Goal: Task Accomplishment & Management: Complete application form

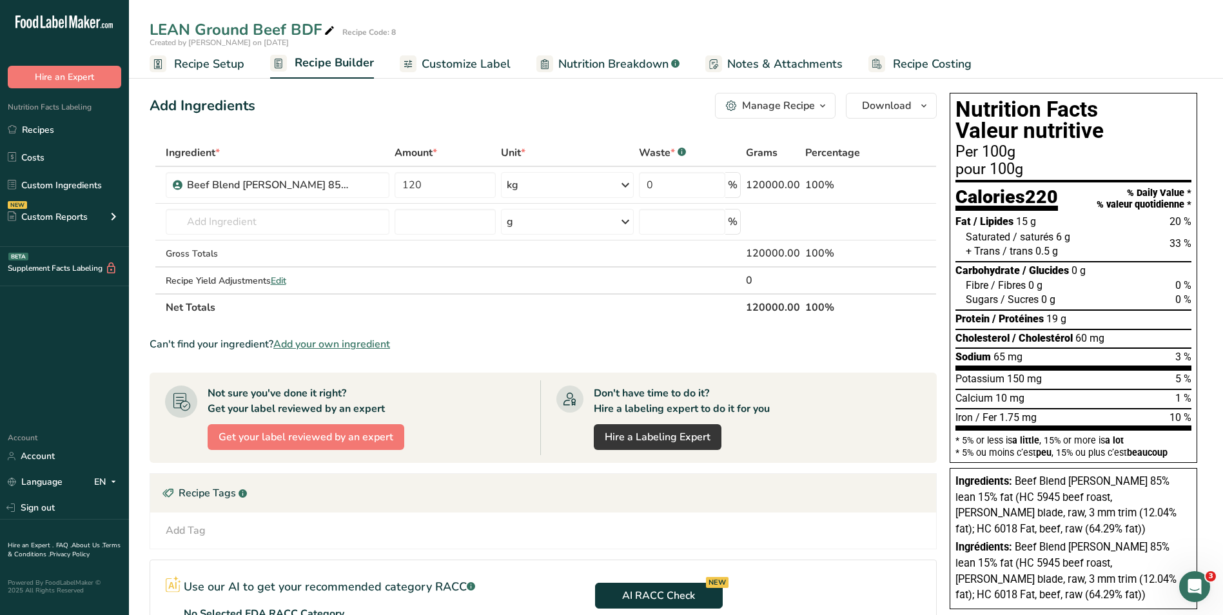
drag, startPoint x: 459, startPoint y: 68, endPoint x: 508, endPoint y: 132, distance: 80.5
click at [459, 68] on span "Customize Label" at bounding box center [466, 63] width 89 height 17
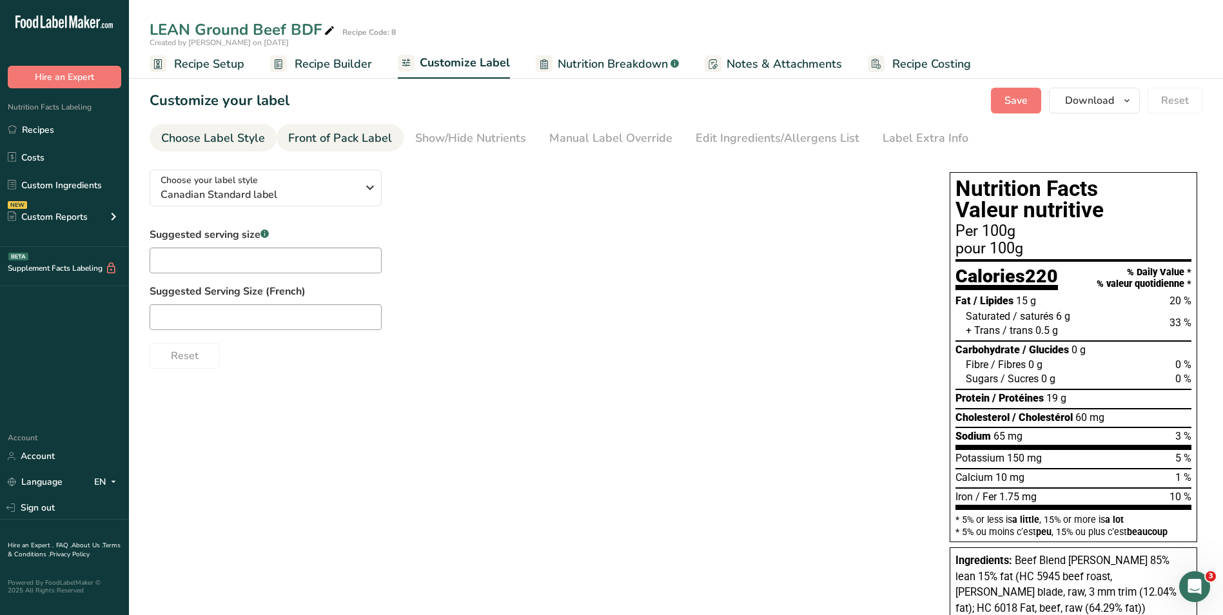
click at [304, 138] on div "Front of Pack Label" at bounding box center [340, 138] width 104 height 17
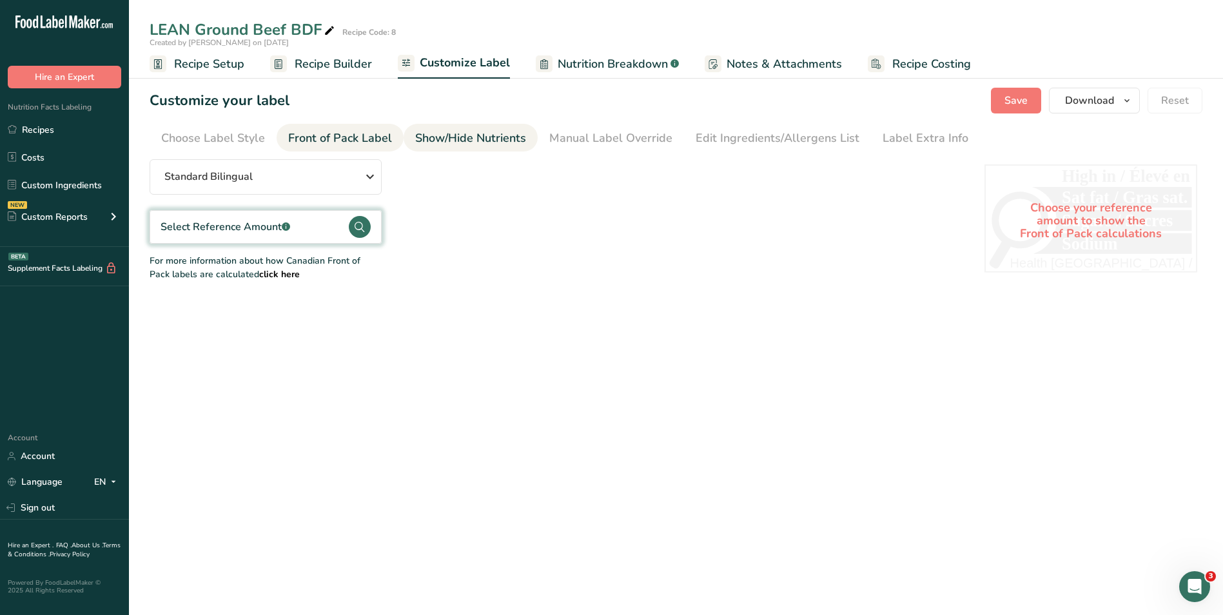
drag, startPoint x: 451, startPoint y: 137, endPoint x: 498, endPoint y: 137, distance: 47.7
click at [456, 137] on div "Show/Hide Nutrients" at bounding box center [470, 138] width 111 height 17
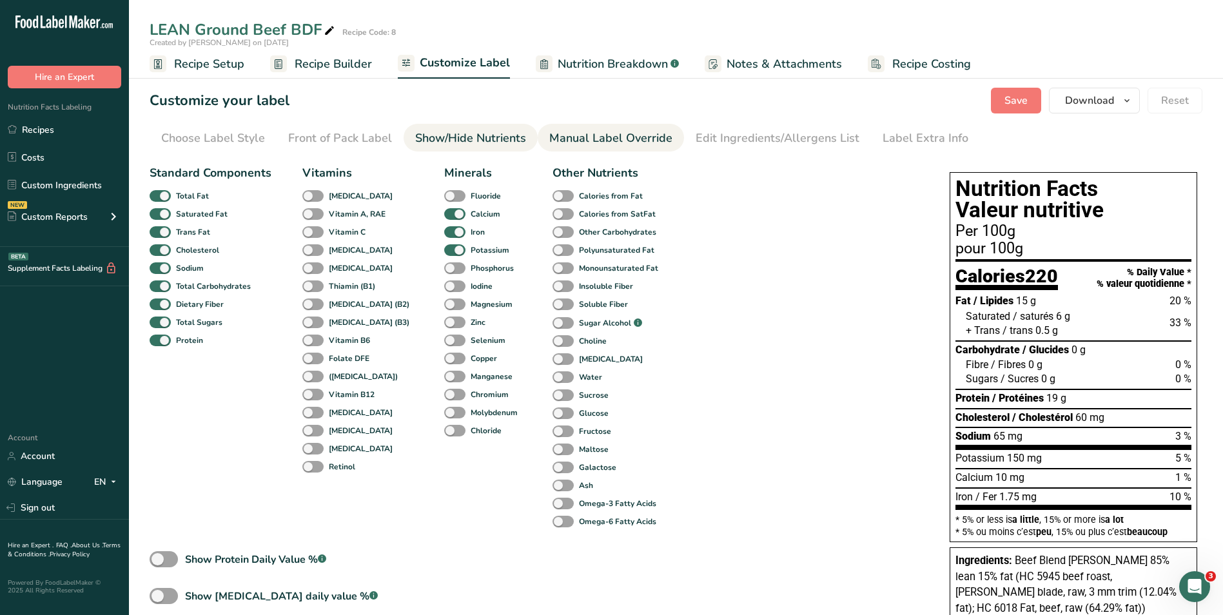
drag, startPoint x: 612, startPoint y: 130, endPoint x: 670, endPoint y: 130, distance: 57.4
click at [616, 130] on div "Manual Label Override" at bounding box center [610, 138] width 123 height 17
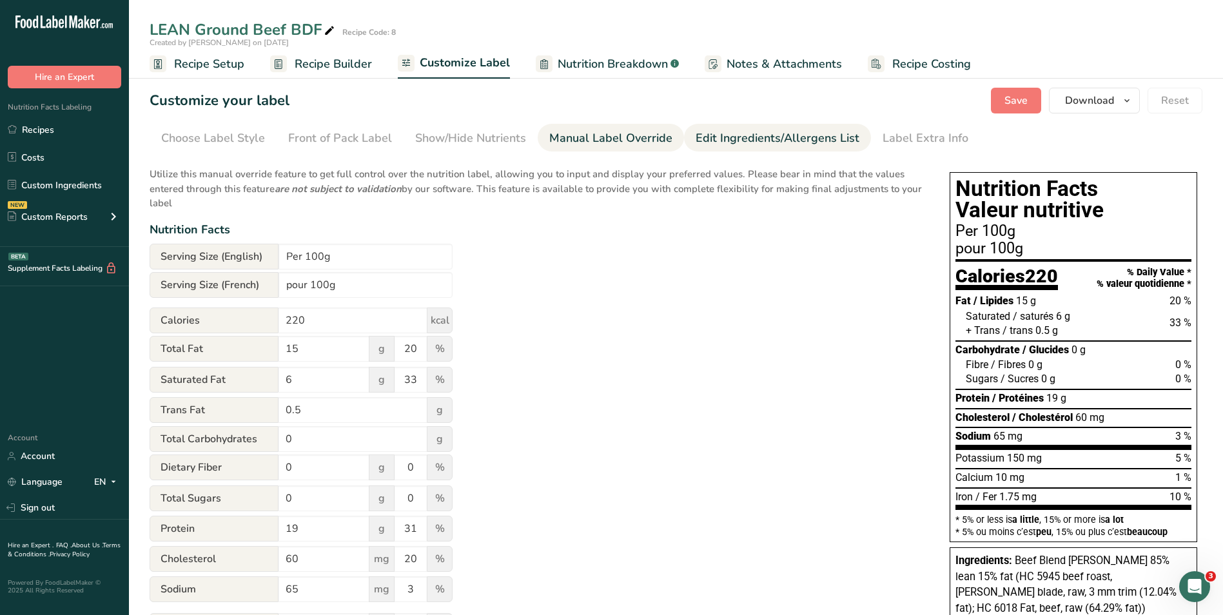
click at [805, 137] on div "Edit Ingredients/Allergens List" at bounding box center [778, 138] width 164 height 17
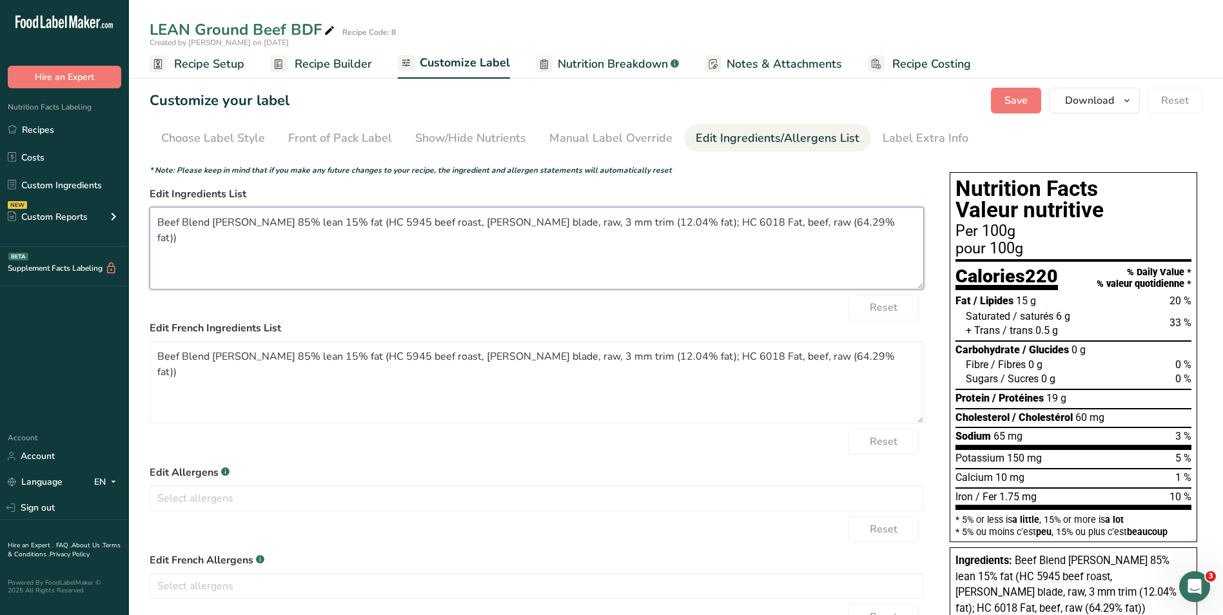
drag, startPoint x: 804, startPoint y: 225, endPoint x: 135, endPoint y: 269, distance: 670.0
click at [135, 269] on section "Customize your label Save Download Choose what to show on your downloaded label…" at bounding box center [676, 445] width 1094 height 757
click at [54, 126] on link "Recipes" at bounding box center [64, 129] width 129 height 24
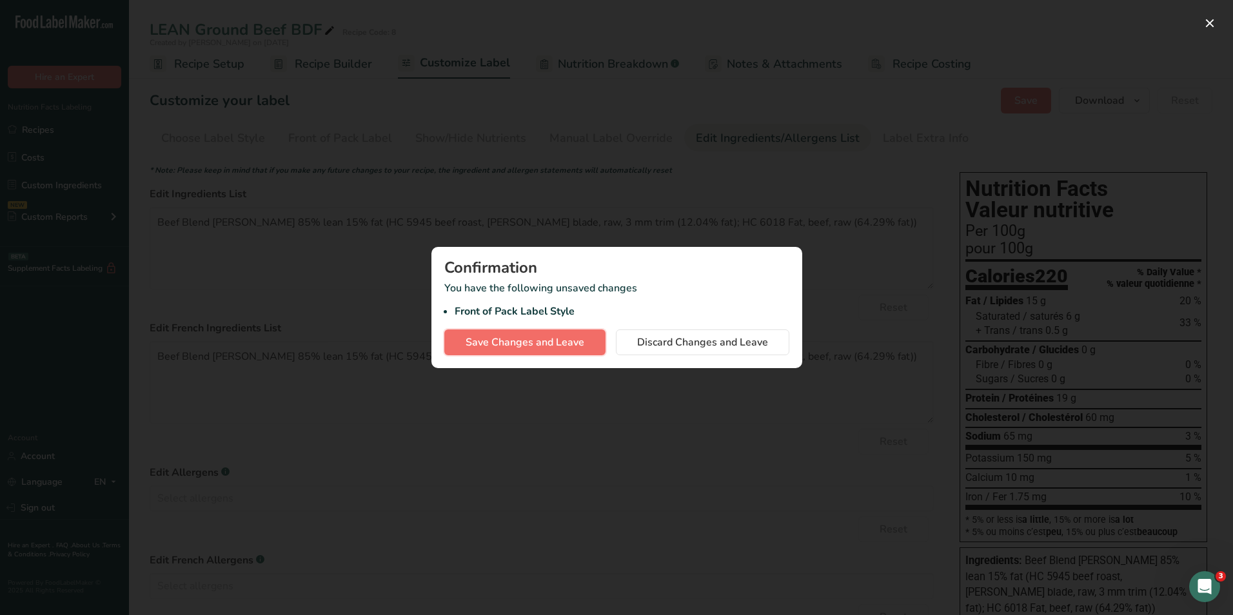
click at [531, 342] on span "Save Changes and Leave" at bounding box center [524, 342] width 119 height 15
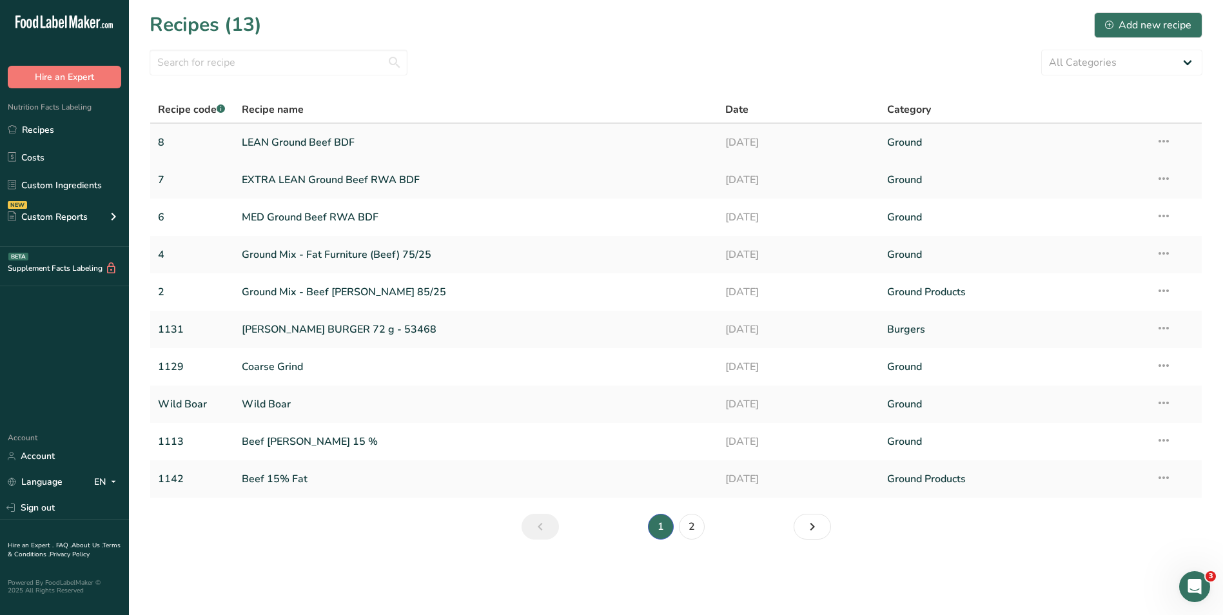
click at [301, 142] on link "LEAN Ground Beef BDF" at bounding box center [476, 142] width 469 height 27
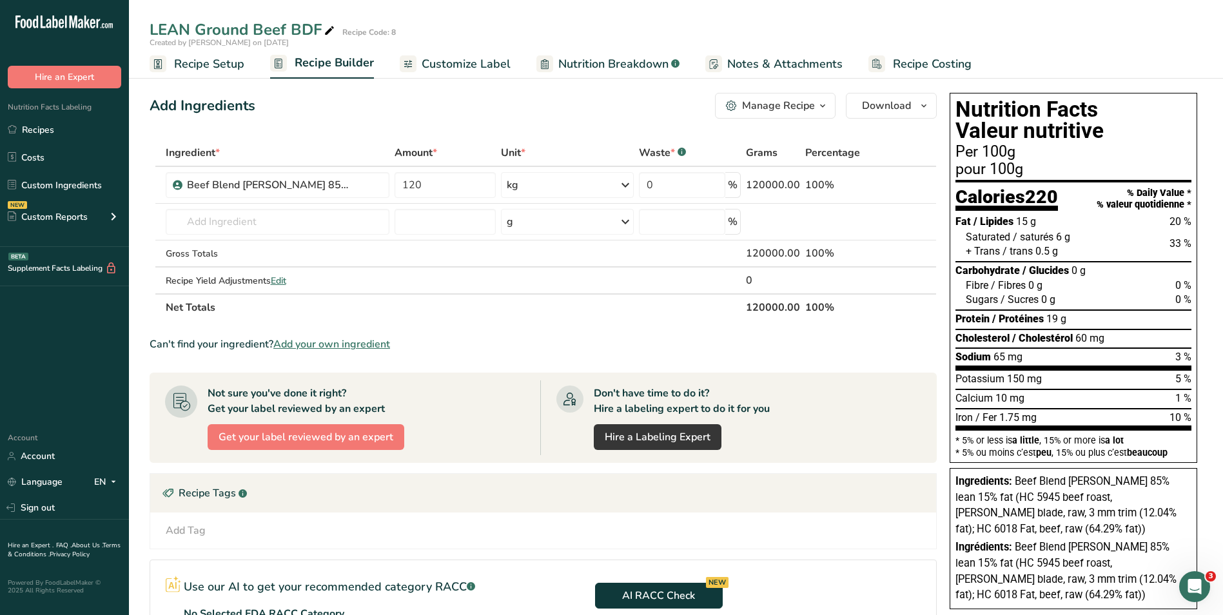
click at [576, 331] on section "Ingredient * Amount * Unit * Waste * .a-a{fill:#347362;}.b-a{fill:#fff;} Grams …" at bounding box center [543, 448] width 787 height 618
drag, startPoint x: 226, startPoint y: 61, endPoint x: 232, endPoint y: 64, distance: 6.9
click at [224, 61] on span "Recipe Setup" at bounding box center [209, 63] width 70 height 17
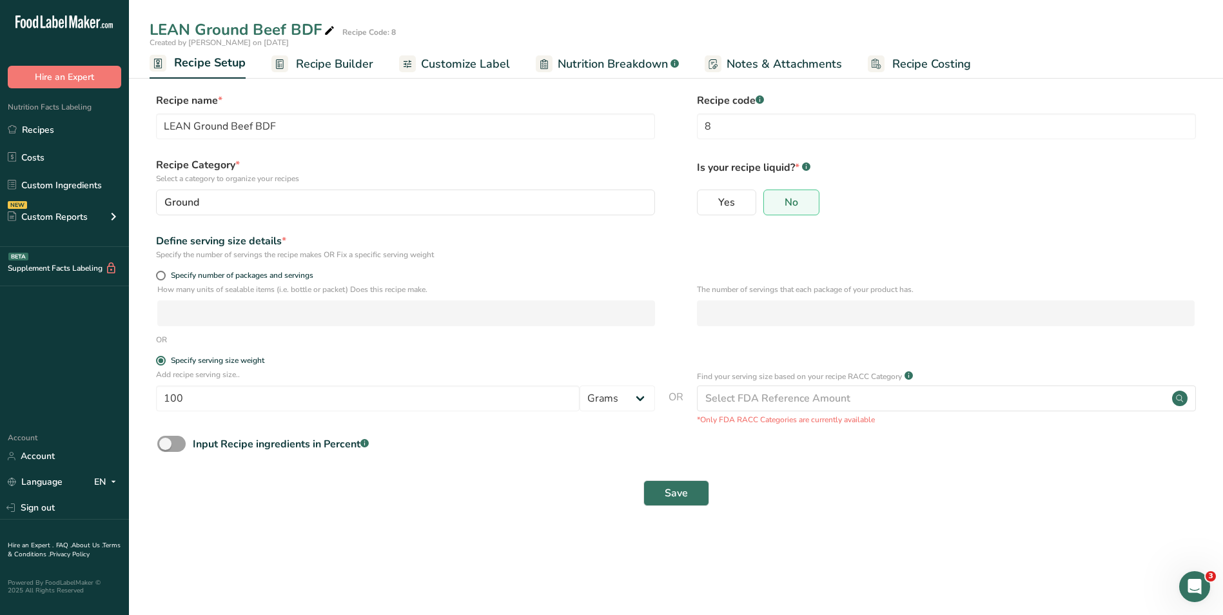
click at [333, 68] on span "Recipe Builder" at bounding box center [334, 63] width 77 height 17
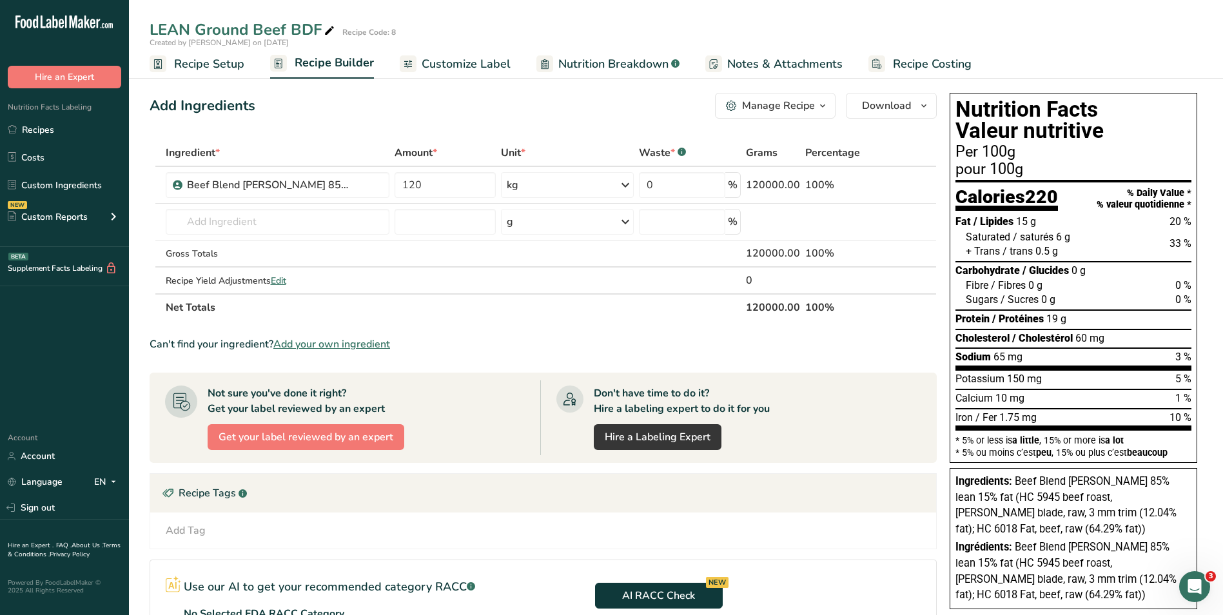
click at [462, 322] on section "Ingredient * Amount * Unit * Waste * .a-a{fill:#347362;}.b-a{fill:#fff;} Grams …" at bounding box center [543, 448] width 787 height 618
click at [364, 189] on div "Beef Blend [PERSON_NAME] 85% lean 15% fat" at bounding box center [284, 184] width 195 height 15
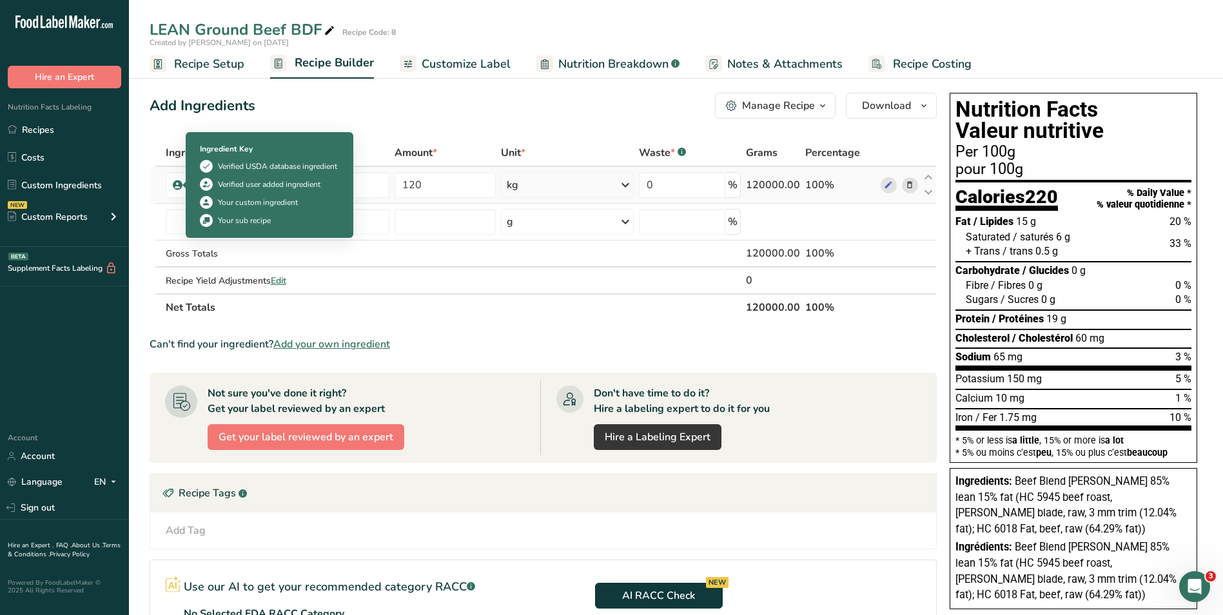
click at [173, 182] on span at bounding box center [178, 184] width 10 height 15
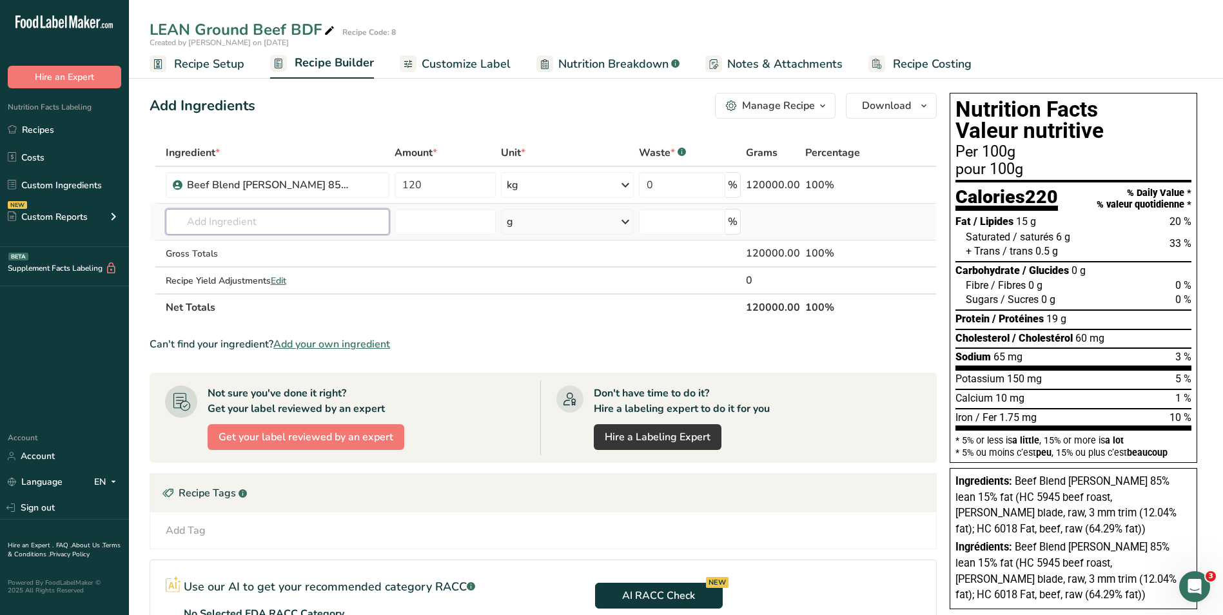
click at [228, 224] on input "text" at bounding box center [278, 222] width 224 height 26
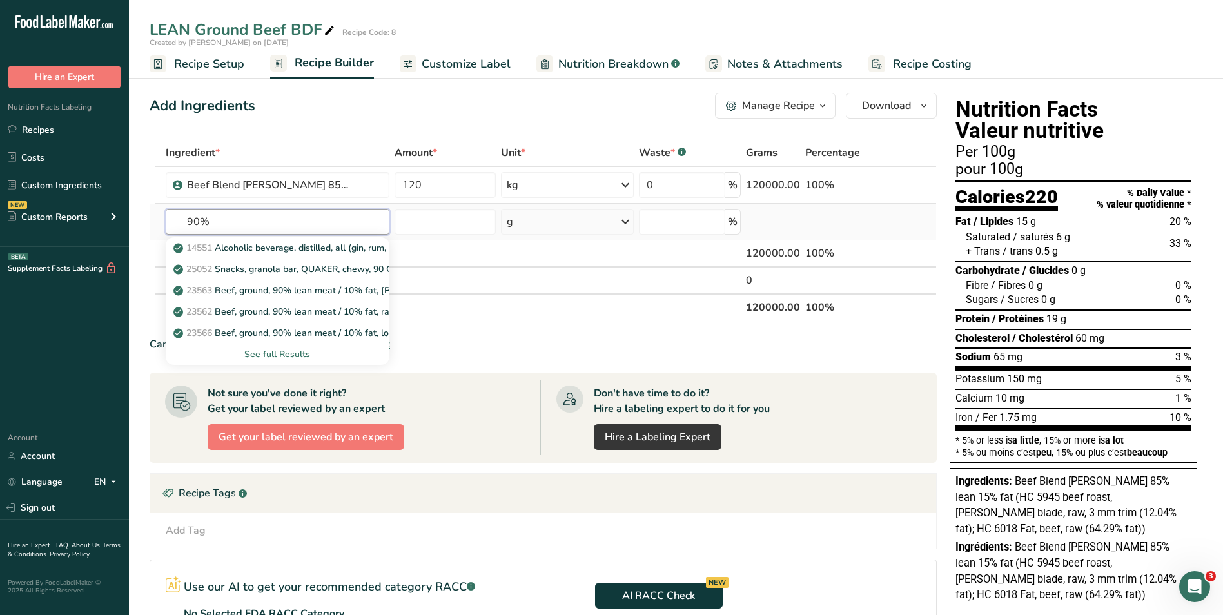
click at [185, 219] on input "90%" at bounding box center [278, 222] width 224 height 26
type input "Beef 90%"
click at [269, 353] on div "See full Results" at bounding box center [277, 354] width 203 height 14
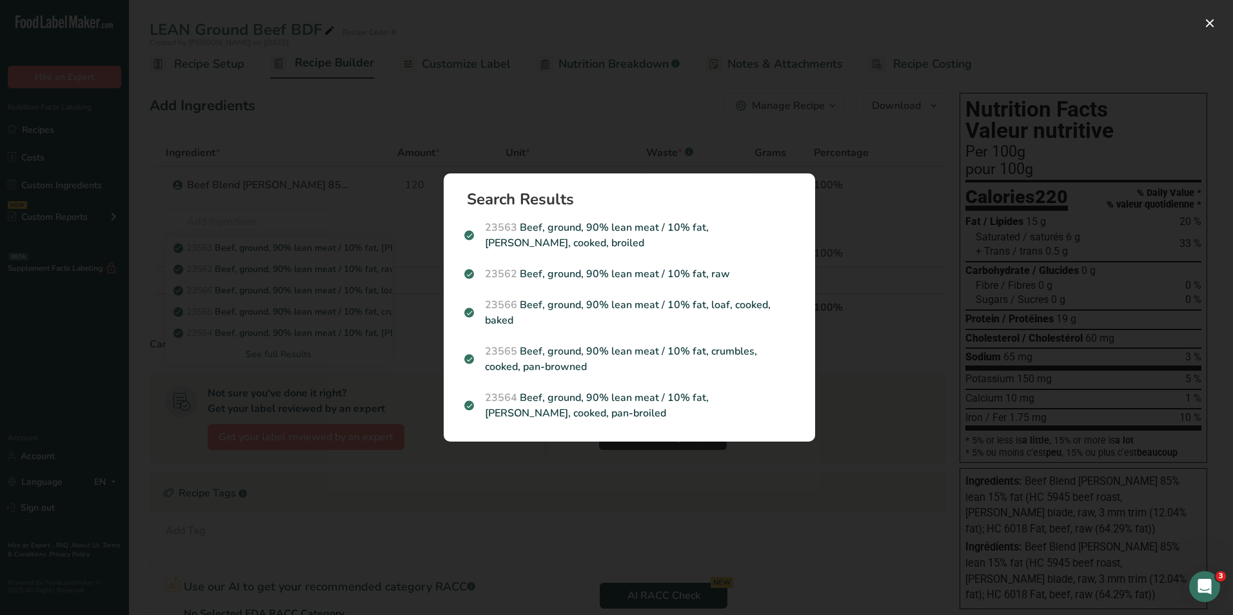
click at [398, 503] on div "Search results modal" at bounding box center [616, 307] width 1233 height 615
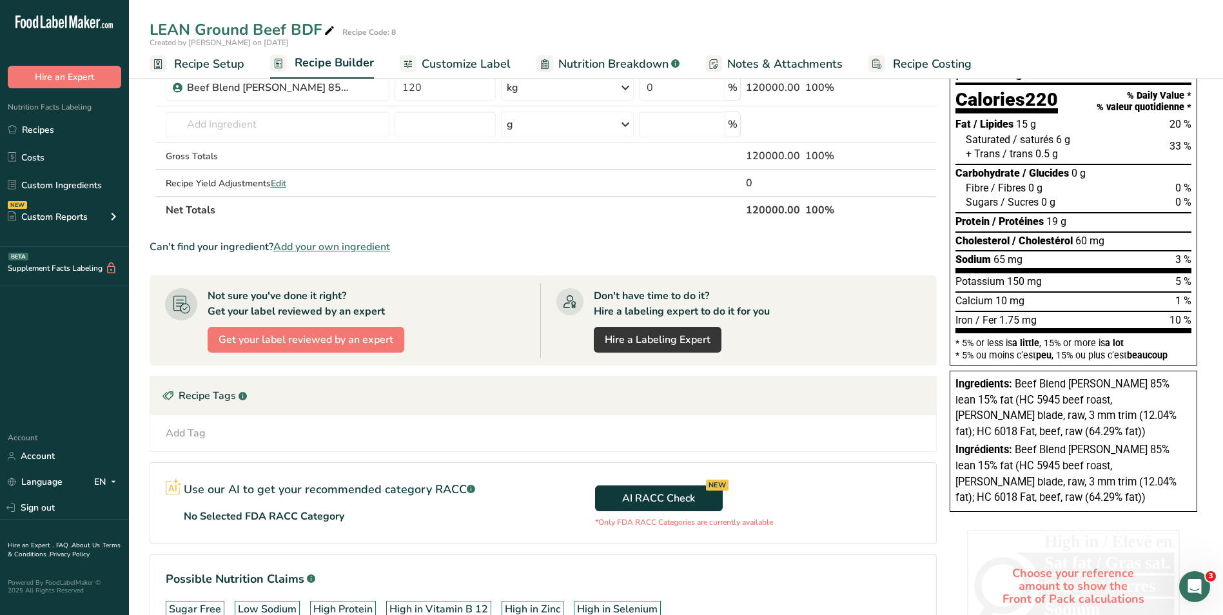
scroll to position [183, 0]
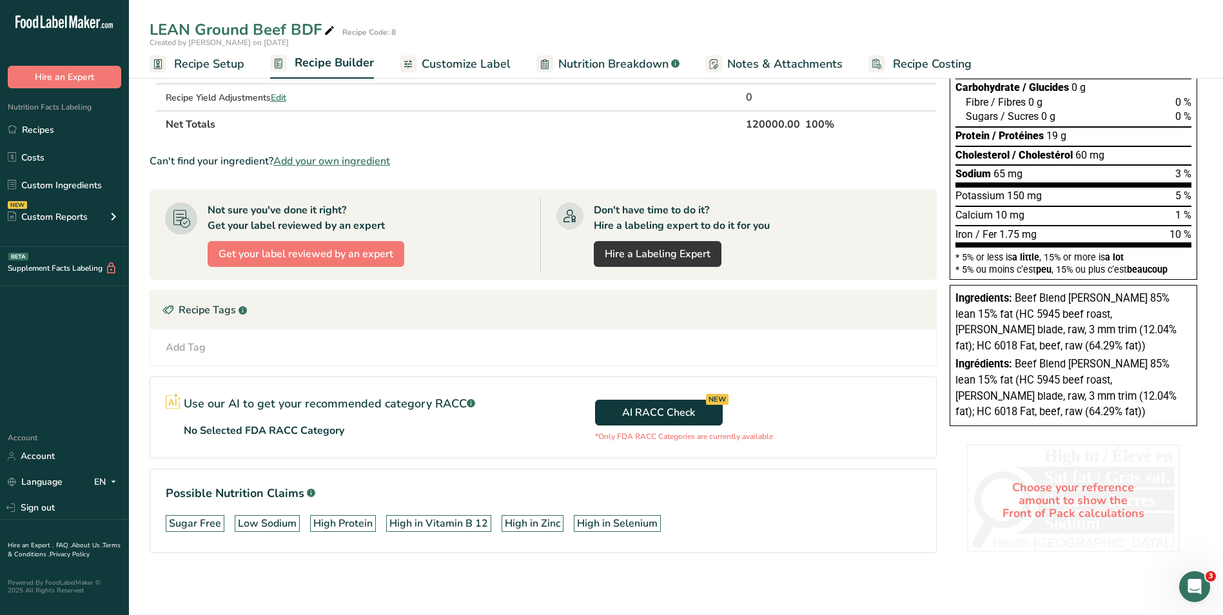
click at [1048, 444] on div "Choose your reference amount to show the Front of Pack calculations" at bounding box center [1073, 500] width 213 height 113
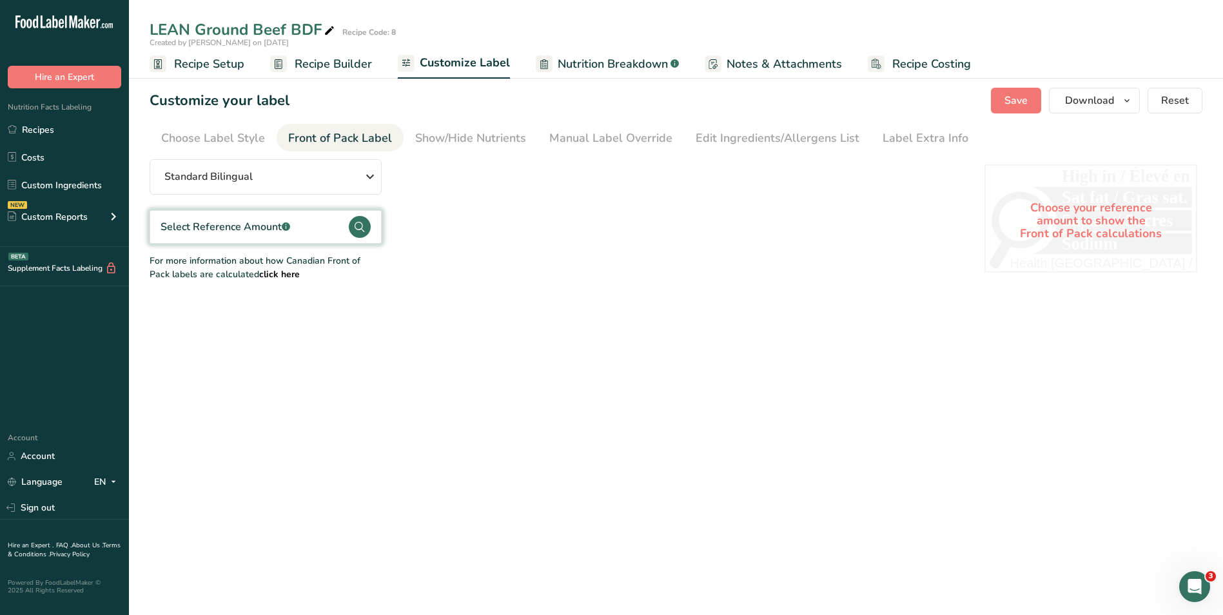
click at [313, 220] on div "Select Reference Amount .a-a{fill:#347362;}.b-a{fill:#fff;}" at bounding box center [266, 227] width 232 height 34
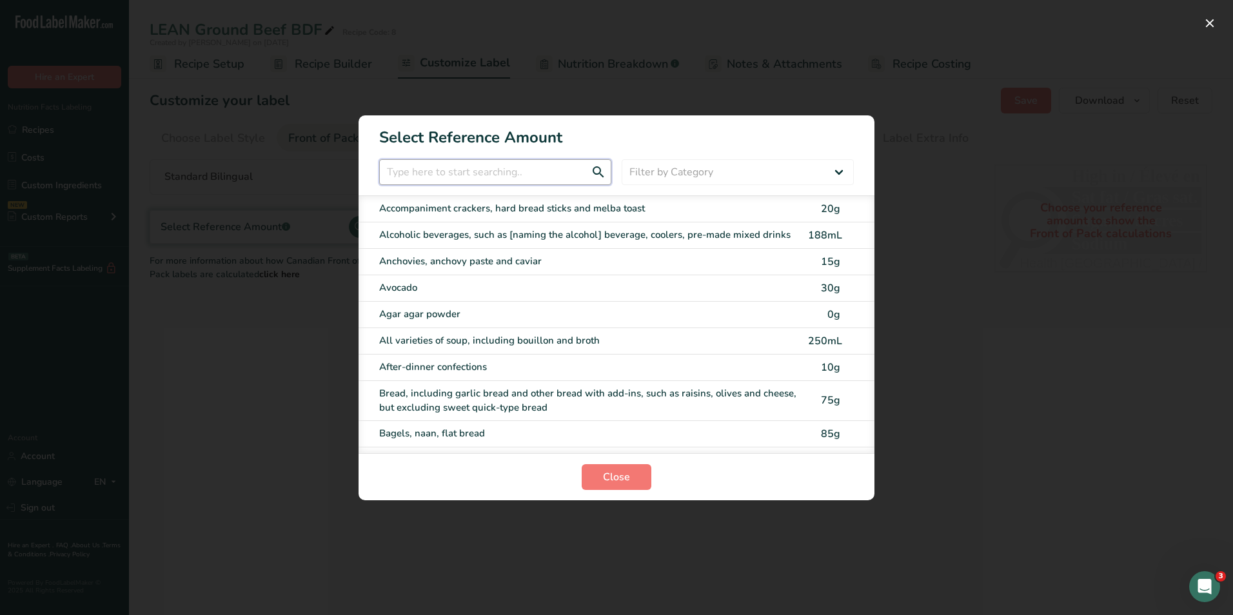
drag, startPoint x: 422, startPoint y: 170, endPoint x: 415, endPoint y: 173, distance: 7.5
click at [417, 171] on input "FOP Category Selection Modal" at bounding box center [495, 172] width 232 height 26
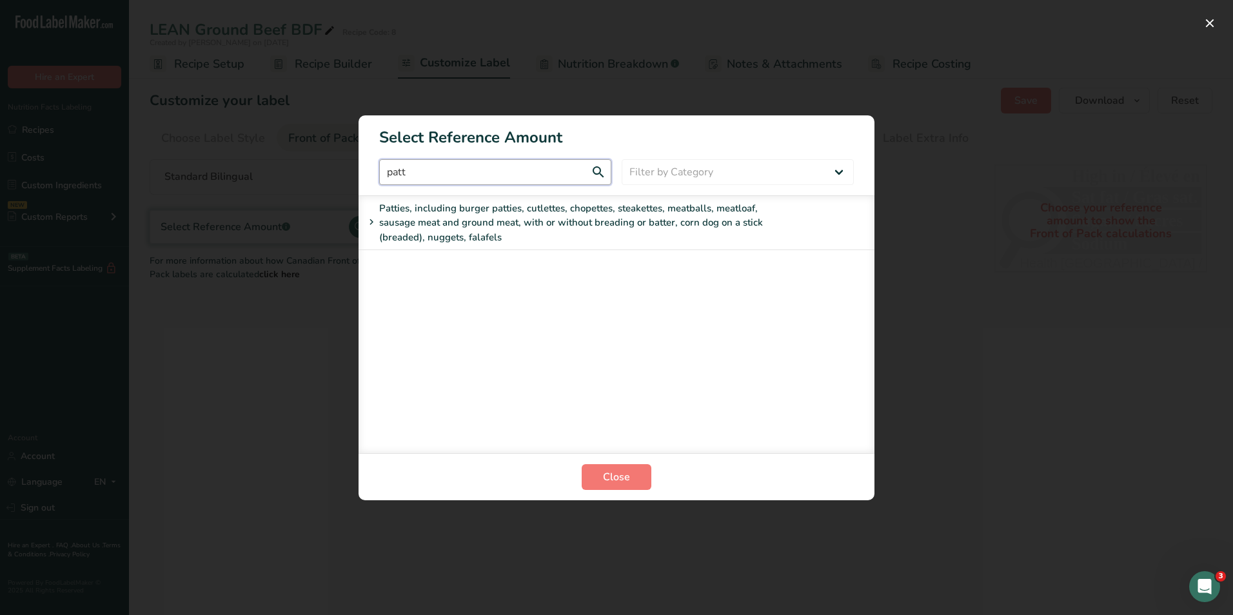
type input "patt"
click at [424, 227] on div "Patties, including burger patties, cutlettes, chopettes, steakettes, meatballs,…" at bounding box center [578, 223] width 429 height 44
click at [440, 267] on div "Option 1: raw" at bounding box center [595, 266] width 412 height 15
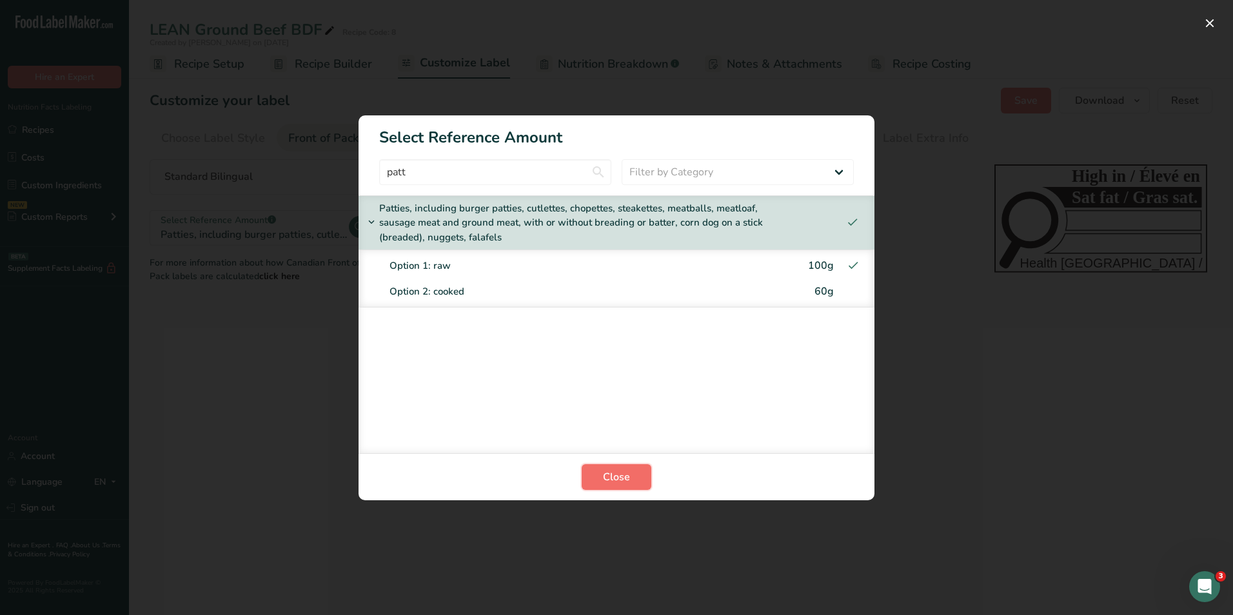
click at [629, 476] on span "Close" at bounding box center [616, 476] width 27 height 15
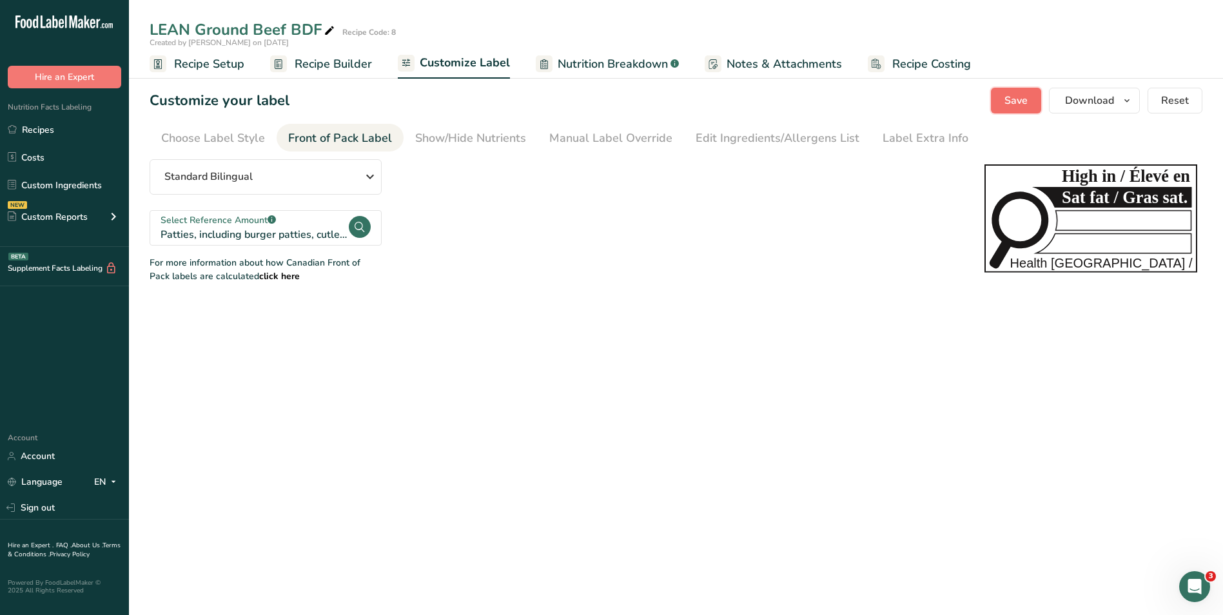
click at [1020, 99] on span "Save" at bounding box center [1015, 100] width 23 height 15
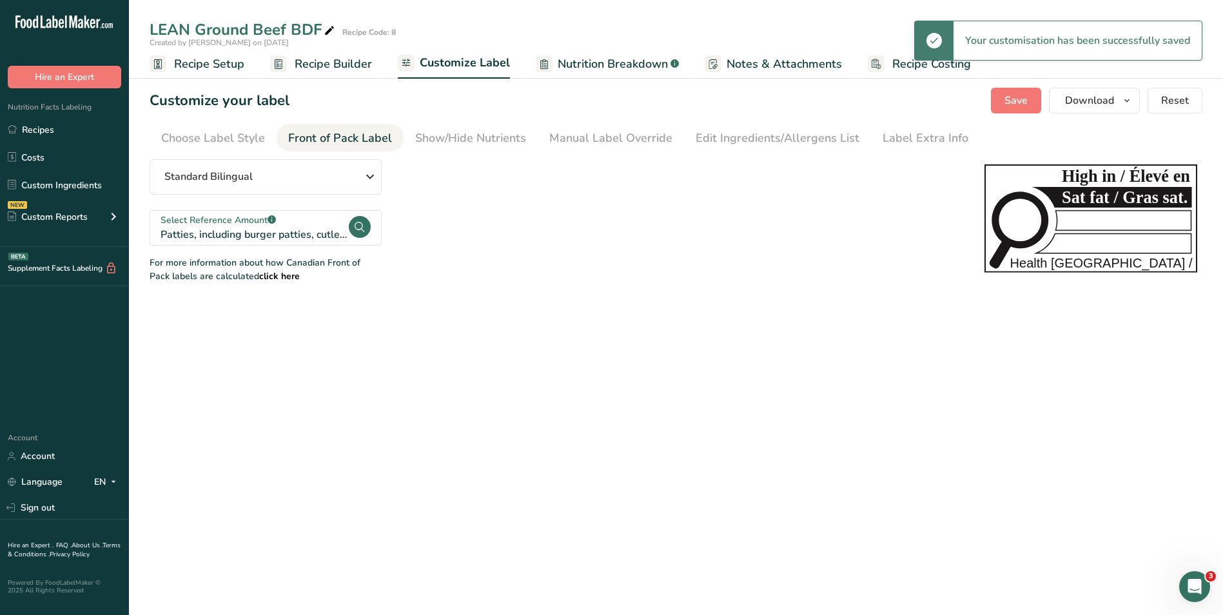
click at [338, 66] on span "Recipe Builder" at bounding box center [333, 63] width 77 height 17
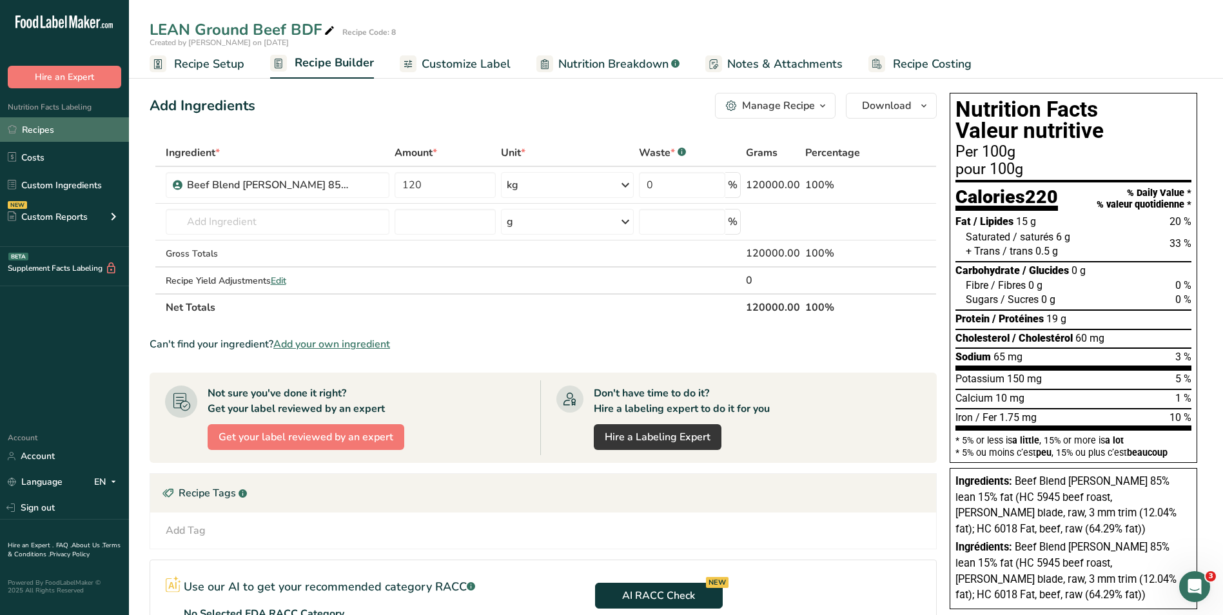
click at [43, 132] on link "Recipes" at bounding box center [64, 129] width 129 height 24
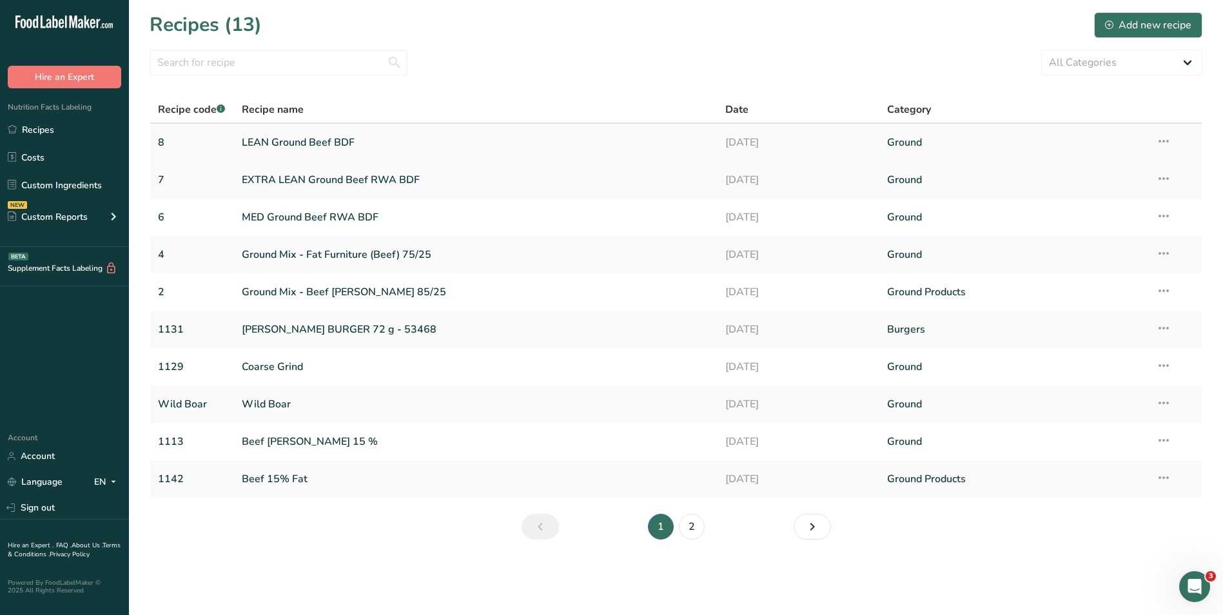
click at [264, 142] on link "LEAN Ground Beef BDF" at bounding box center [476, 142] width 469 height 27
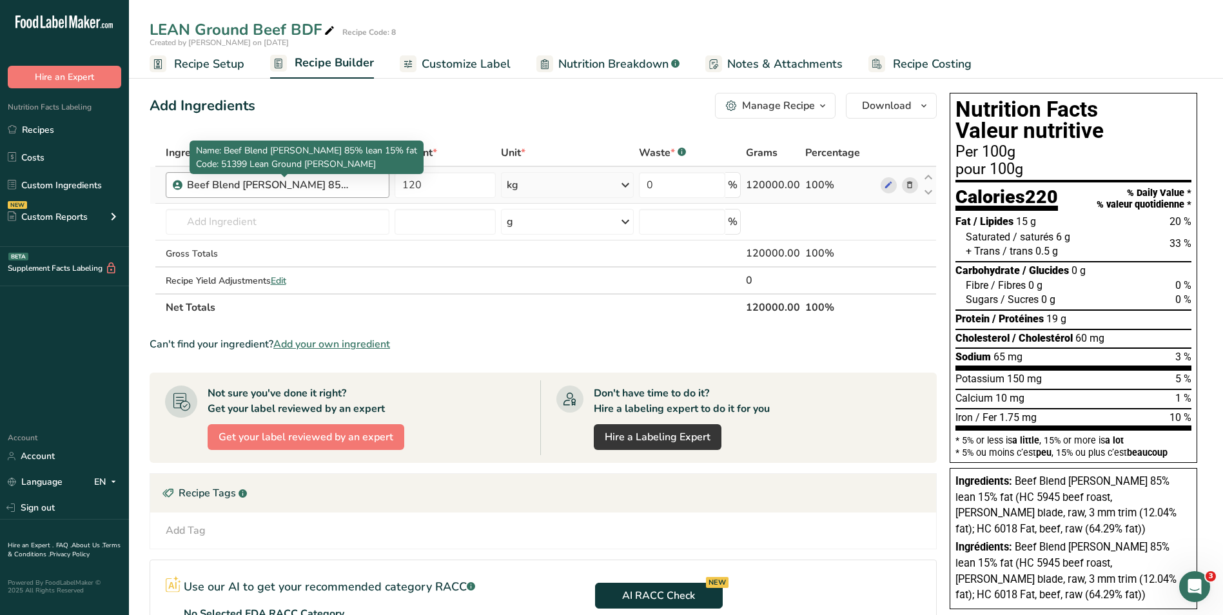
click at [323, 184] on div "Beef Blend [PERSON_NAME] 85% lean 15% fat" at bounding box center [267, 184] width 161 height 15
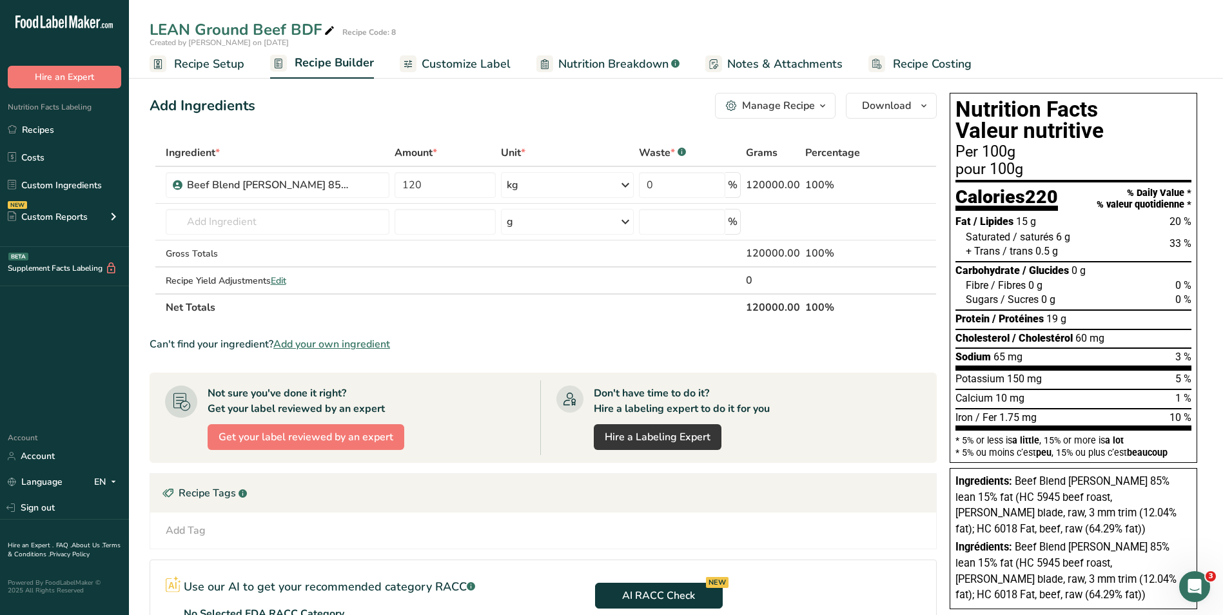
click at [189, 62] on span "Recipe Setup" at bounding box center [209, 63] width 70 height 17
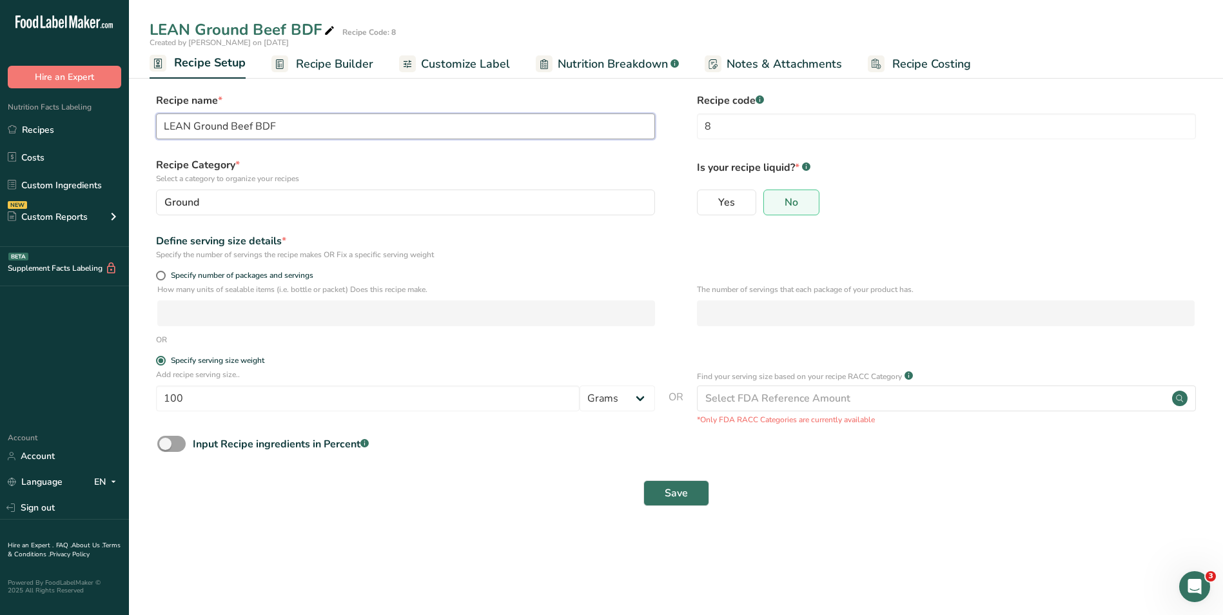
click at [255, 121] on input "LEAN Ground Beef BDF" at bounding box center [405, 126] width 499 height 26
type input "LEAN Ground Beef ORG BDF"
click at [676, 493] on span "Save" at bounding box center [676, 492] width 23 height 15
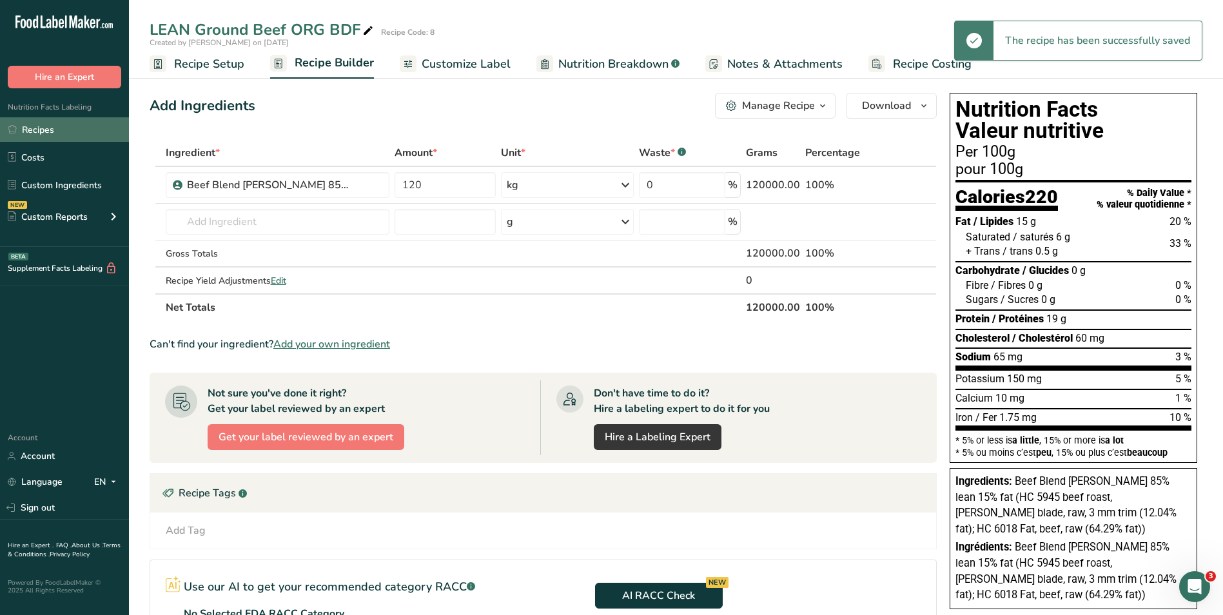
click at [71, 136] on link "Recipes" at bounding box center [64, 129] width 129 height 24
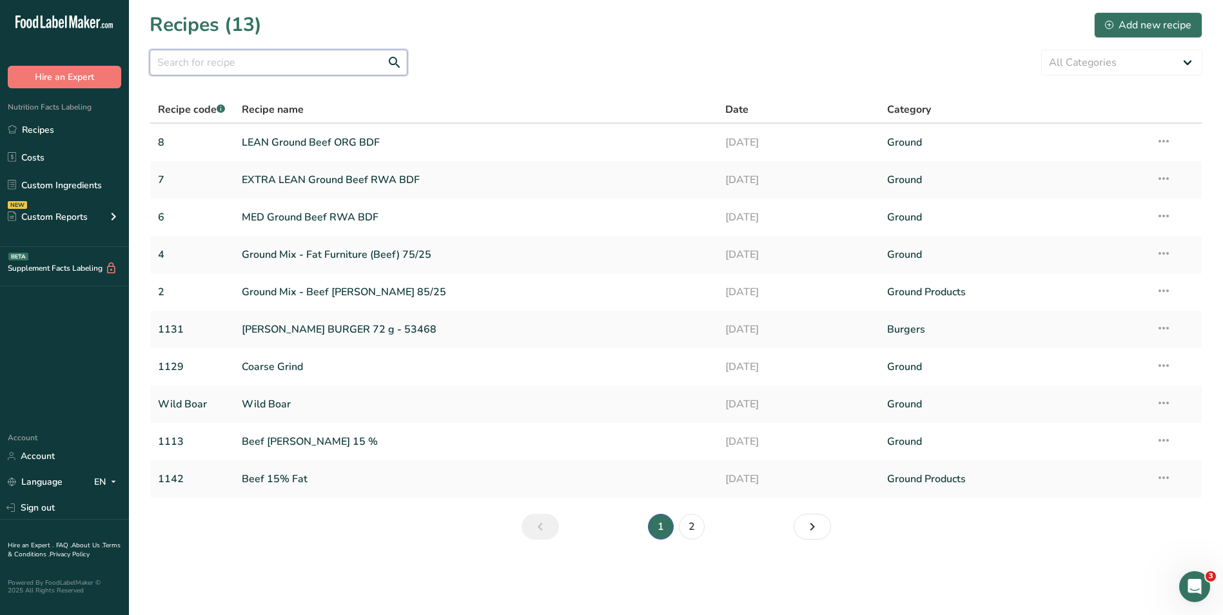
click at [190, 57] on input "text" at bounding box center [279, 63] width 258 height 26
click at [1148, 21] on div "Add new recipe" at bounding box center [1148, 24] width 86 height 15
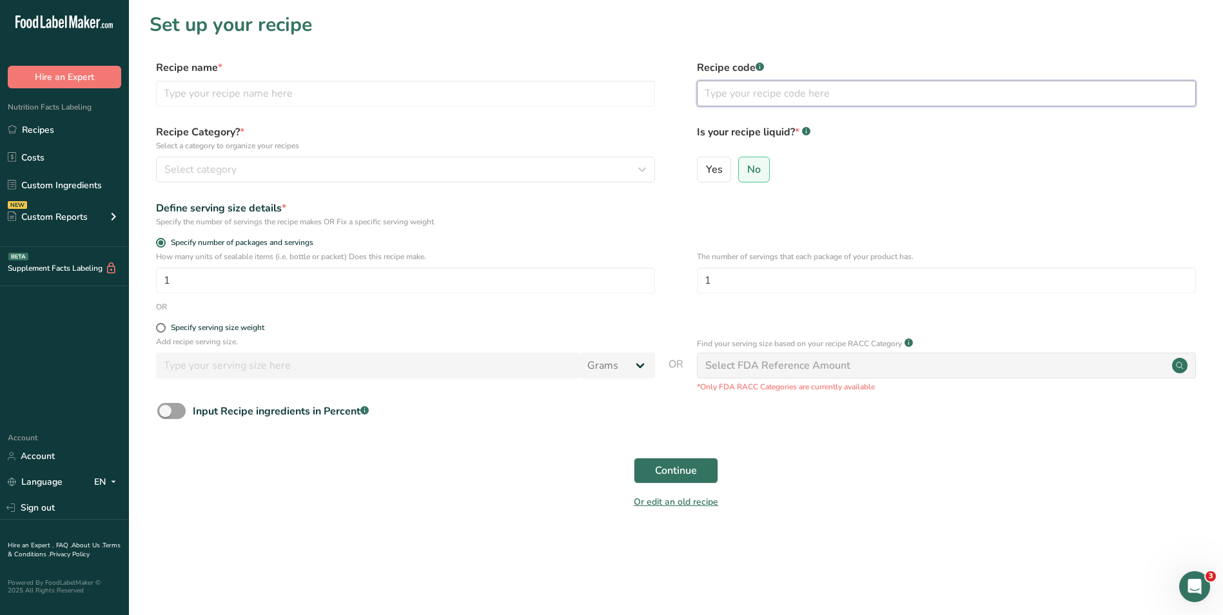
click at [768, 100] on input "text" at bounding box center [946, 94] width 499 height 26
type input "9"
click at [266, 84] on input "text" at bounding box center [405, 94] width 499 height 26
type input "EXTRA LEAN Ground Beef ORG BDF"
click at [273, 153] on div "Recipe Category? * Select a category to organize your recipes Select category S…" at bounding box center [405, 153] width 499 height 58
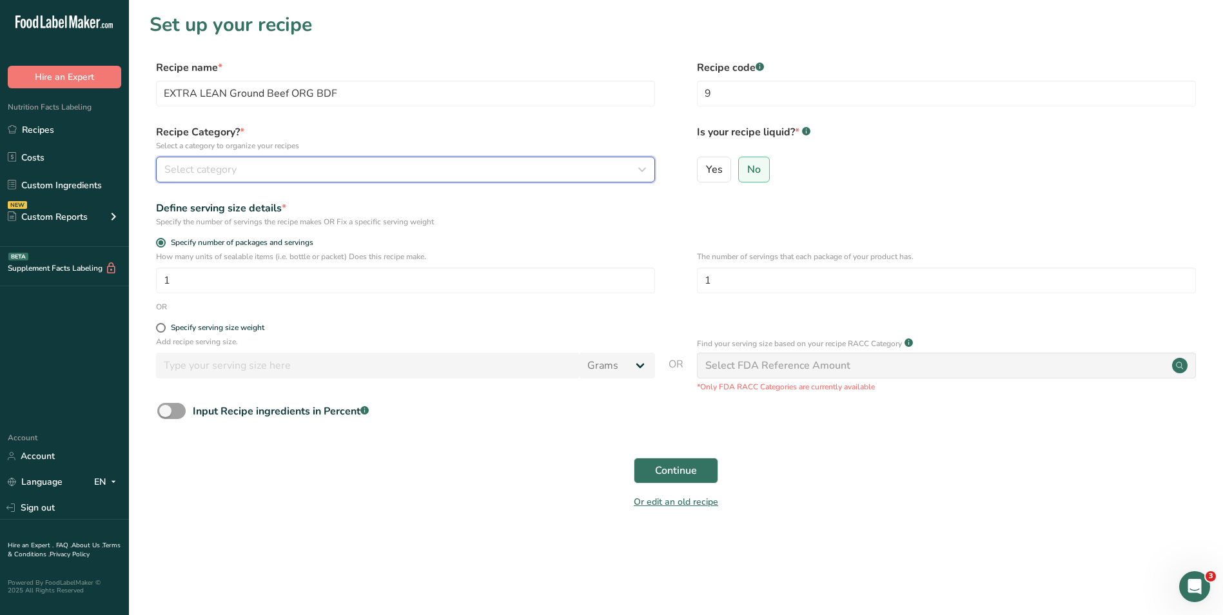
click at [269, 163] on div "Select category" at bounding box center [401, 169] width 474 height 15
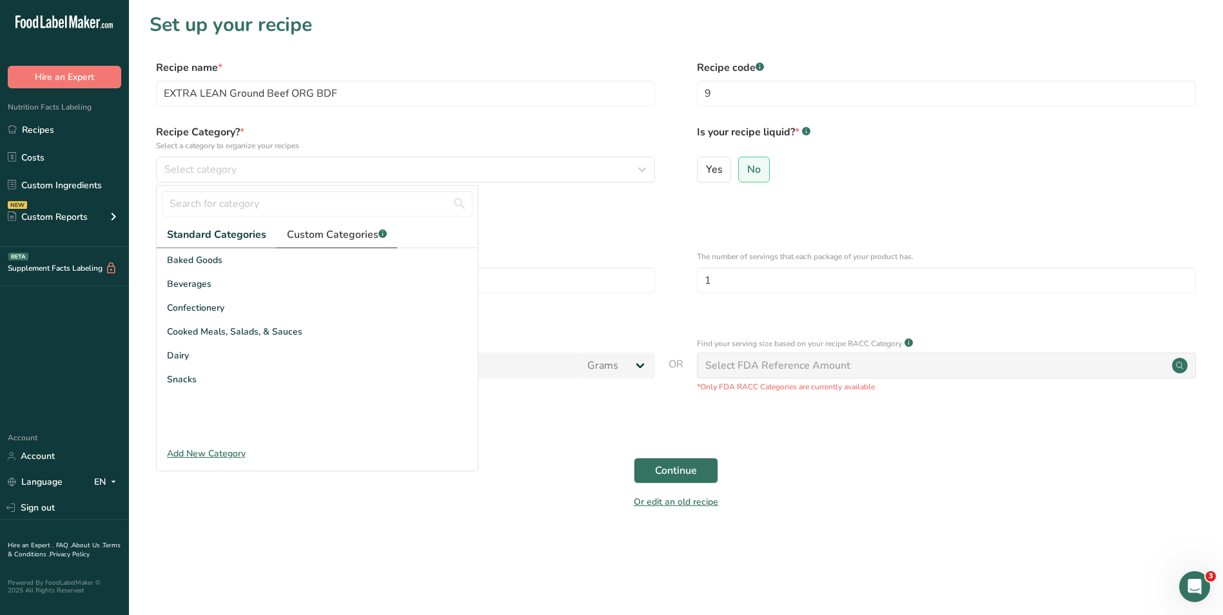
click at [320, 230] on span "Custom Categories .a-a{fill:#347362;}.b-a{fill:#fff;}" at bounding box center [337, 234] width 100 height 15
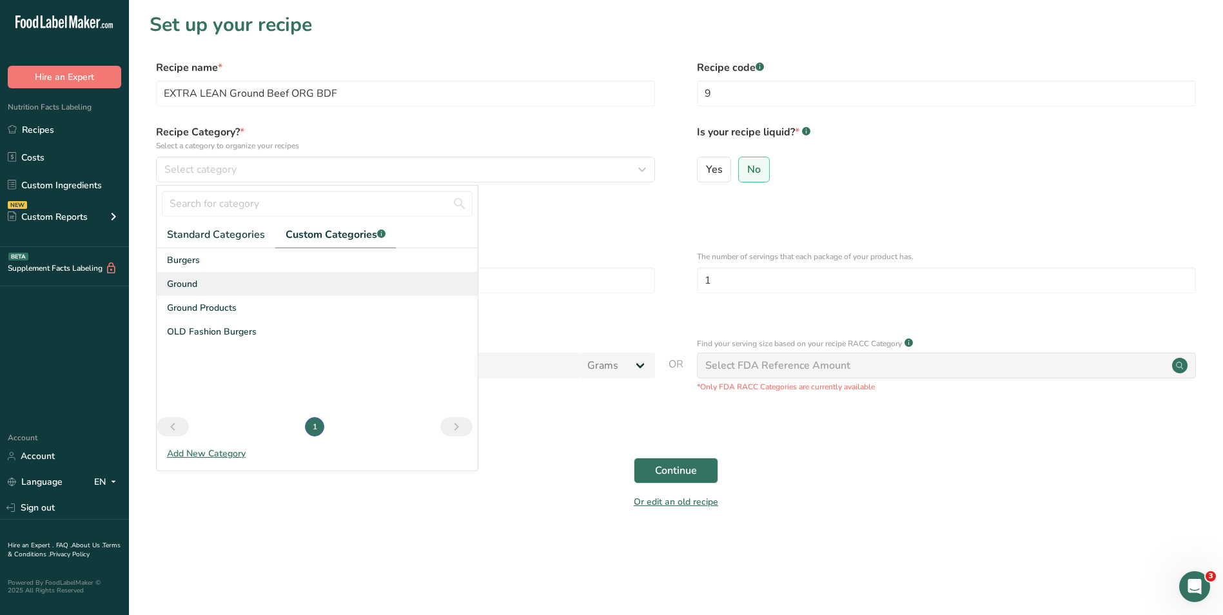
click at [199, 287] on div "Ground" at bounding box center [317, 284] width 321 height 24
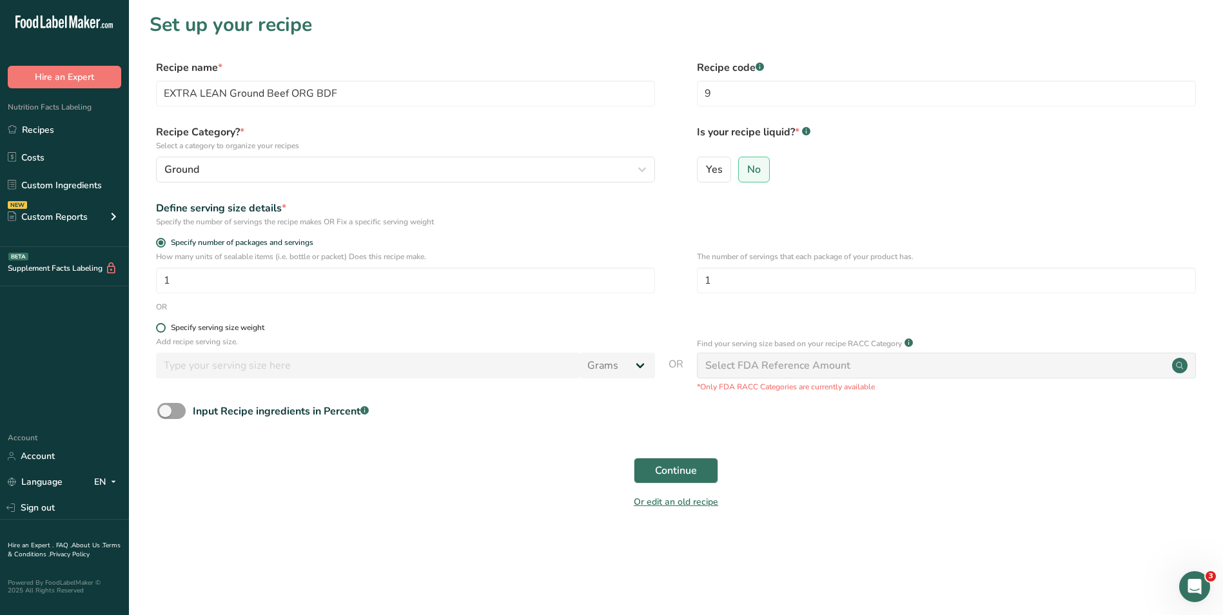
click at [164, 325] on span at bounding box center [161, 328] width 10 height 10
click at [164, 325] on input "Specify serving size weight" at bounding box center [160, 328] width 8 height 8
radio input "true"
radio input "false"
click at [256, 364] on input "number" at bounding box center [368, 366] width 424 height 26
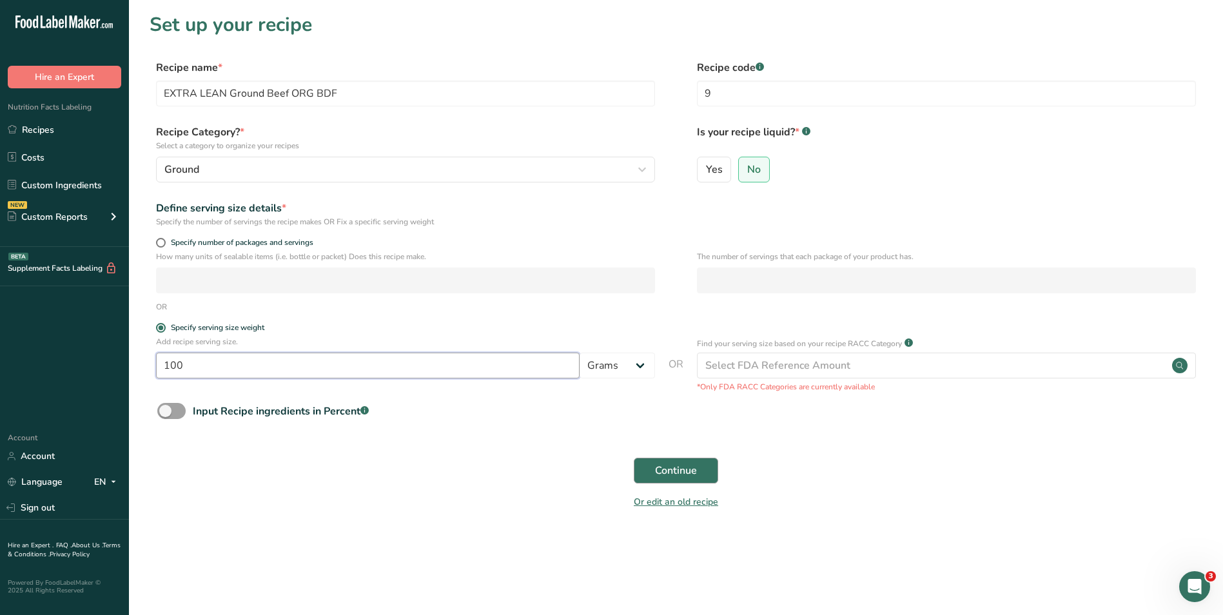
type input "100"
click at [687, 465] on span "Continue" at bounding box center [676, 470] width 42 height 15
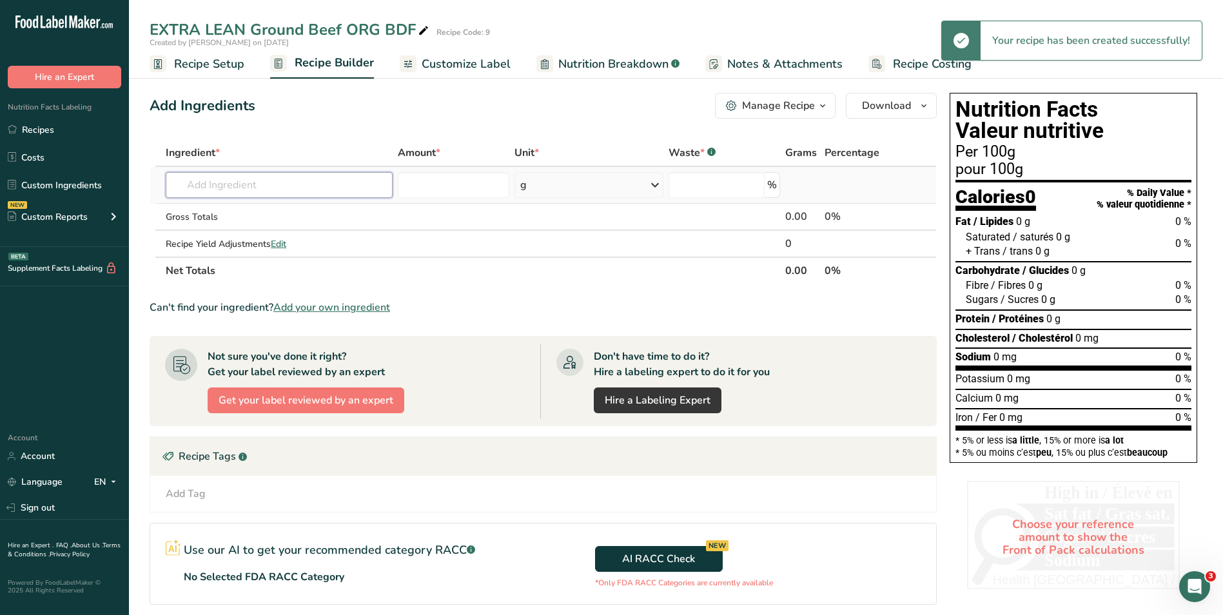
click at [386, 181] on input "text" at bounding box center [279, 185] width 227 height 26
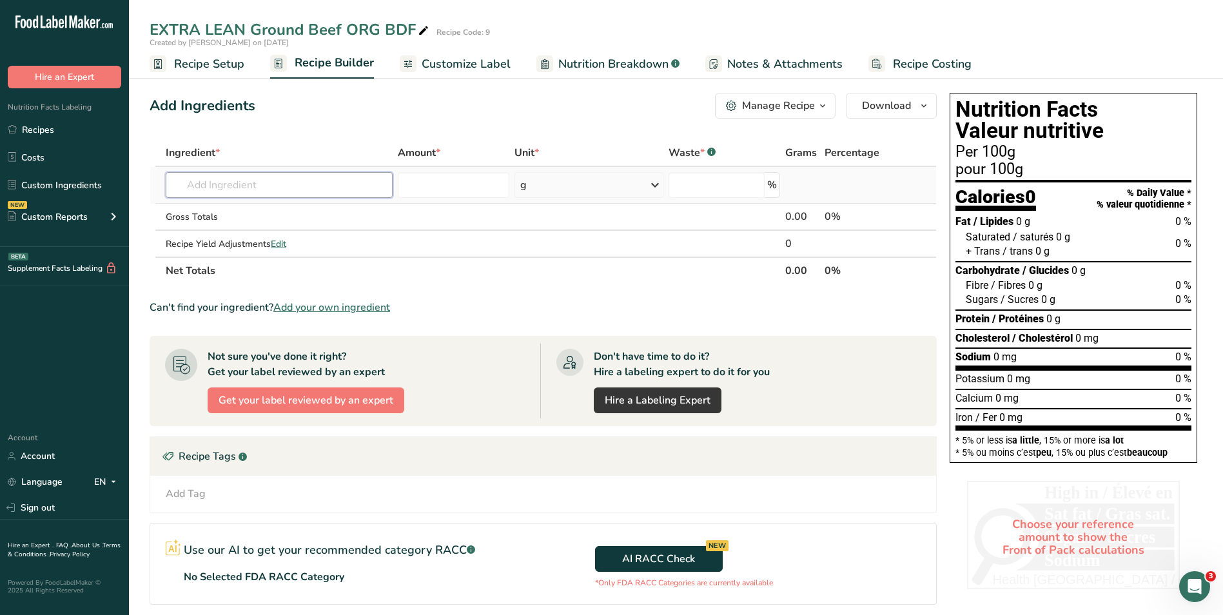
click at [359, 184] on input "text" at bounding box center [279, 185] width 227 height 26
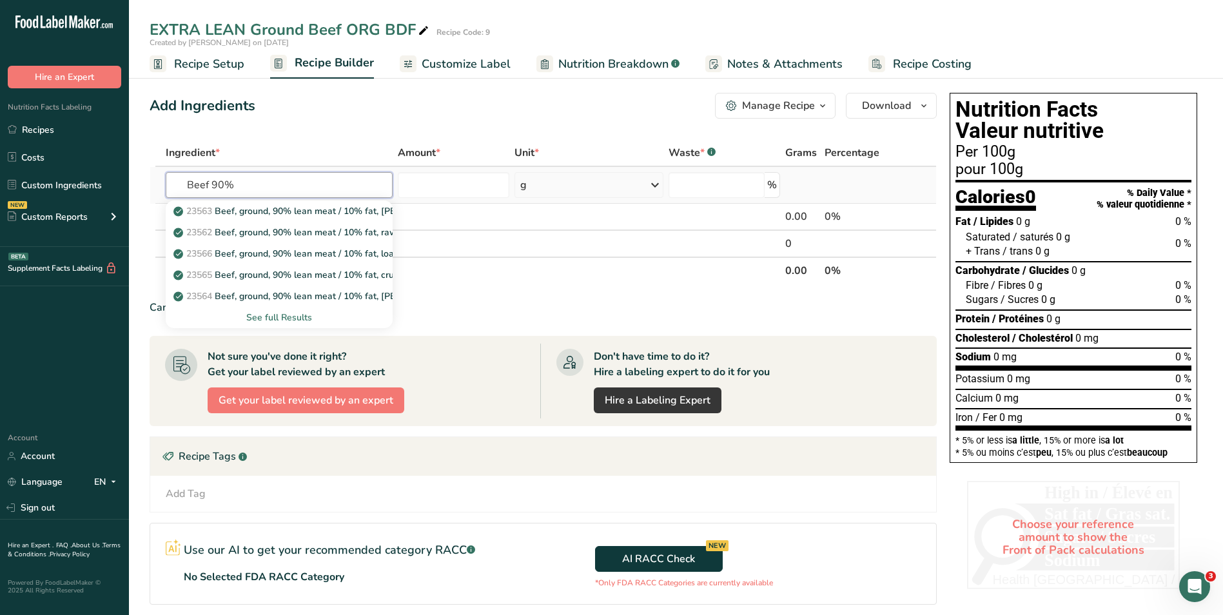
type input "Beef 90%"
click at [306, 320] on div "See full Results" at bounding box center [279, 318] width 206 height 14
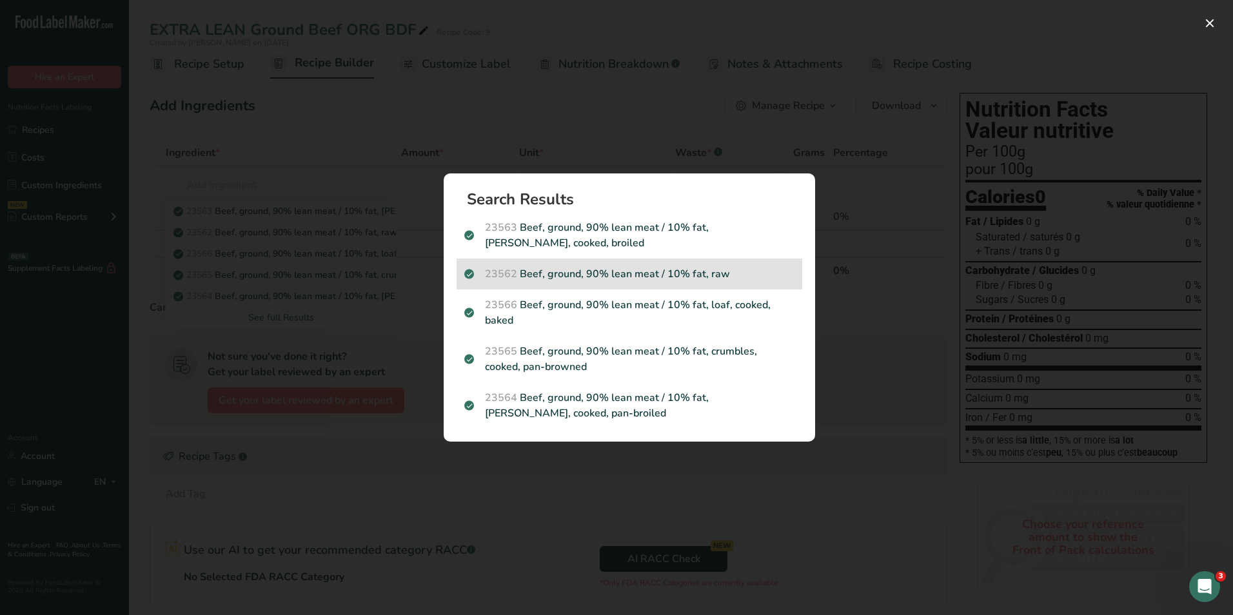
click at [625, 272] on p "23562 Beef, ground, 90% lean meat / 10% fat, raw" at bounding box center [629, 273] width 330 height 15
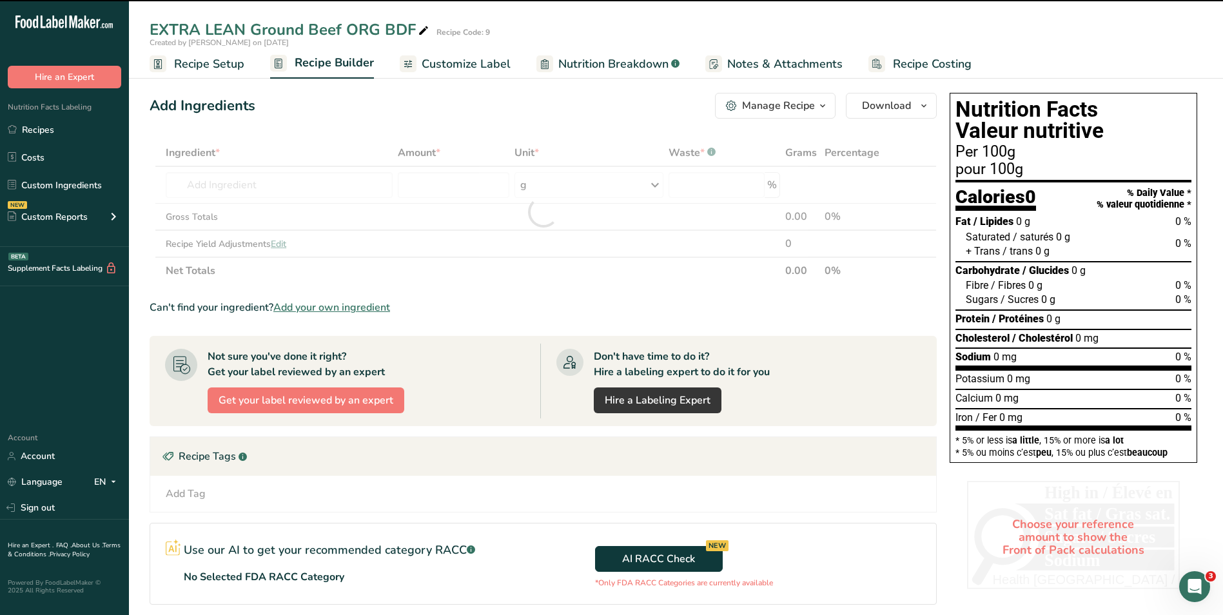
type input "0"
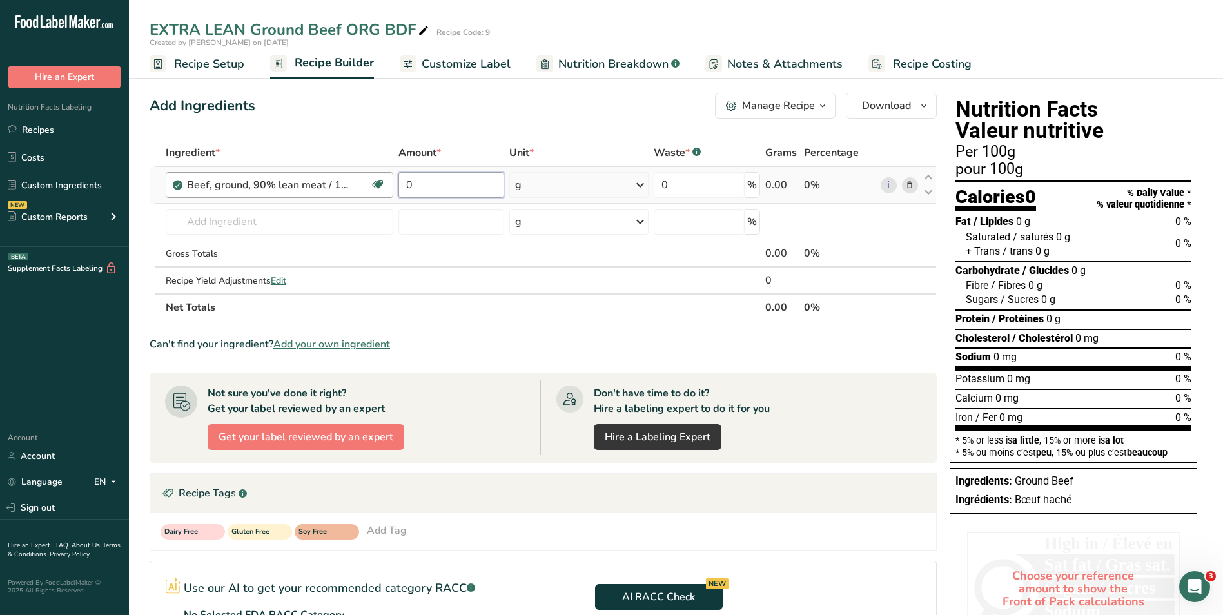
drag, startPoint x: 423, startPoint y: 181, endPoint x: 386, endPoint y: 181, distance: 36.7
click at [386, 181] on tr "Beef, ground, 90% lean meat / 10% fat, raw Dairy free Gluten free Soy free 0 g …" at bounding box center [543, 185] width 786 height 37
type input "100"
click at [639, 181] on div "Ingredient * Amount * Unit * Waste * .a-a{fill:#347362;}.b-a{fill:#fff;} Grams …" at bounding box center [543, 230] width 787 height 182
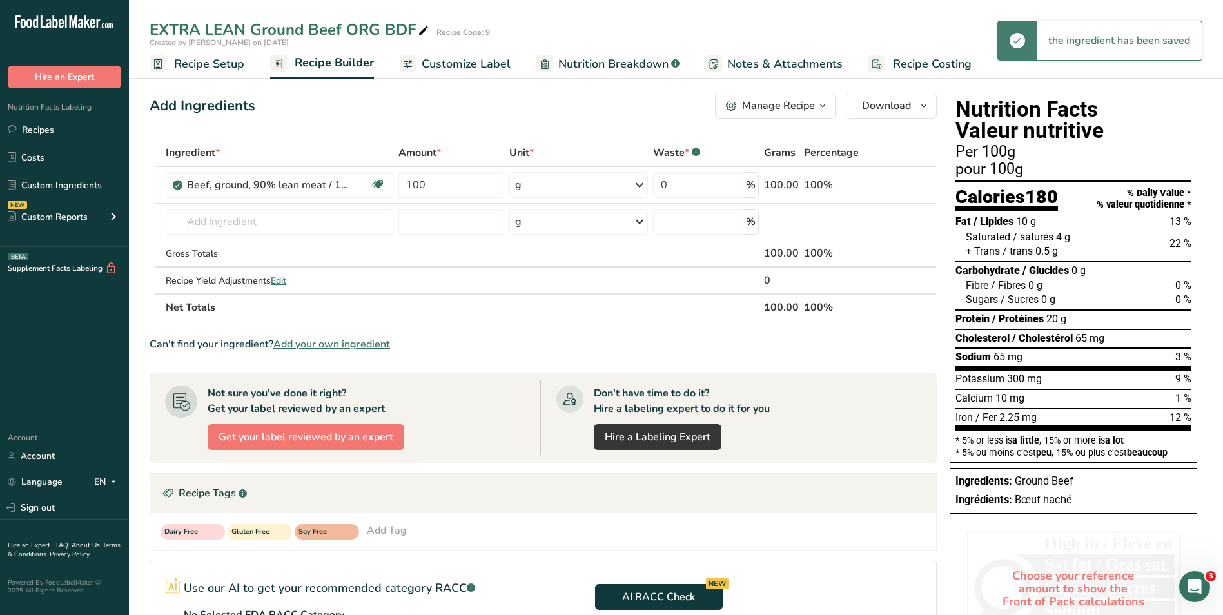
click at [640, 183] on icon at bounding box center [639, 184] width 15 height 23
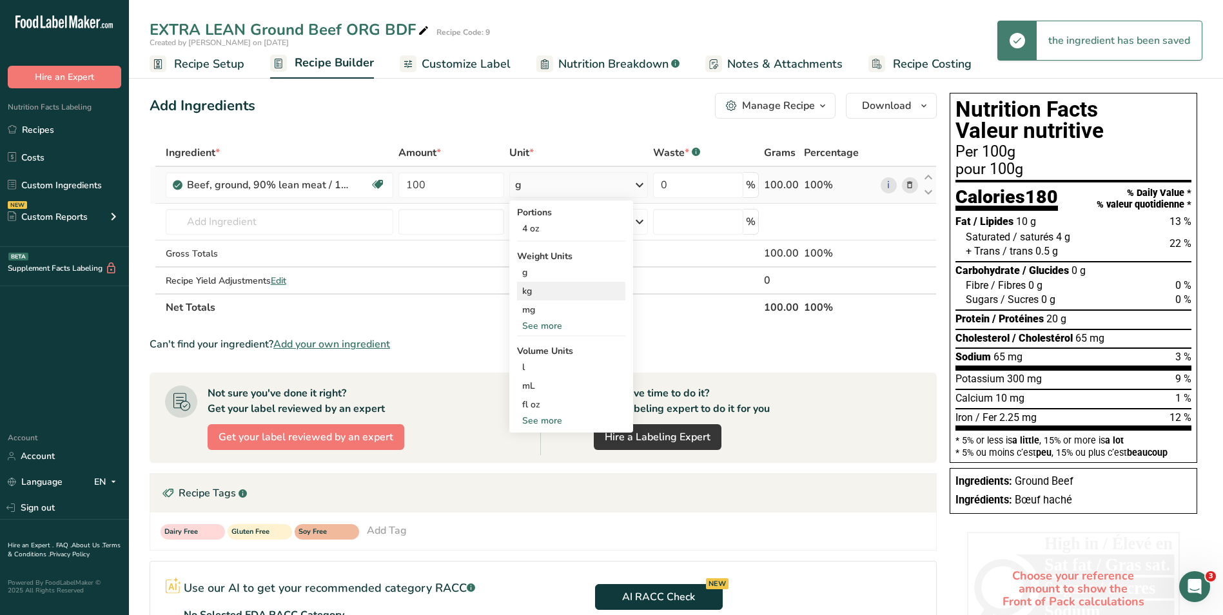
click at [540, 293] on div "kg" at bounding box center [571, 291] width 108 height 19
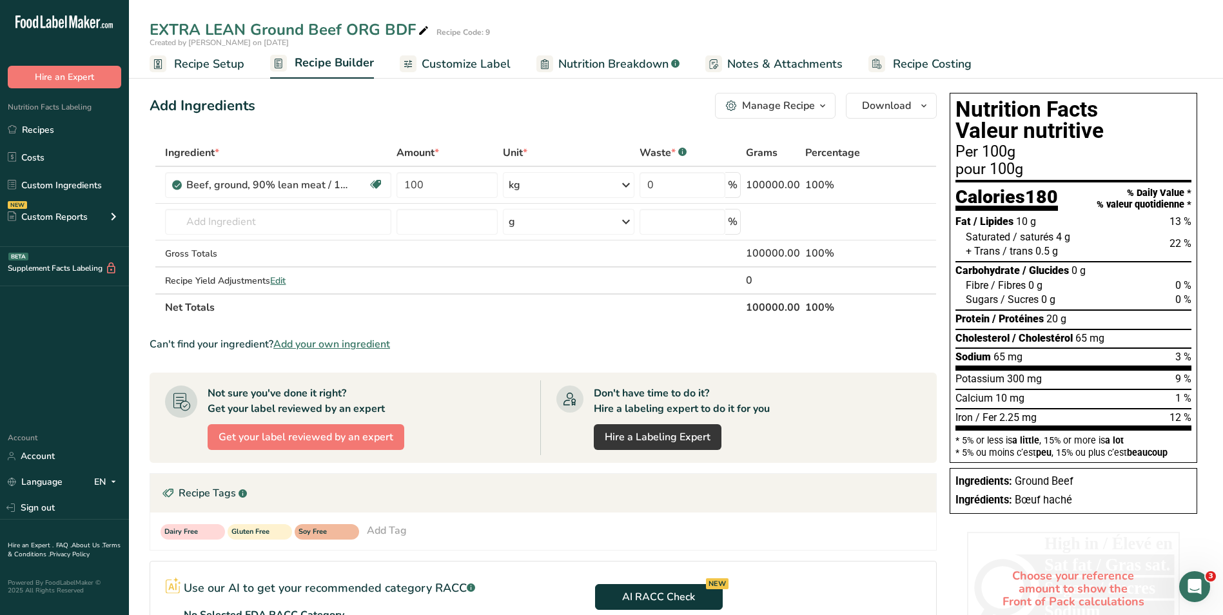
click at [568, 573] on div "AI RACC Check NEW *Only FDA RACC Categories are currently available" at bounding box center [739, 602] width 393 height 81
click at [33, 128] on link "Recipes" at bounding box center [64, 129] width 129 height 24
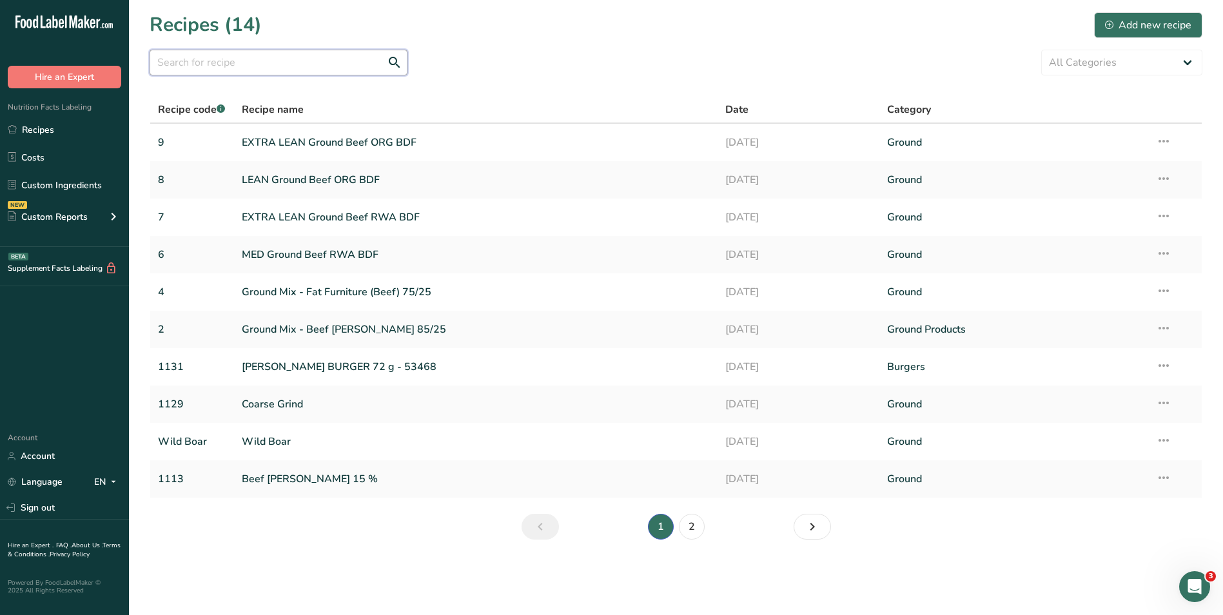
click at [214, 59] on input "text" at bounding box center [279, 63] width 258 height 26
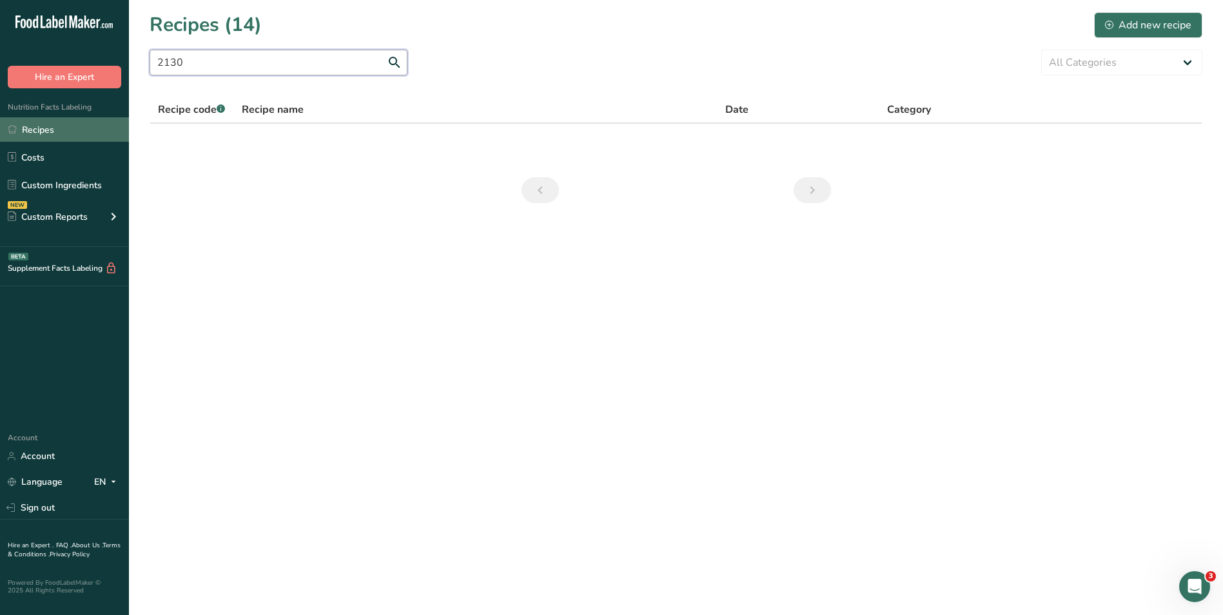
type input "2130"
click at [38, 128] on link "Recipes" at bounding box center [64, 129] width 129 height 24
click at [1141, 23] on div "Add new recipe" at bounding box center [1148, 24] width 86 height 15
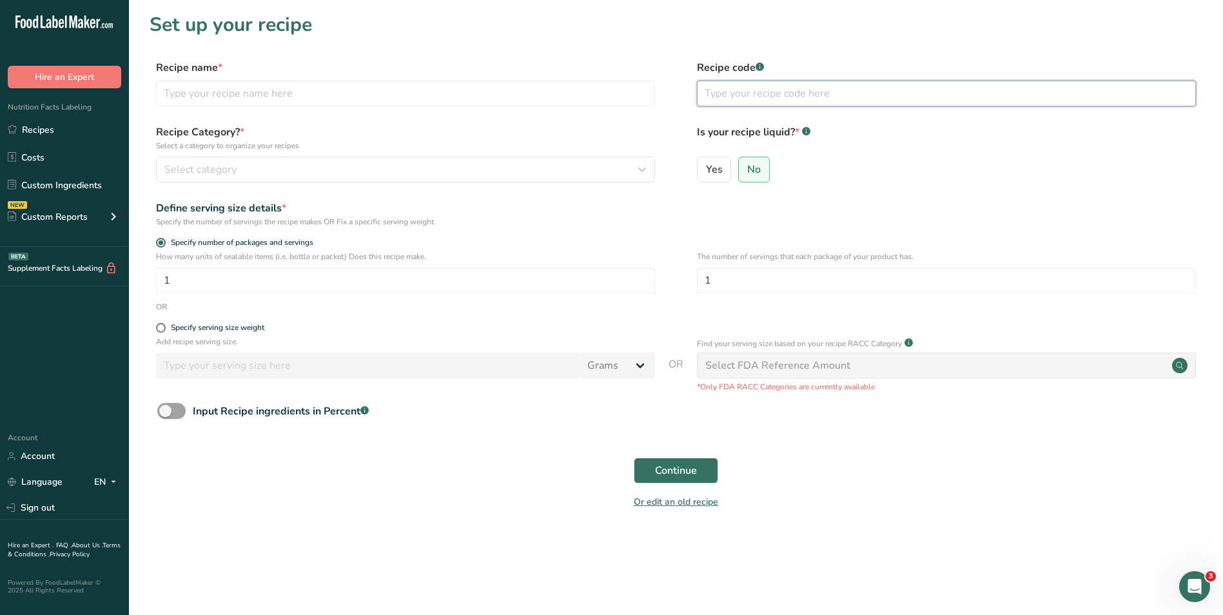
click at [778, 93] on input "text" at bounding box center [946, 94] width 499 height 26
type input "2130"
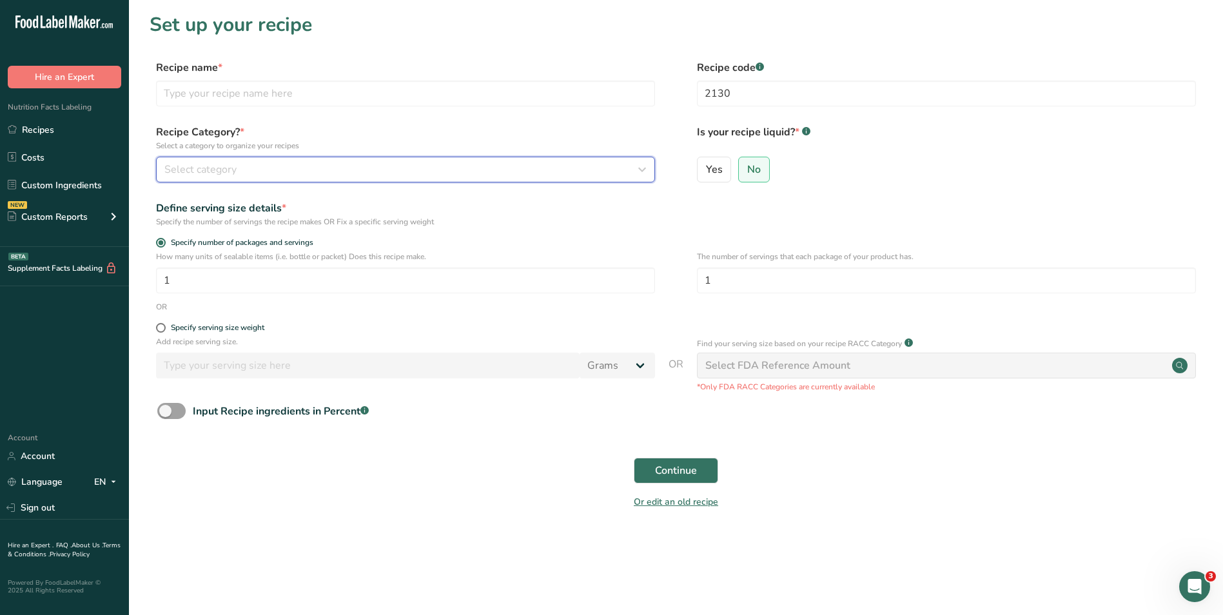
click at [188, 171] on span "Select category" at bounding box center [200, 169] width 72 height 15
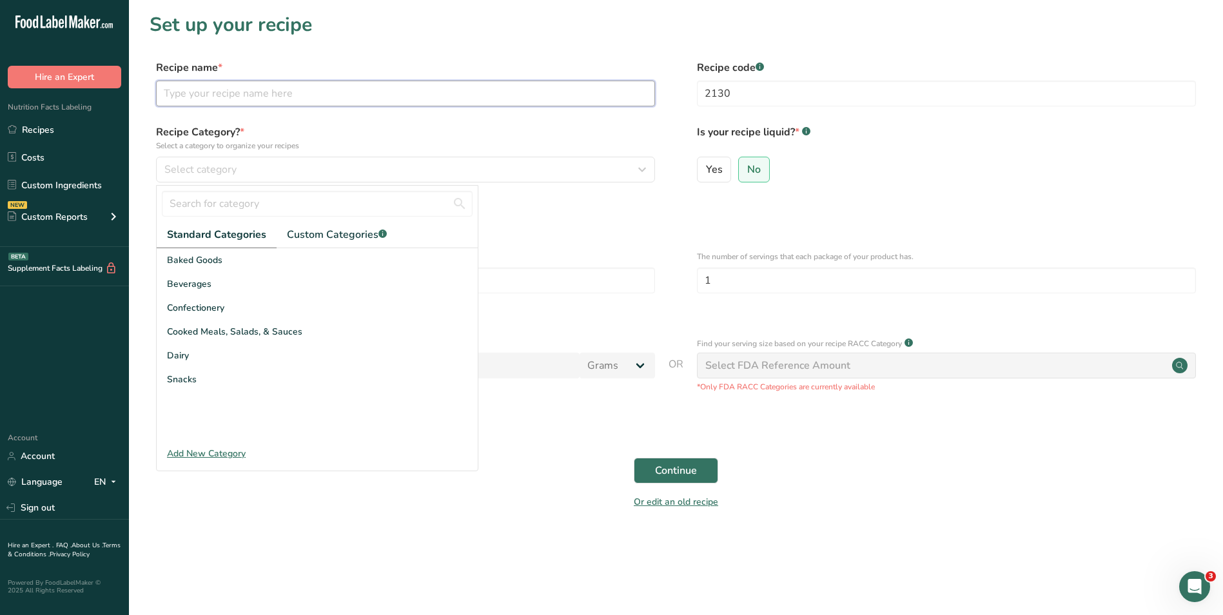
click at [208, 92] on input "text" at bounding box center [405, 94] width 499 height 26
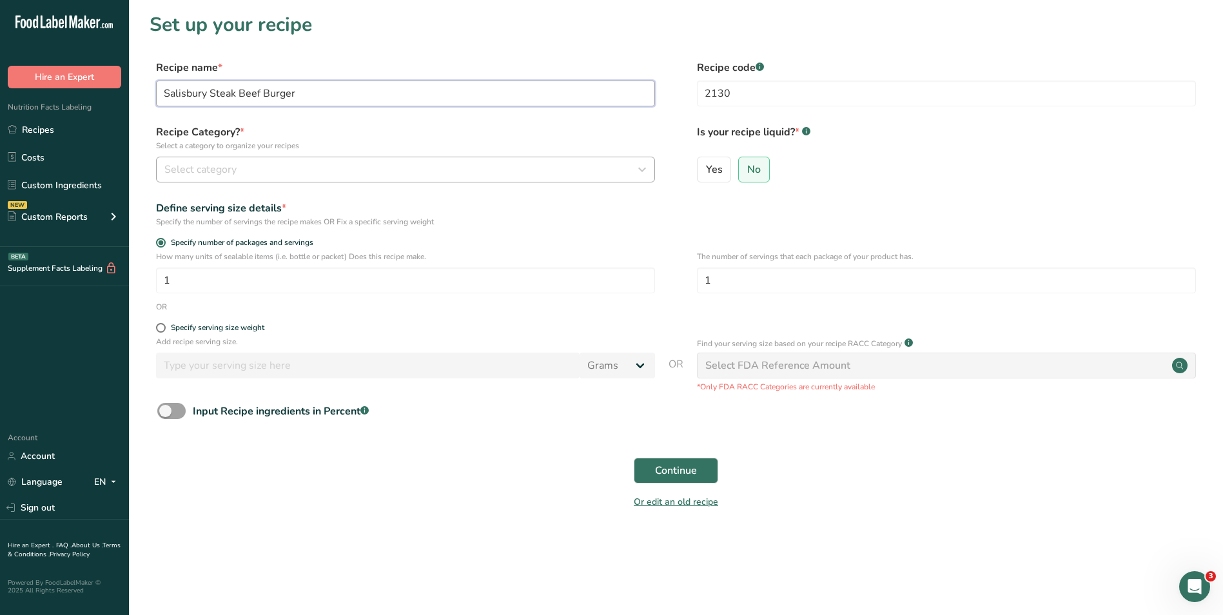
type input "Salisbury Steak Beef Burger"
click at [326, 171] on div "Select category" at bounding box center [401, 169] width 474 height 15
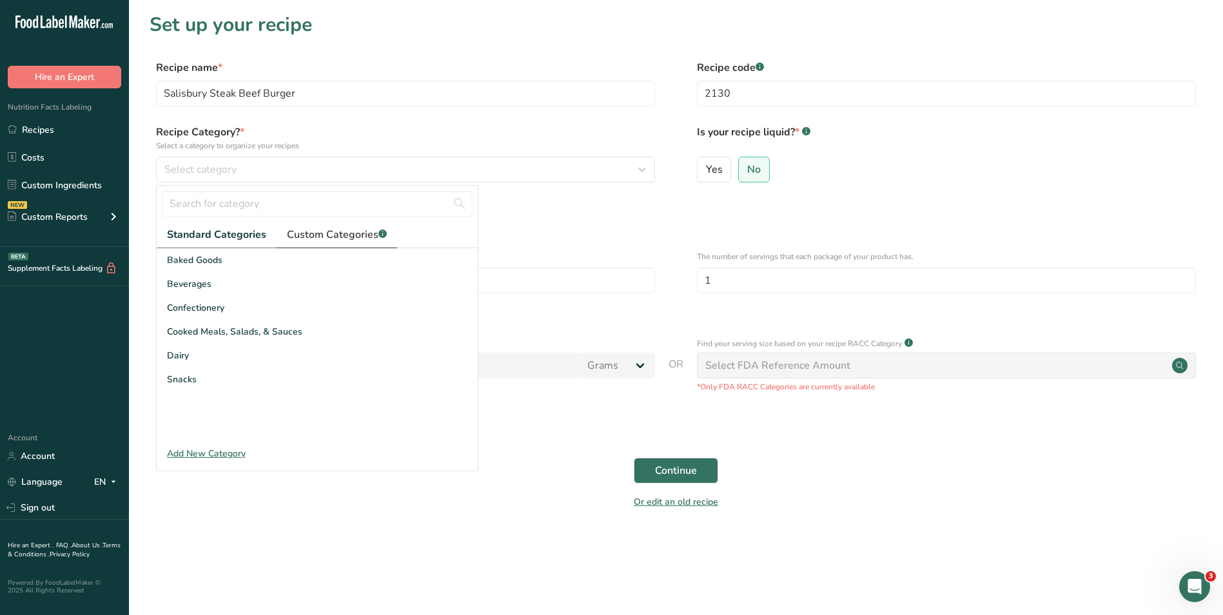
click at [351, 237] on span "Custom Categories .a-a{fill:#347362;}.b-a{fill:#fff;}" at bounding box center [337, 234] width 100 height 15
click at [191, 265] on span "Burgers" at bounding box center [183, 260] width 33 height 14
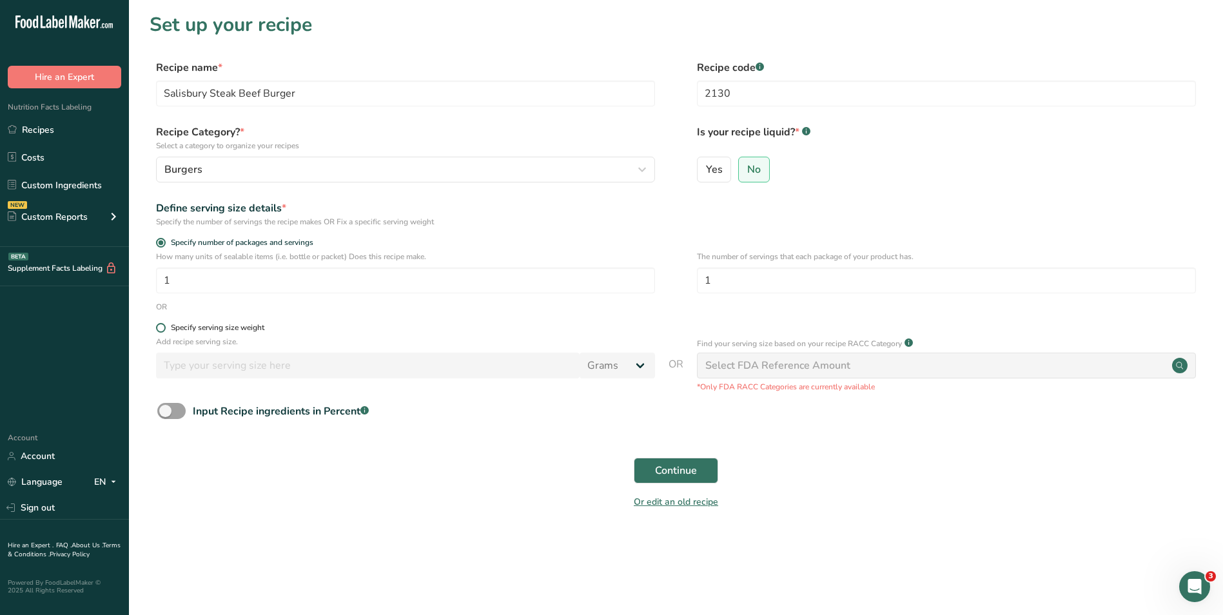
click at [167, 331] on span "Specify serving size weight" at bounding box center [215, 328] width 99 height 10
click at [164, 331] on input "Specify serving size weight" at bounding box center [160, 328] width 8 height 8
radio input "true"
radio input "false"
drag, startPoint x: 205, startPoint y: 363, endPoint x: 257, endPoint y: 371, distance: 52.3
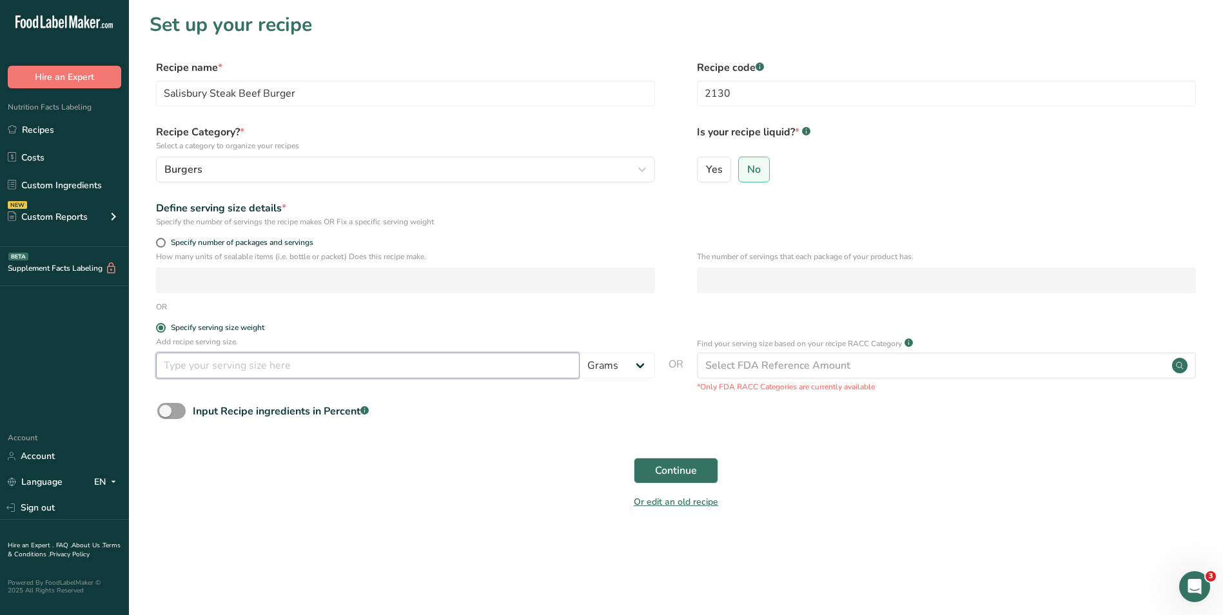
click at [208, 364] on input "number" at bounding box center [368, 366] width 424 height 26
type input "100"
click at [688, 467] on span "Continue" at bounding box center [676, 470] width 42 height 15
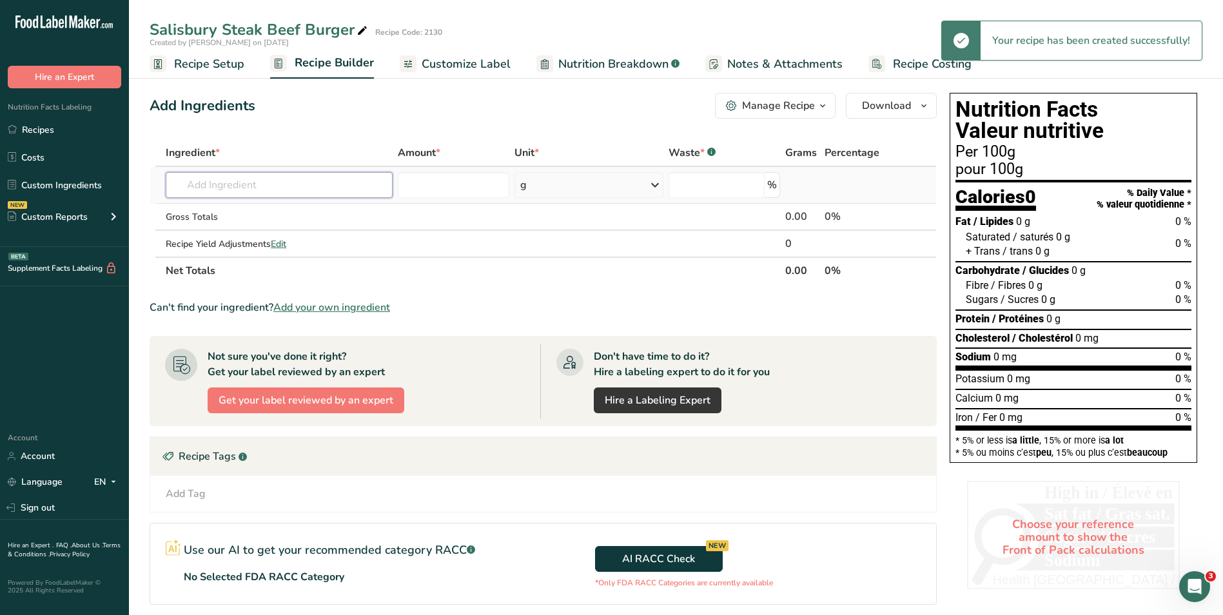
click at [266, 188] on input "text" at bounding box center [279, 185] width 227 height 26
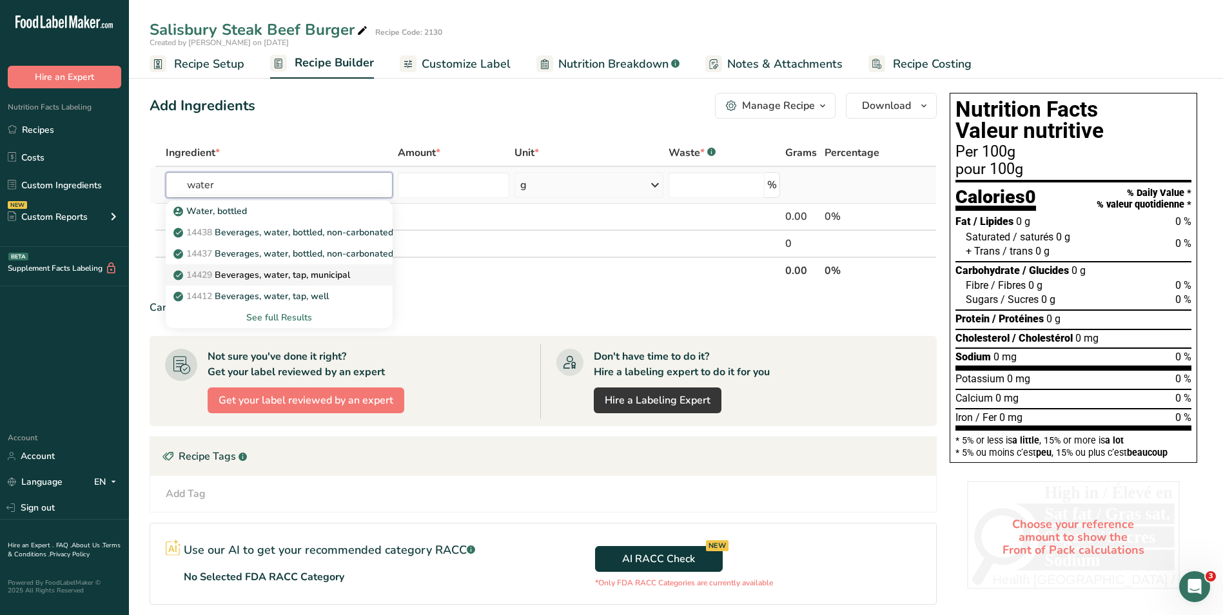
type input "water"
click at [315, 279] on p "14429 [GEOGRAPHIC_DATA], water, tap, municipal" at bounding box center [263, 275] width 174 height 14
type input "Beverages, water, tap, municipal"
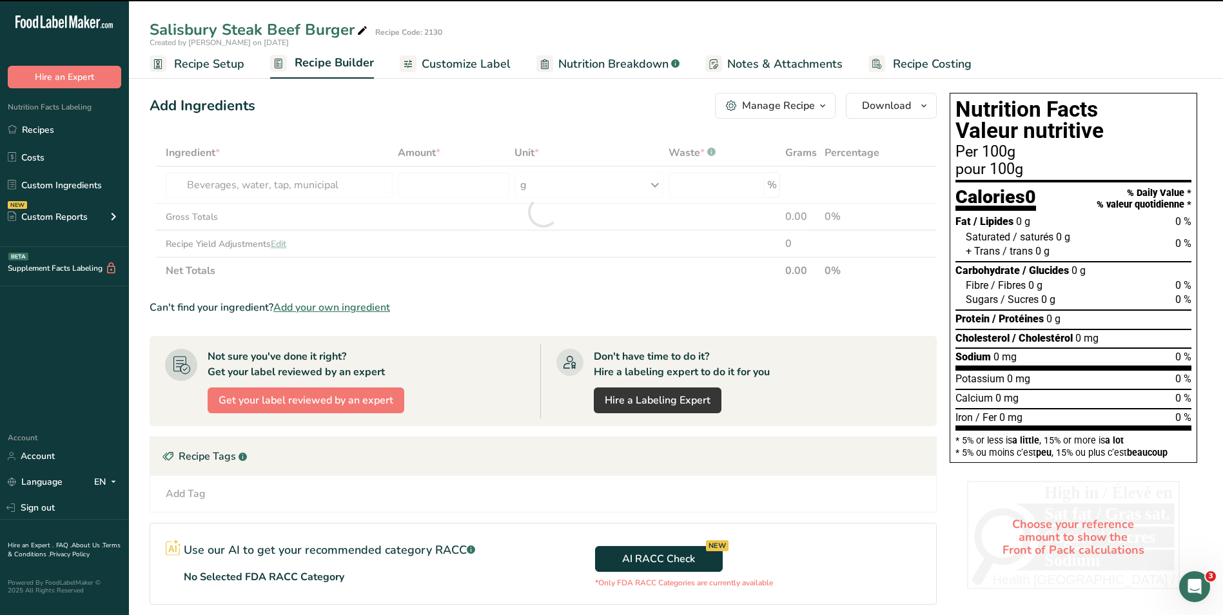
type input "0"
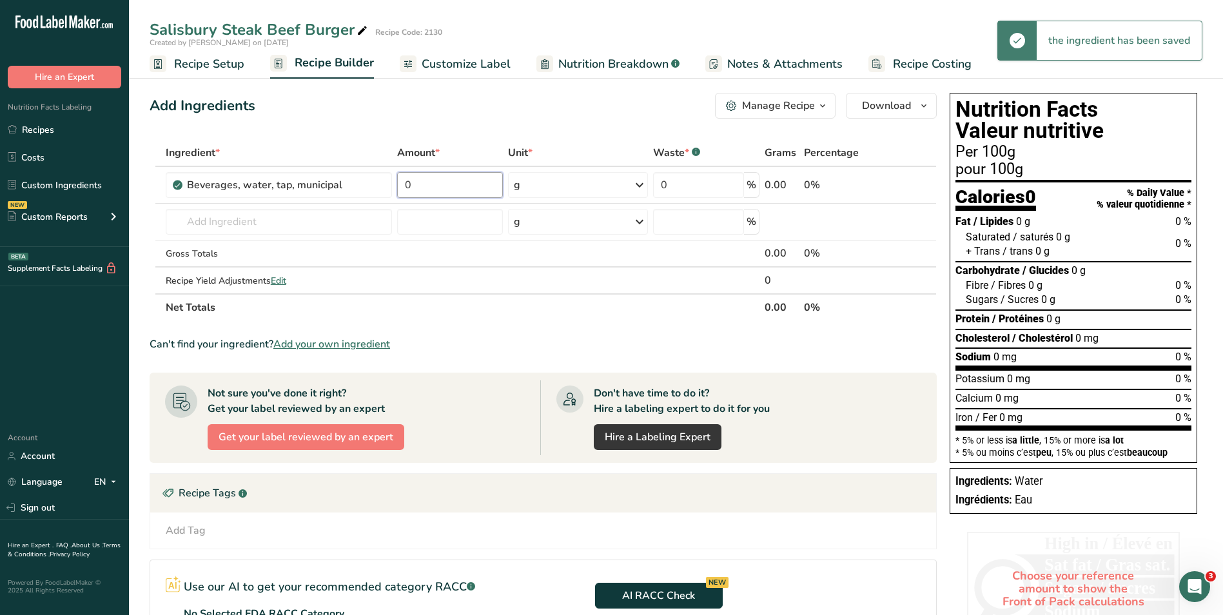
click at [441, 185] on input "0" at bounding box center [450, 185] width 106 height 26
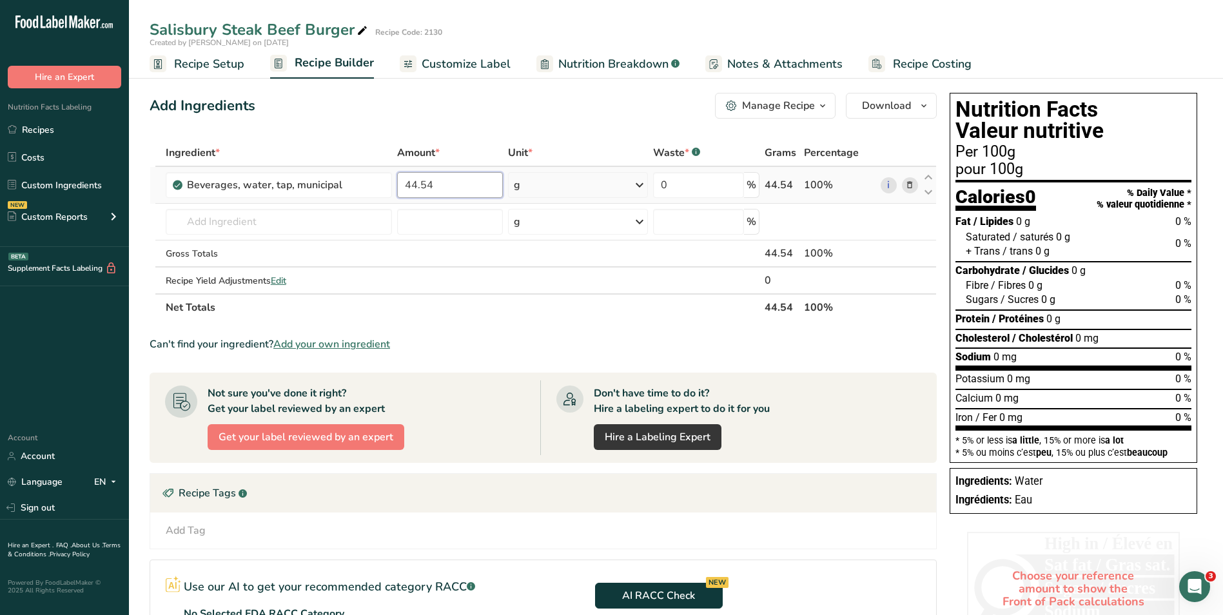
type input "44.54"
click at [638, 186] on div "Ingredient * Amount * Unit * Waste * .a-a{fill:#347362;}.b-a{fill:#fff;} Grams …" at bounding box center [543, 230] width 787 height 182
click at [641, 185] on icon at bounding box center [639, 184] width 15 height 23
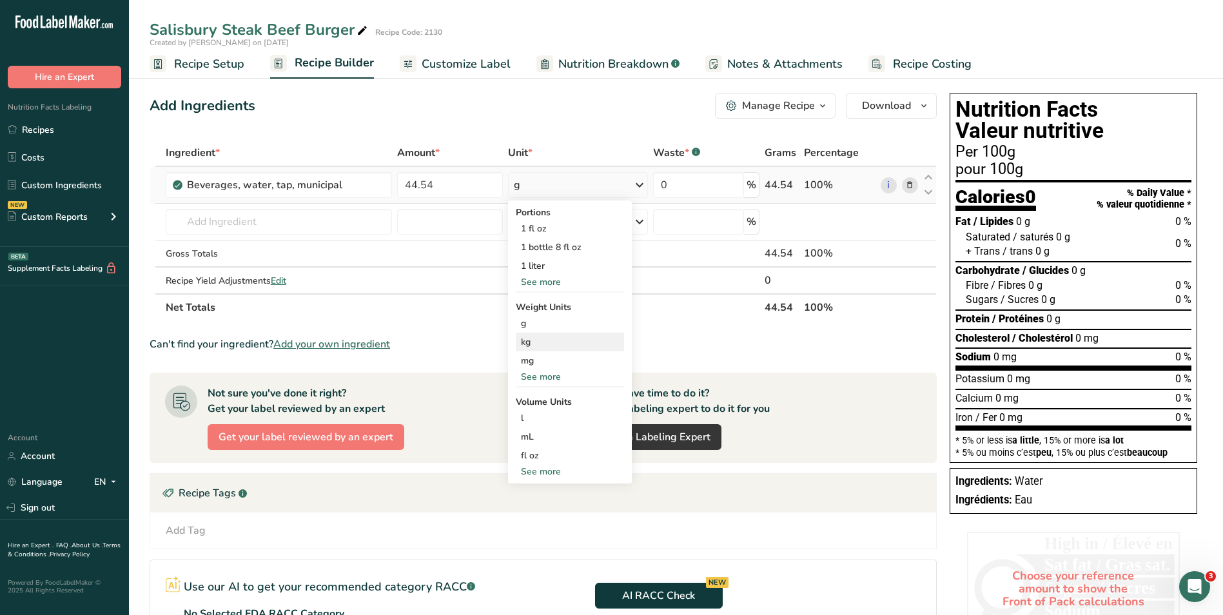
click at [536, 340] on div "kg" at bounding box center [570, 342] width 108 height 19
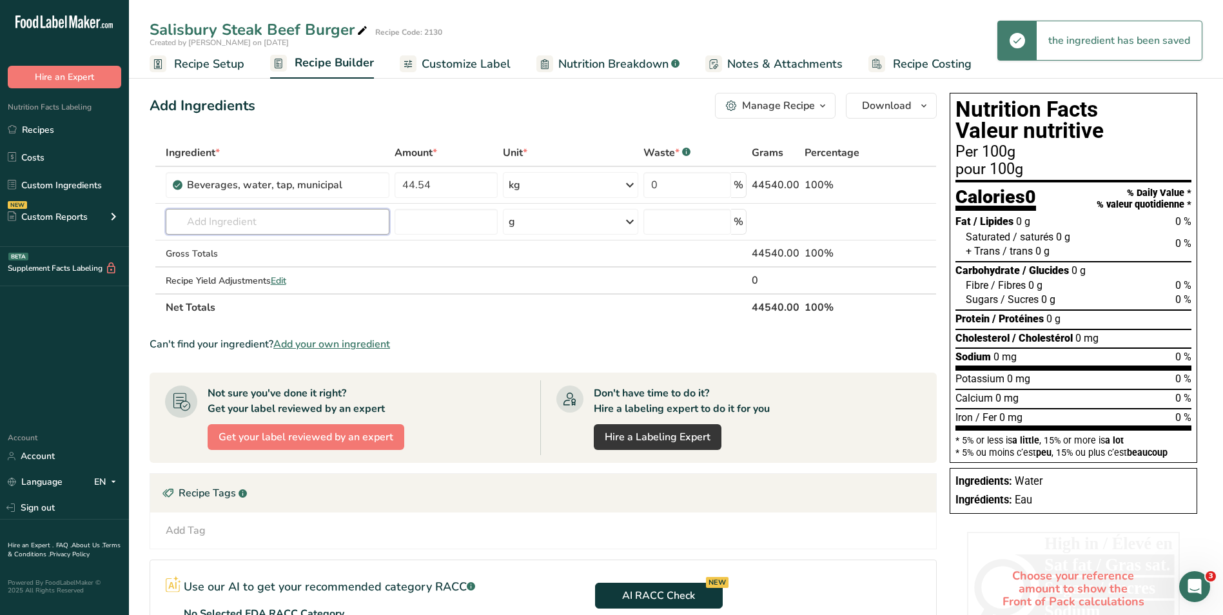
click at [259, 221] on input "text" at bounding box center [278, 222] width 224 height 26
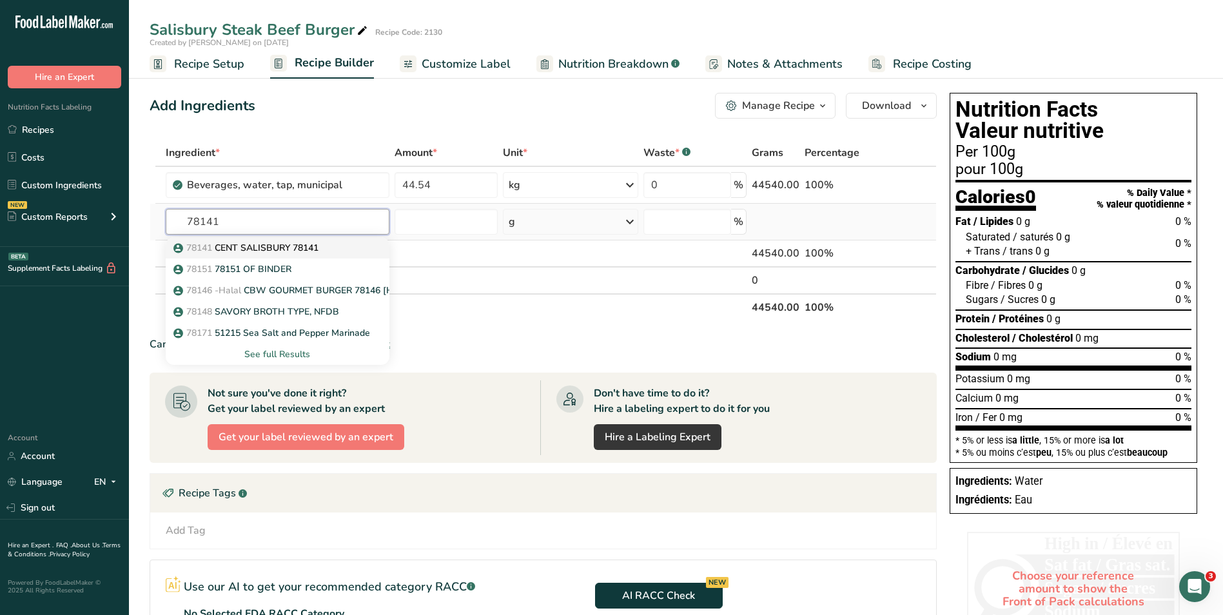
type input "78141"
click at [249, 247] on p "78141 CENT SALISBURY 78141" at bounding box center [247, 248] width 142 height 14
type input "CENT SALISBURY 78141"
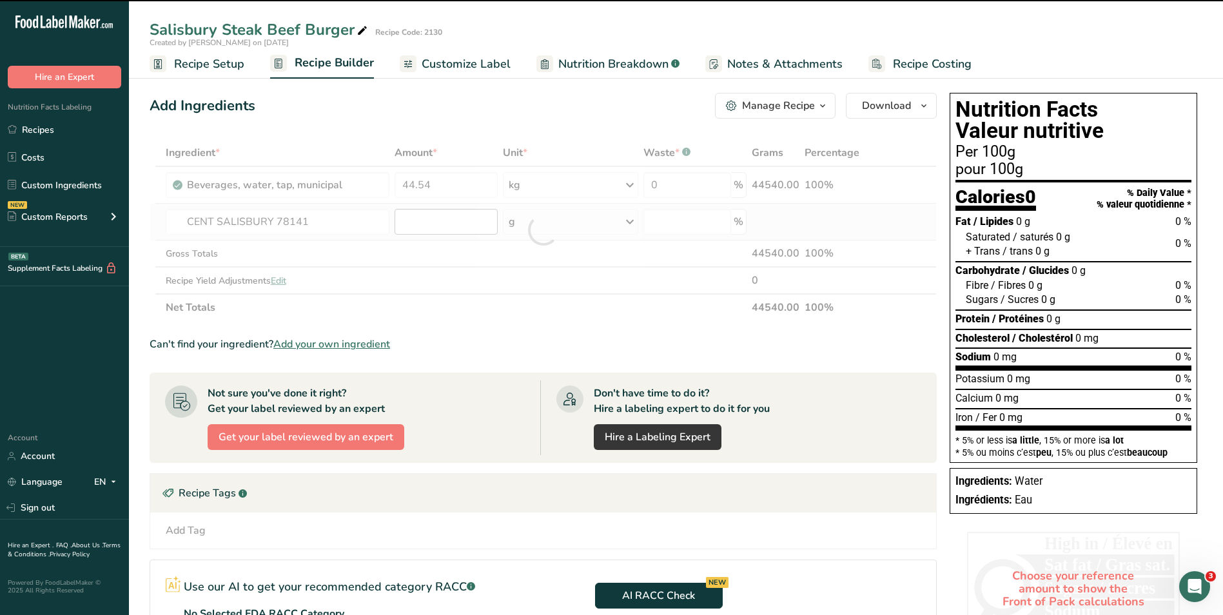
type input "0"
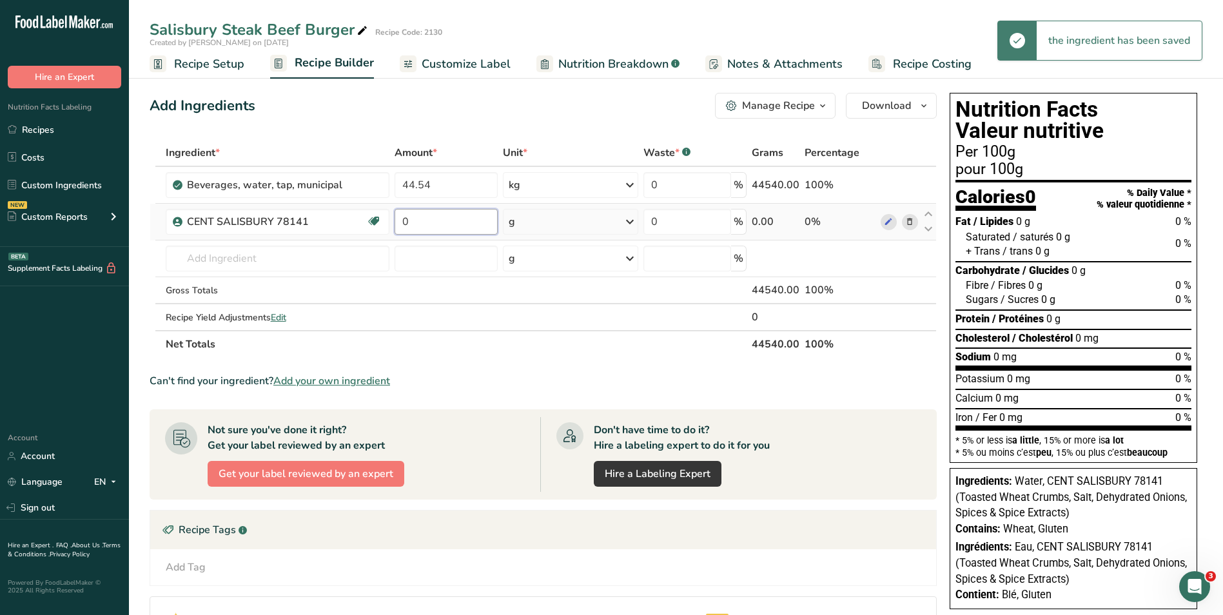
click at [429, 225] on input "0" at bounding box center [446, 222] width 103 height 26
drag, startPoint x: 429, startPoint y: 222, endPoint x: 335, endPoint y: 223, distance: 93.5
click at [335, 223] on tr "CENT SALISBURY 78141 Spices/ Seasoning 0 g Weight Units g kg mg See more Volume…" at bounding box center [543, 222] width 786 height 37
type input "17"
click at [632, 221] on div "Ingredient * Amount * Unit * Waste * .a-a{fill:#347362;}.b-a{fill:#fff;} Grams …" at bounding box center [543, 248] width 787 height 219
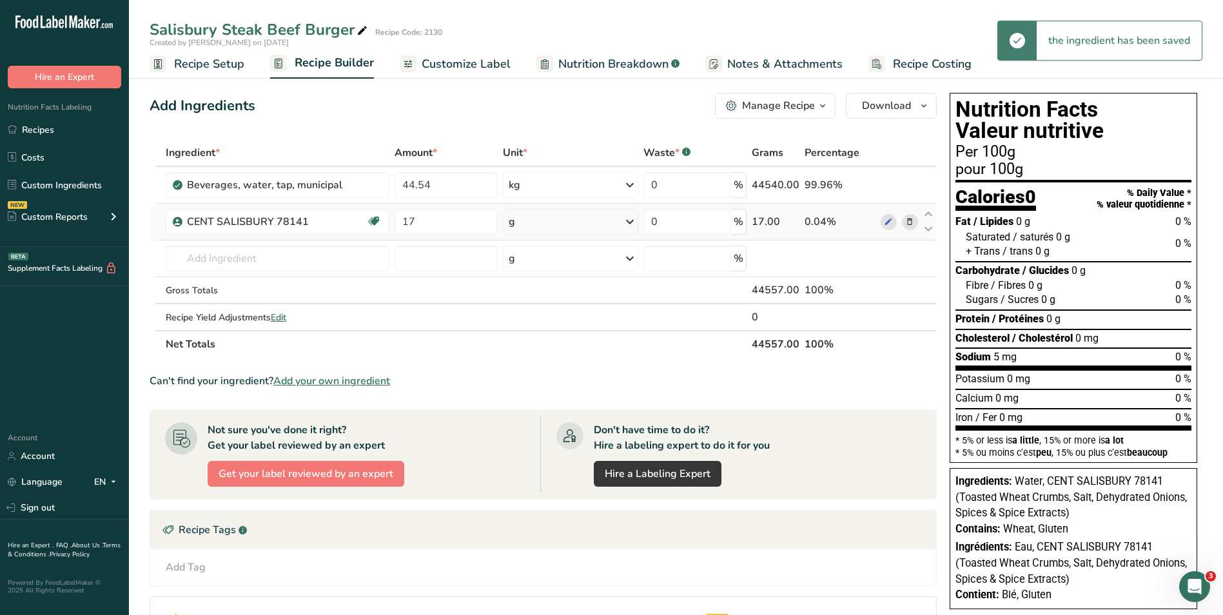
click at [632, 221] on icon at bounding box center [629, 221] width 15 height 23
click at [535, 287] on div "kg" at bounding box center [565, 289] width 108 height 19
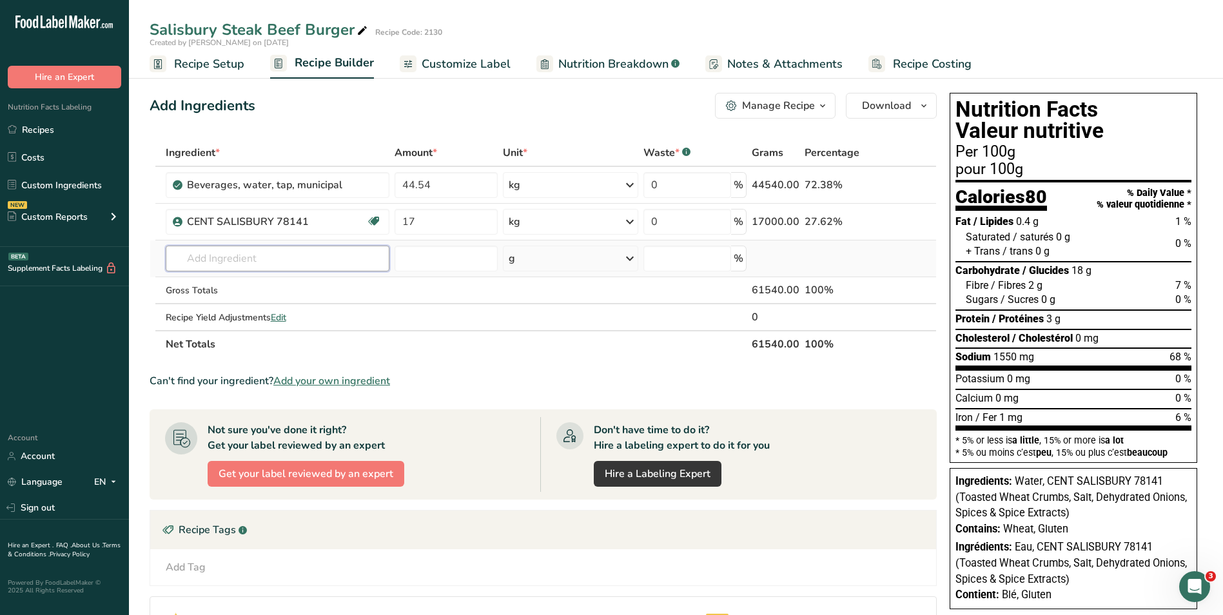
click at [226, 257] on input "text" at bounding box center [278, 259] width 224 height 26
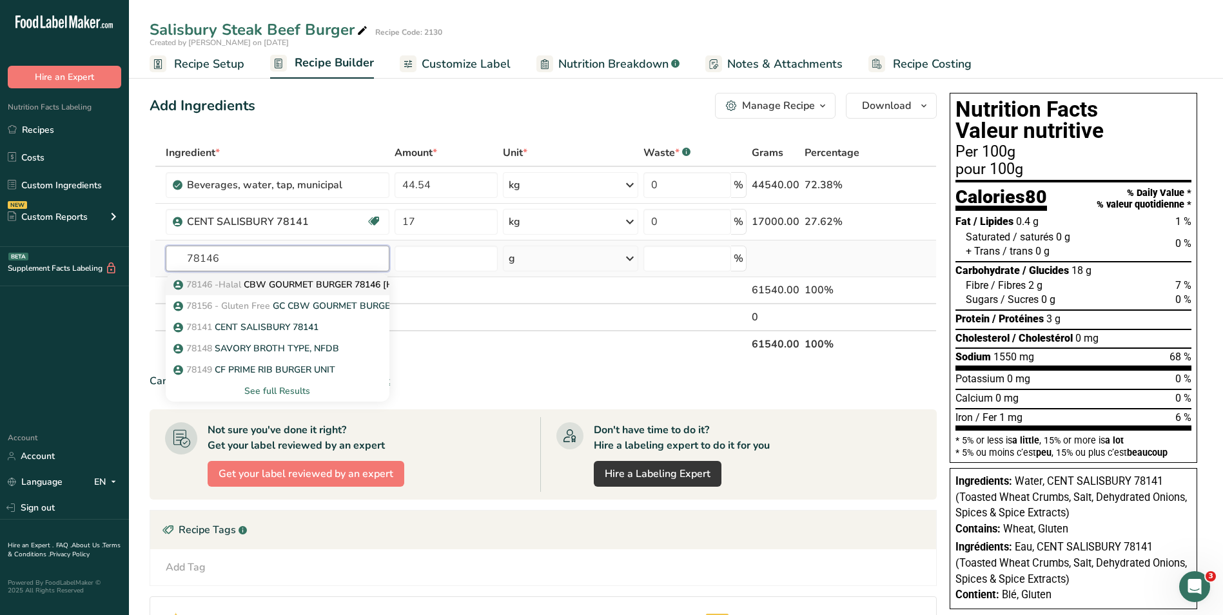
type input "78146"
click at [269, 286] on p "78146 -Halal CBW GOURMET BURGER 78146 [H]" at bounding box center [286, 285] width 220 height 14
type input "CBW GOURMET BURGER 78146 [H]"
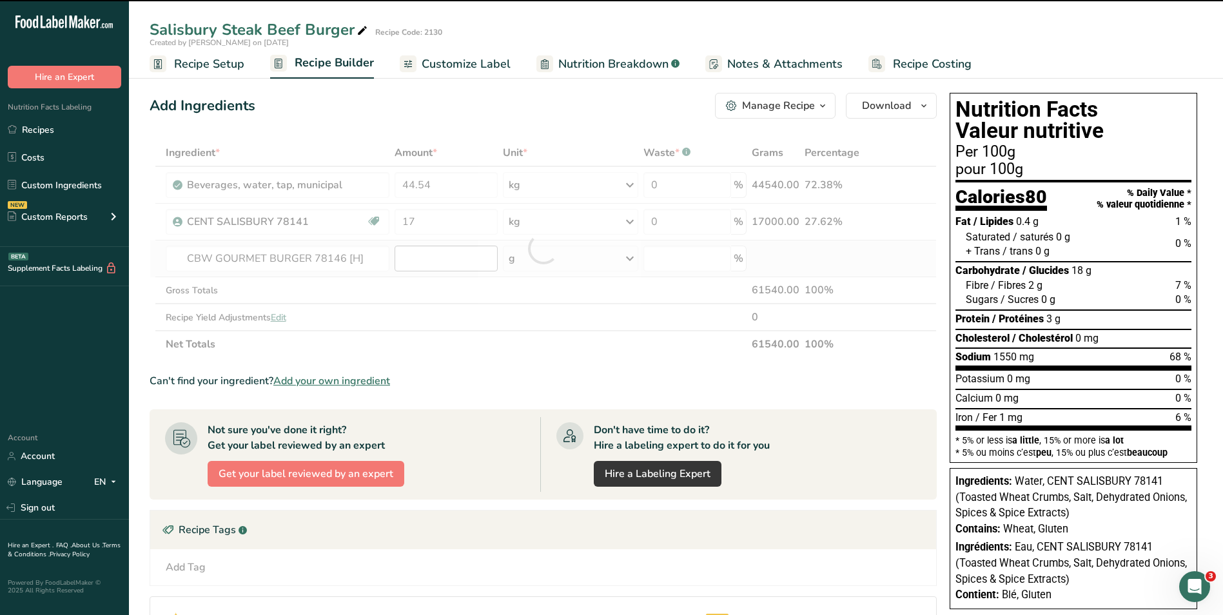
type input "0"
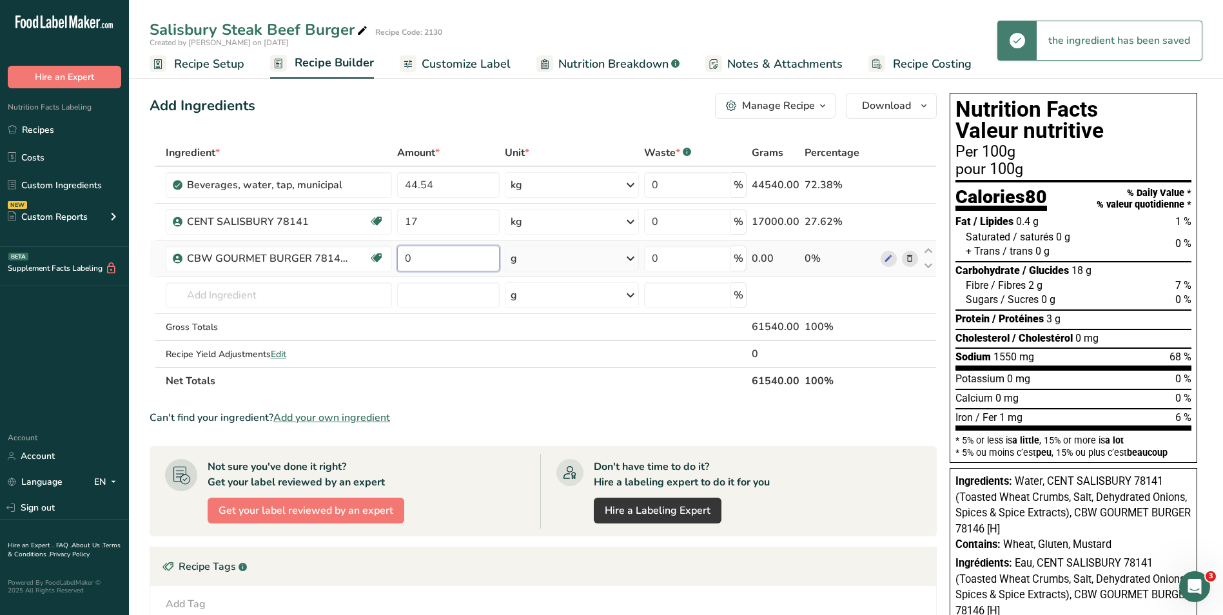
click at [434, 262] on input "0" at bounding box center [448, 259] width 102 height 26
drag, startPoint x: 434, startPoint y: 261, endPoint x: 322, endPoint y: 259, distance: 111.5
click at [323, 259] on tr "CBW GOURMET BURGER 78146 [H] Halal Spices/ Seasoning 0 g Weight Units g kg mg S…" at bounding box center [543, 258] width 786 height 37
type input "0.68"
click at [631, 259] on div "Ingredient * Amount * Unit * Waste * .a-a{fill:#347362;}.b-a{fill:#fff;} Grams …" at bounding box center [543, 266] width 787 height 255
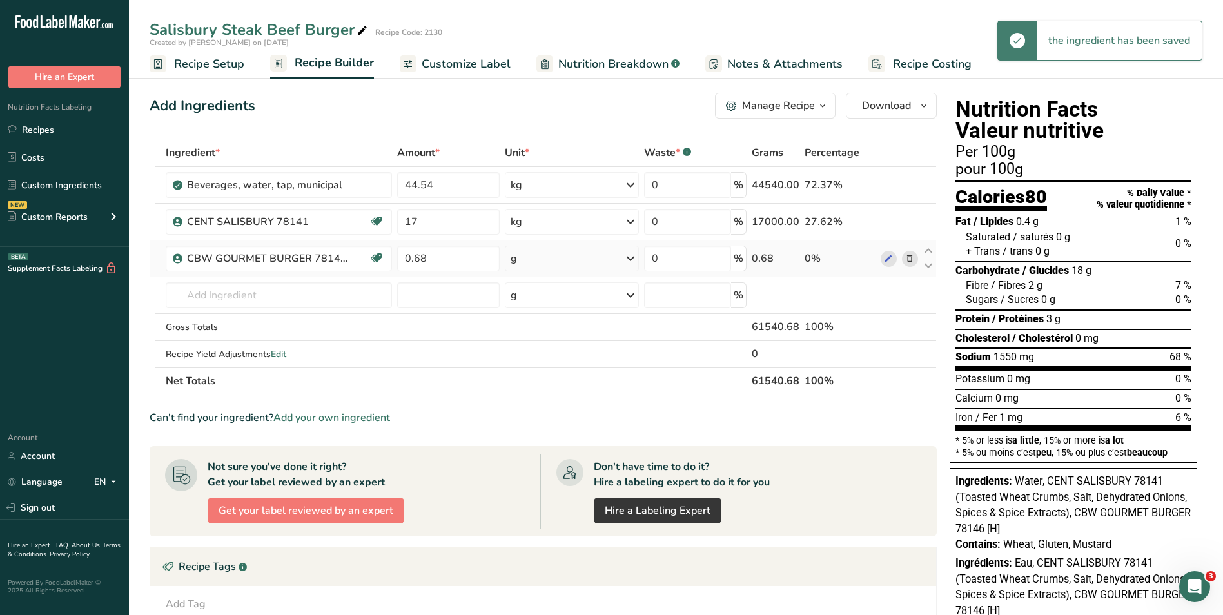
click at [631, 259] on icon at bounding box center [630, 258] width 15 height 23
click at [561, 328] on div "kg" at bounding box center [567, 326] width 108 height 19
click at [294, 300] on input "text" at bounding box center [279, 295] width 227 height 26
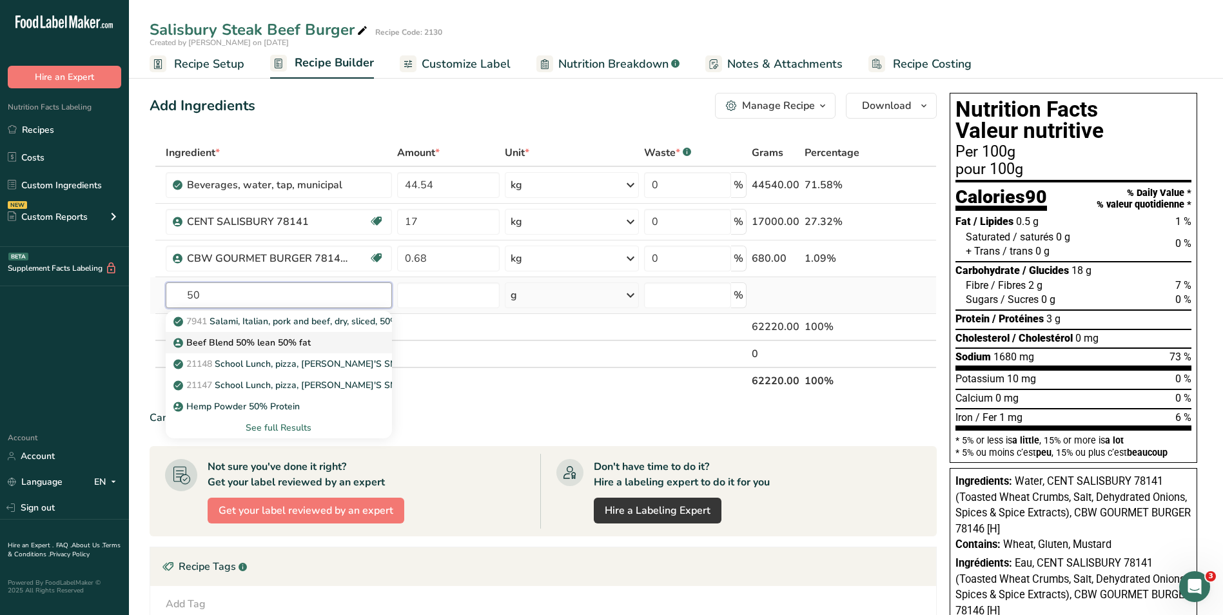
type input "50"
click at [259, 343] on p "Beef Blend 50% lean 50% fat" at bounding box center [243, 343] width 135 height 14
type input "Beef Blend 50% lean 50% fat"
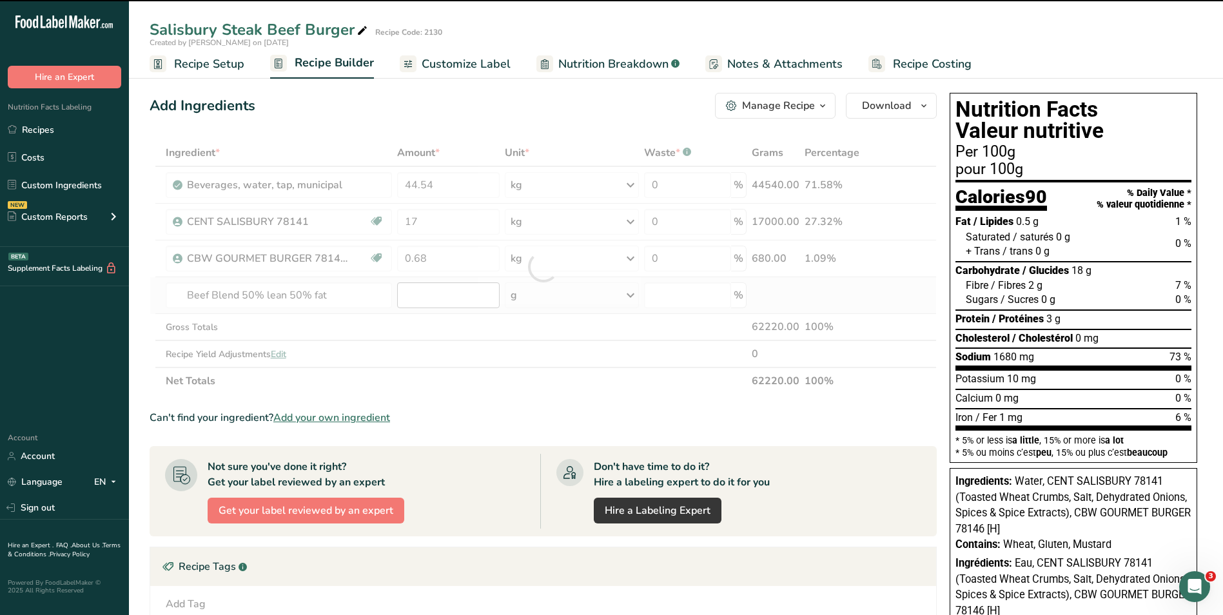
type input "0"
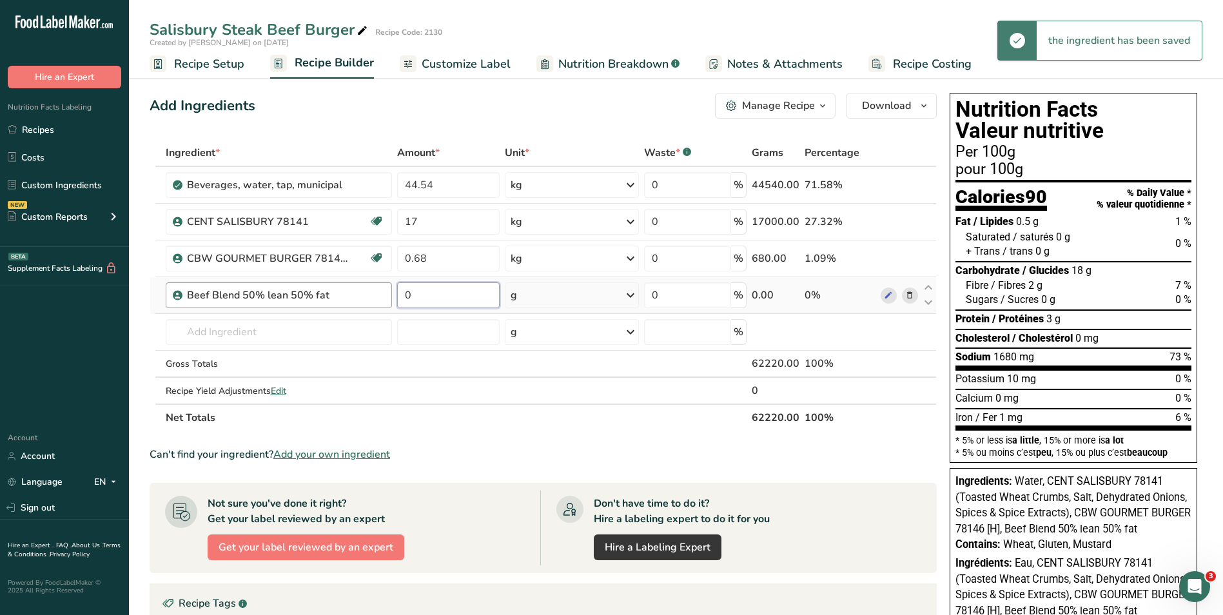
drag, startPoint x: 437, startPoint y: 297, endPoint x: 372, endPoint y: 291, distance: 65.4
click at [373, 291] on tr "Beef Blend 50% lean 50% fat 0 g Weight Units g kg mg See more Volume Units l Vo…" at bounding box center [543, 295] width 786 height 37
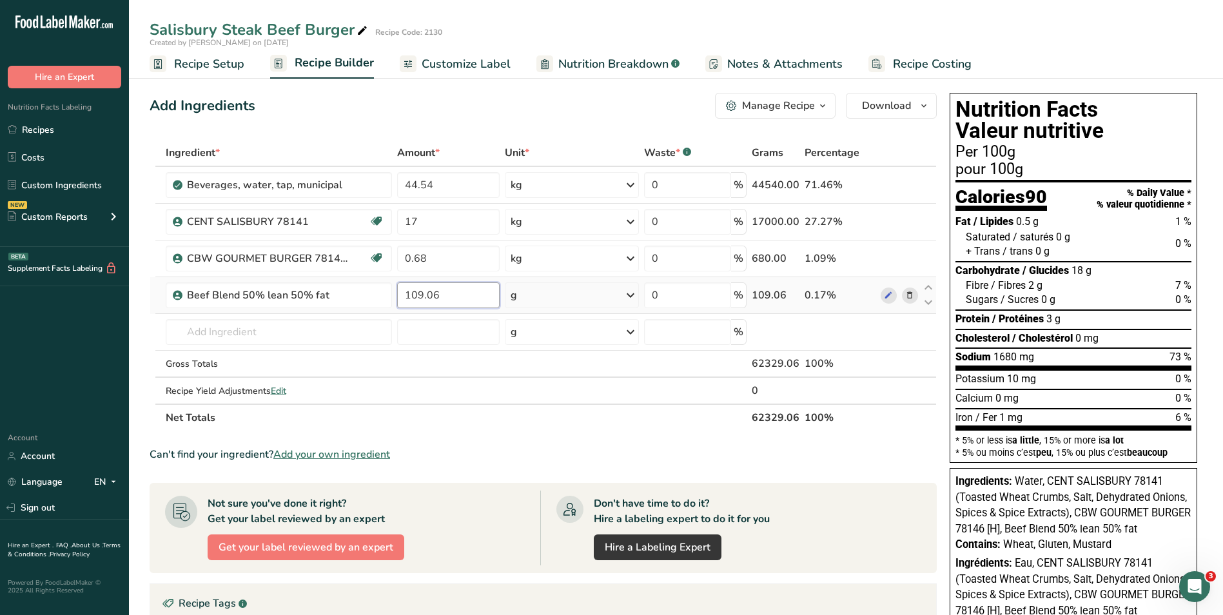
type input "109.06"
click at [625, 295] on icon at bounding box center [630, 295] width 15 height 23
click at [534, 360] on div "kg" at bounding box center [567, 362] width 108 height 19
click at [241, 333] on input "text" at bounding box center [278, 332] width 226 height 26
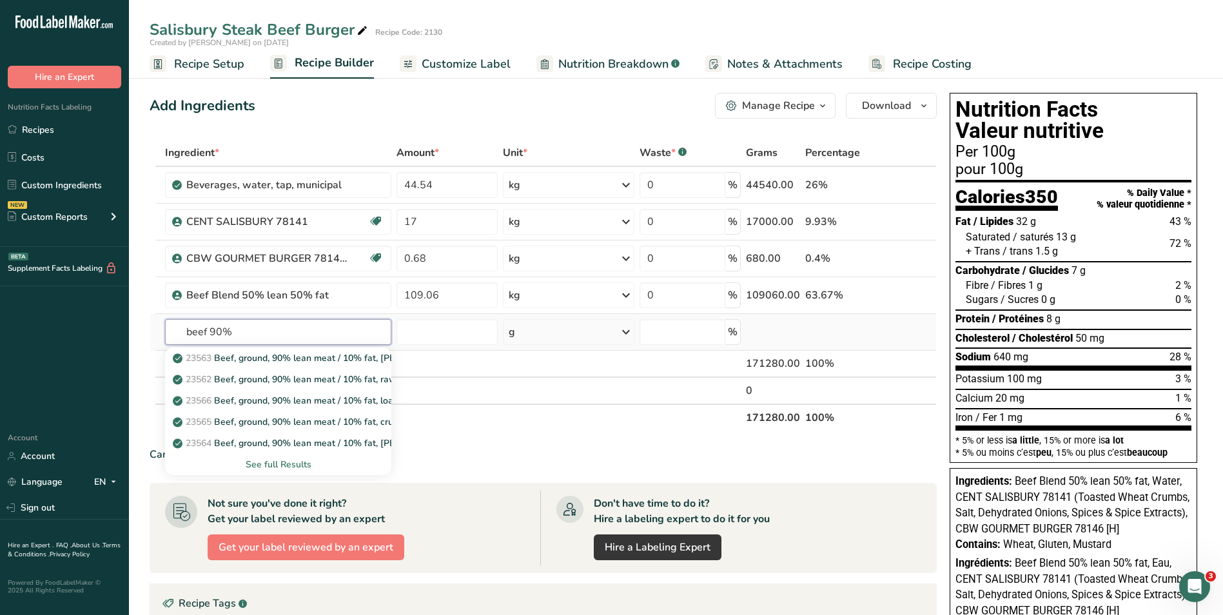
type input "beef 90%"
click at [289, 469] on div "See full Results" at bounding box center [278, 465] width 206 height 14
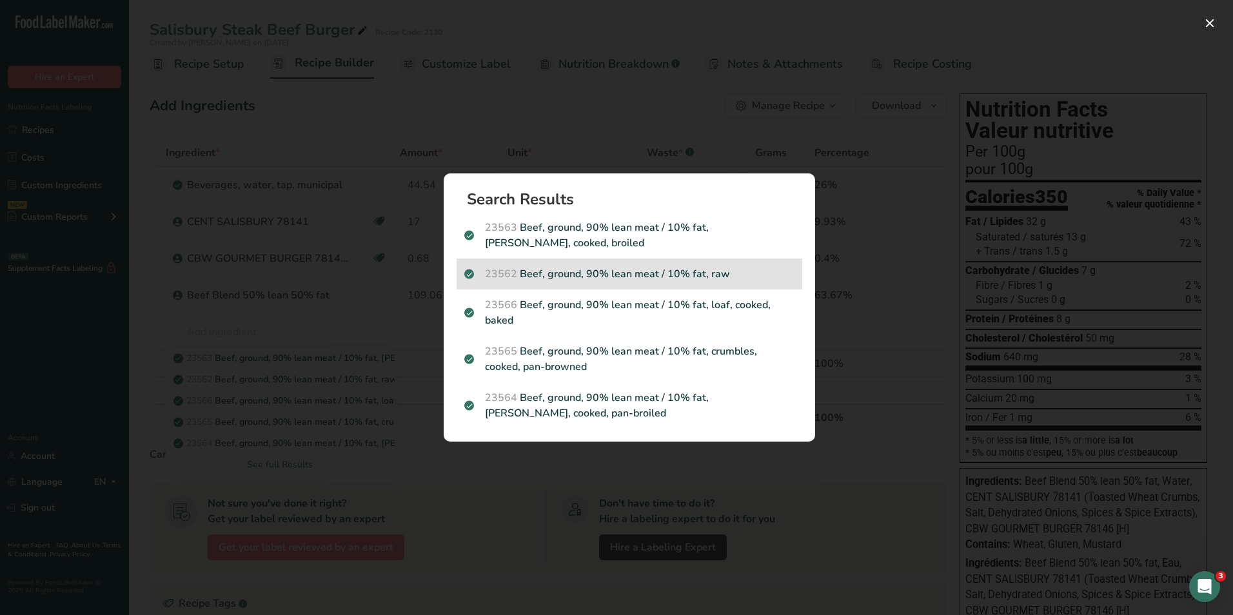
click at [618, 270] on p "23562 Beef, ground, 90% lean meat / 10% fat, raw" at bounding box center [629, 273] width 330 height 15
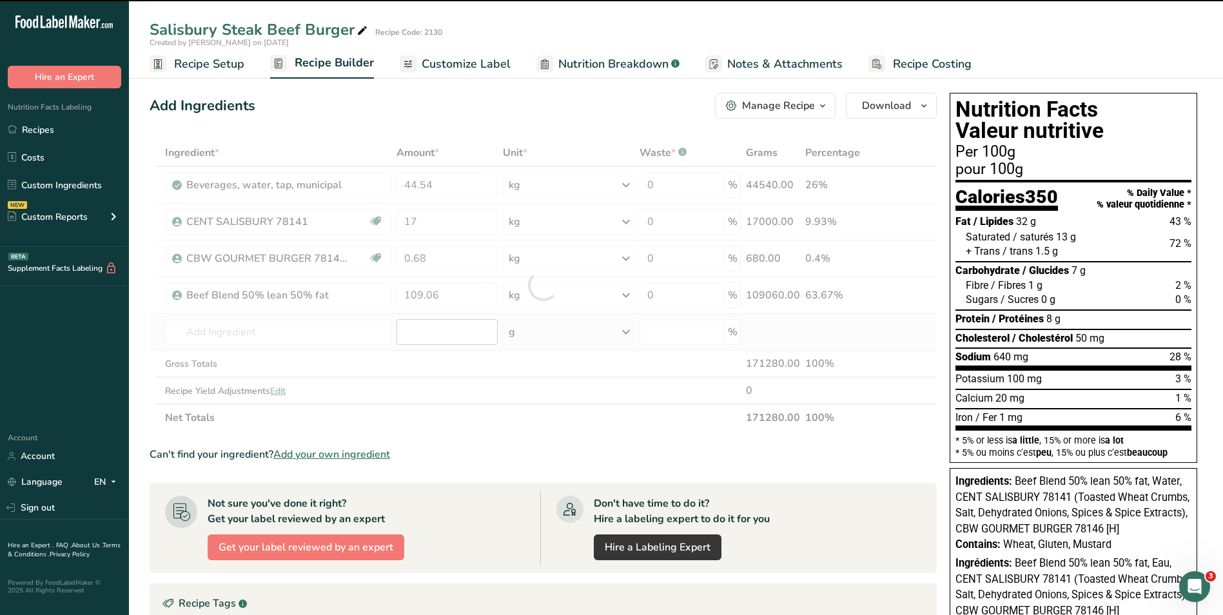
type input "0"
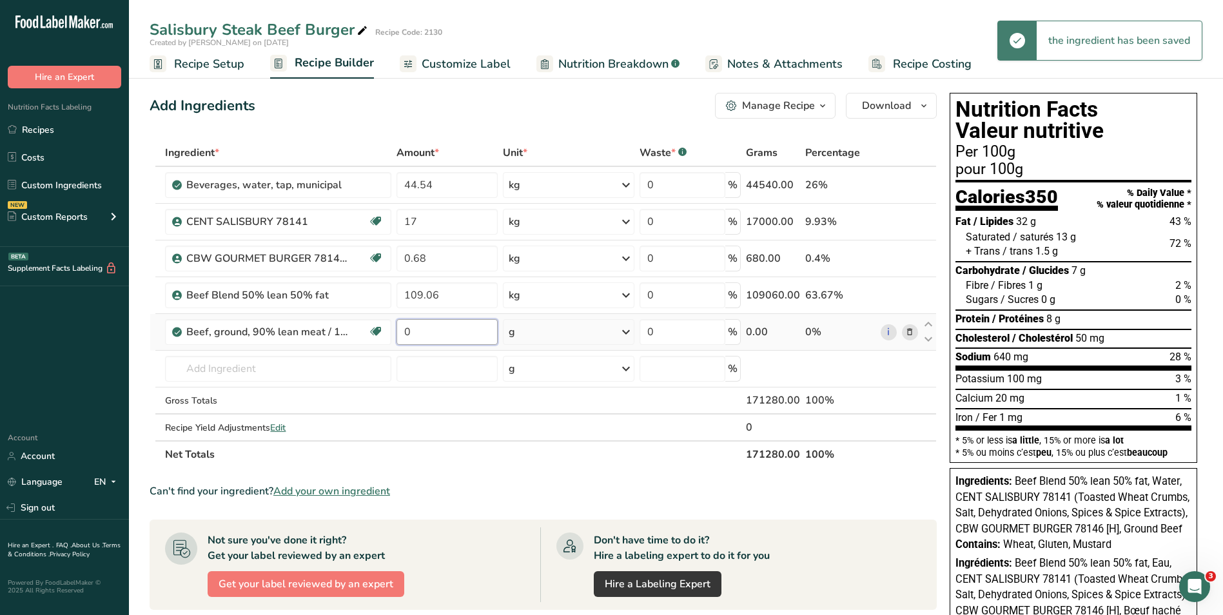
click at [452, 330] on input "0" at bounding box center [446, 332] width 101 height 26
drag, startPoint x: 430, startPoint y: 334, endPoint x: 380, endPoint y: 333, distance: 49.6
click at [380, 333] on tr "Beef, ground, 90% lean meat / 10% fat, raw Dairy free Gluten free Soy free 0 g …" at bounding box center [543, 332] width 786 height 37
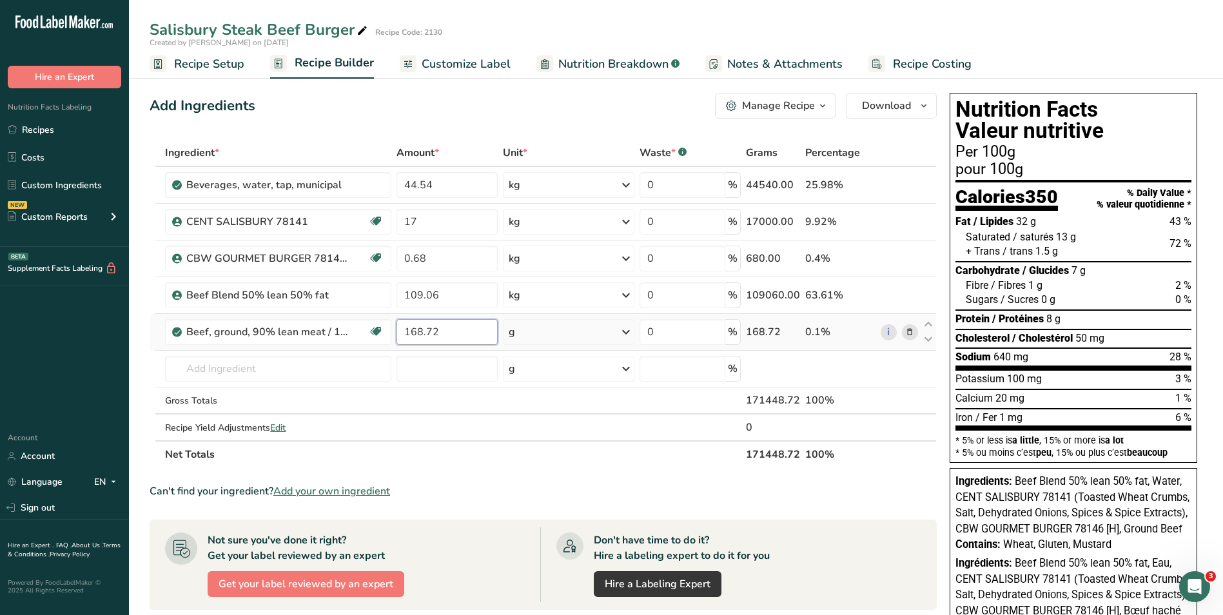
type input "168.72"
click at [532, 335] on div "Ingredient * Amount * Unit * Waste * .a-a{fill:#347362;}.b-a{fill:#fff;} Grams …" at bounding box center [543, 303] width 787 height 329
click at [629, 333] on icon at bounding box center [625, 331] width 15 height 23
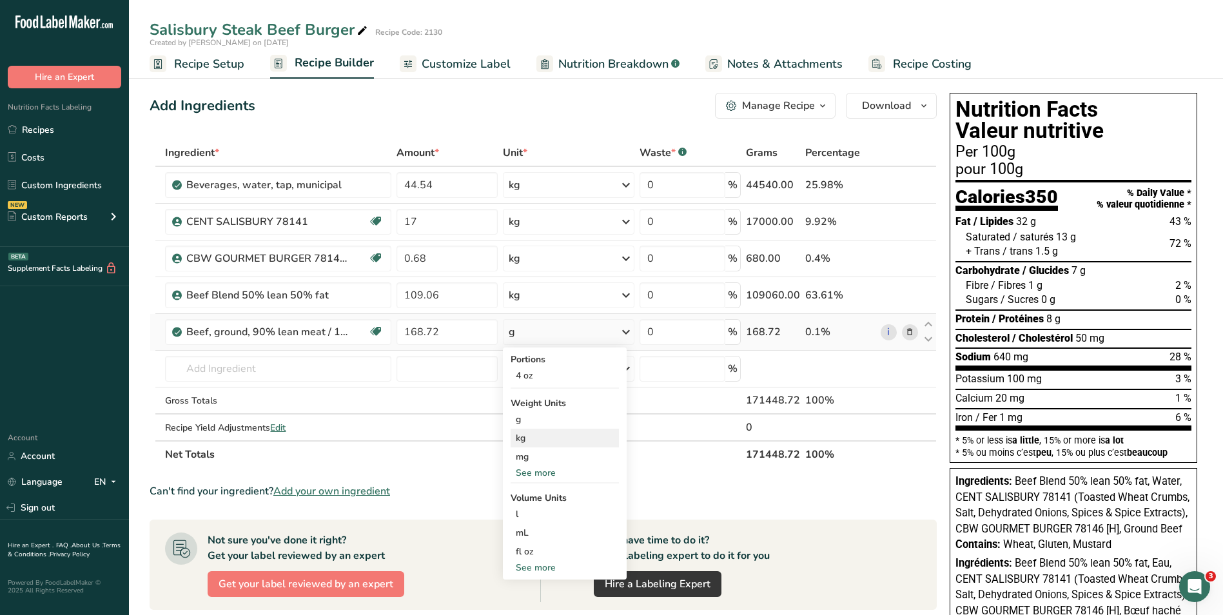
click at [525, 438] on div "kg" at bounding box center [565, 438] width 108 height 19
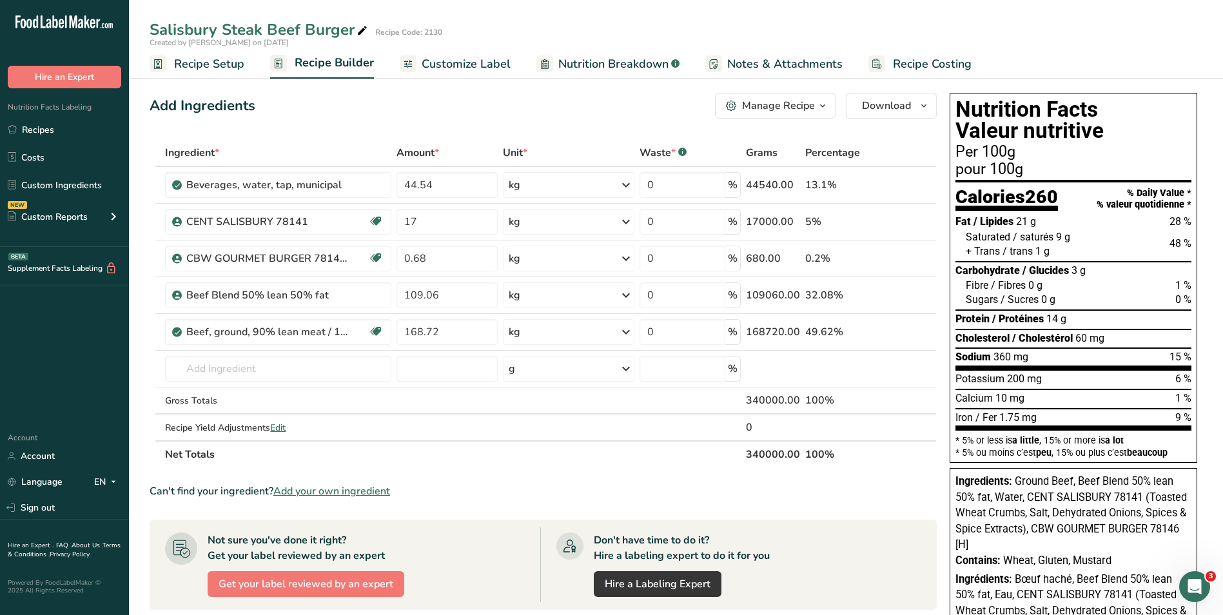
drag, startPoint x: 194, startPoint y: 64, endPoint x: 233, endPoint y: 73, distance: 39.7
click at [194, 64] on span "Recipe Setup" at bounding box center [209, 63] width 70 height 17
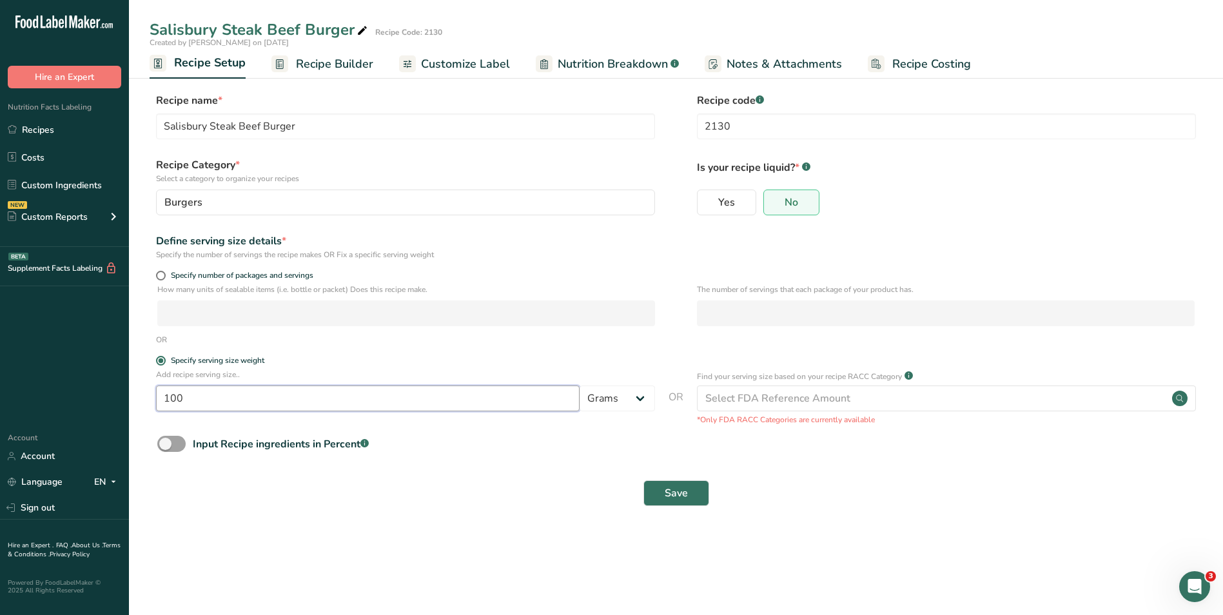
drag, startPoint x: 211, startPoint y: 397, endPoint x: 95, endPoint y: 395, distance: 116.1
click at [95, 395] on div ".a-20{fill:#fff;} Hire an Expert Nutrition Facts Labeling Recipes Costs Custom …" at bounding box center [611, 307] width 1223 height 615
type input "113"
click at [667, 493] on span "Save" at bounding box center [676, 492] width 23 height 15
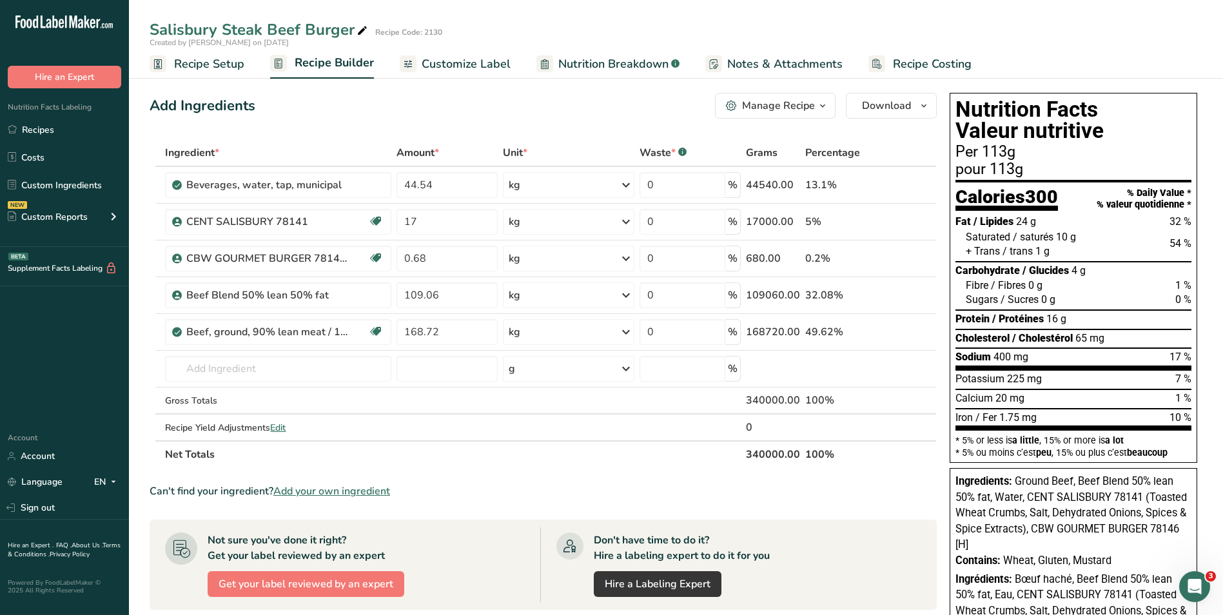
click at [456, 62] on span "Customize Label" at bounding box center [466, 63] width 89 height 17
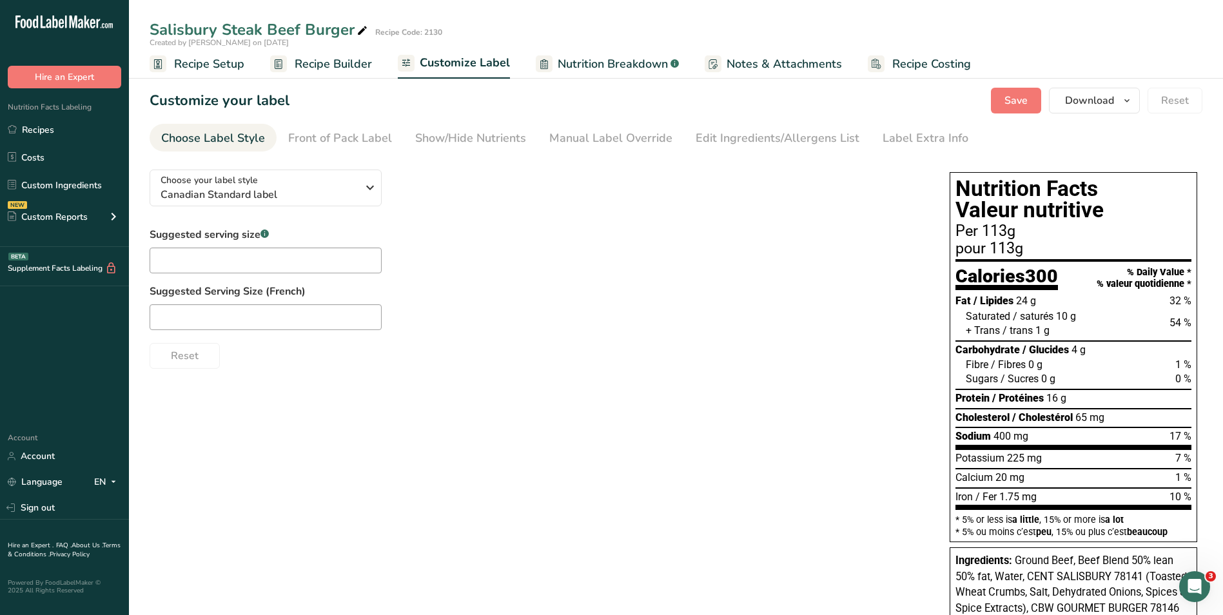
click at [652, 61] on span "Nutrition Breakdown" at bounding box center [613, 63] width 110 height 17
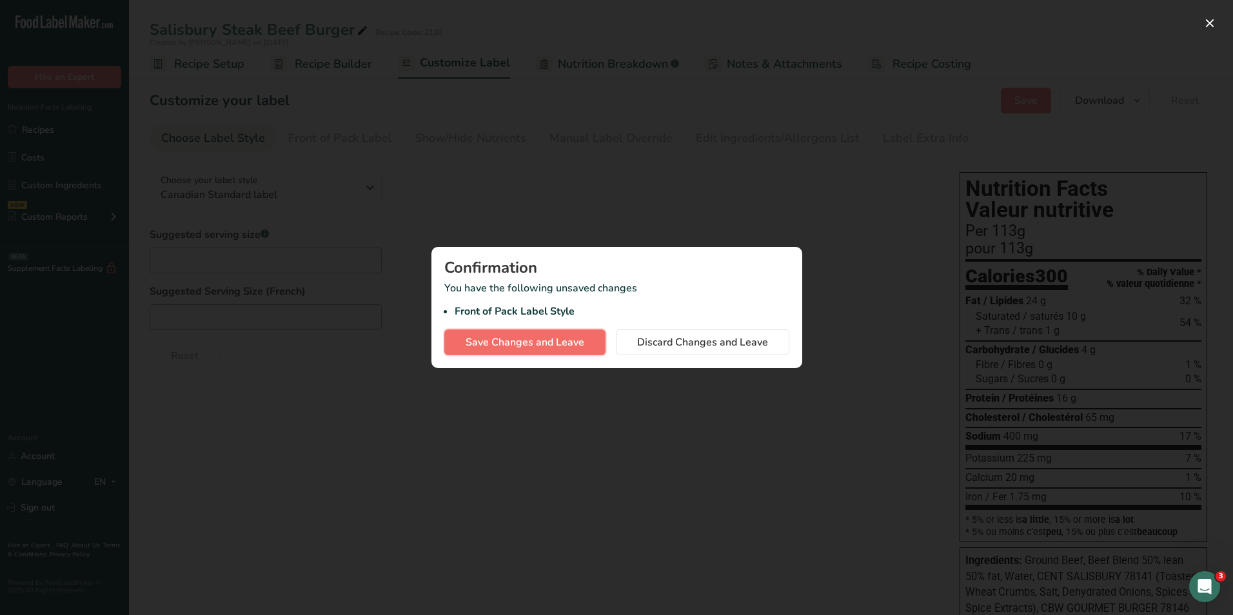
click at [571, 342] on span "Save Changes and Leave" at bounding box center [524, 342] width 119 height 15
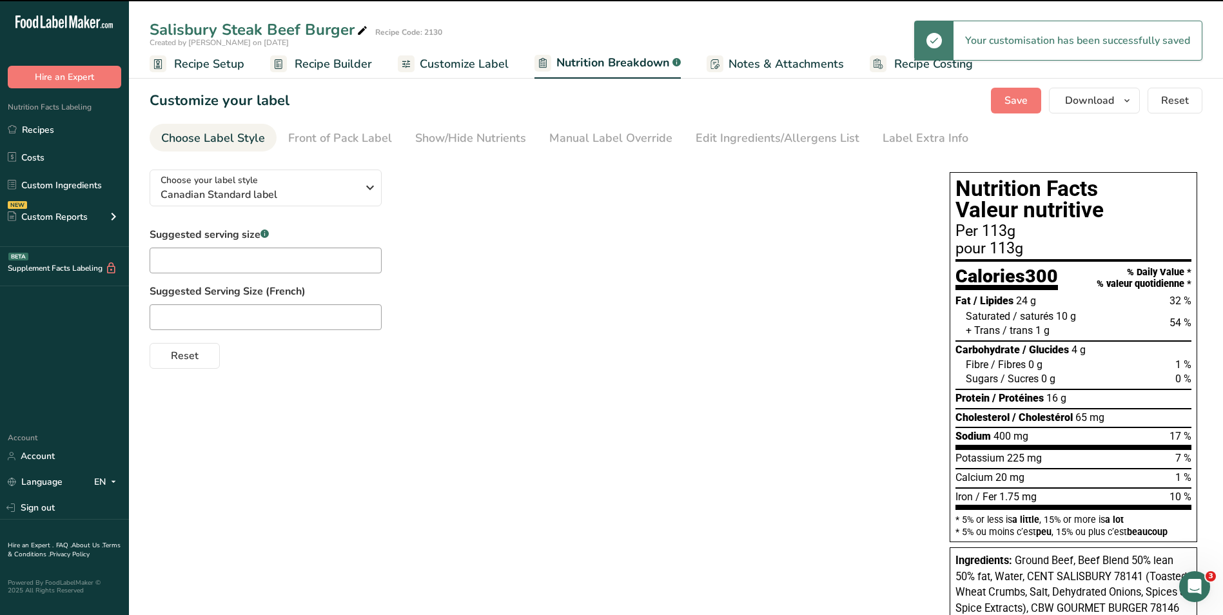
select select "Calories"
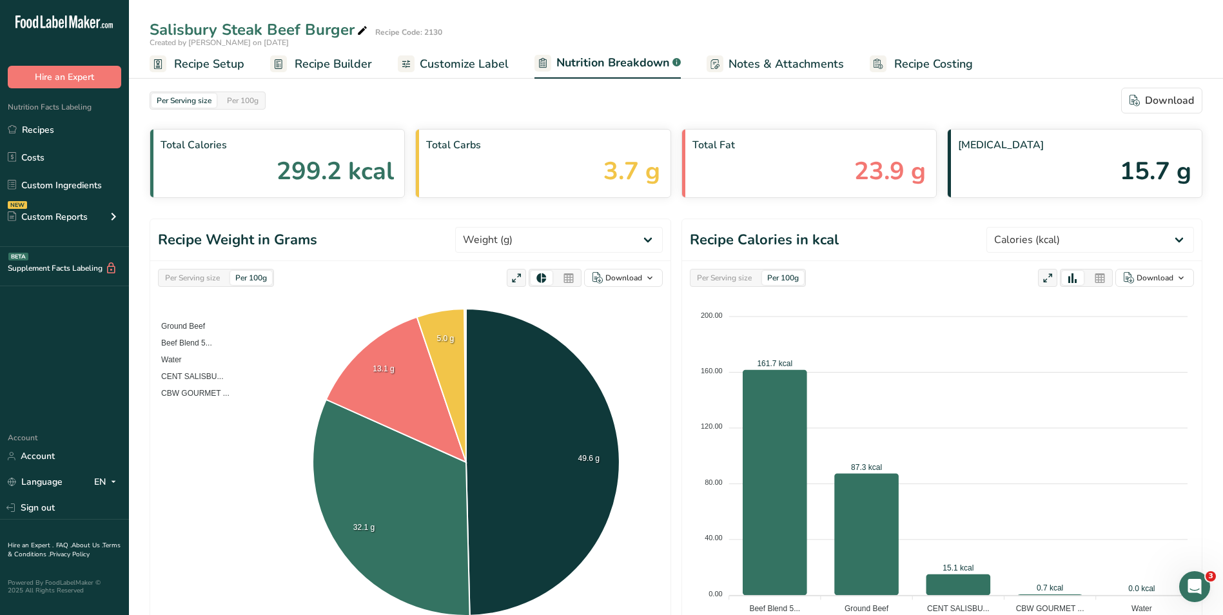
click at [433, 63] on span "Customize Label" at bounding box center [464, 63] width 89 height 17
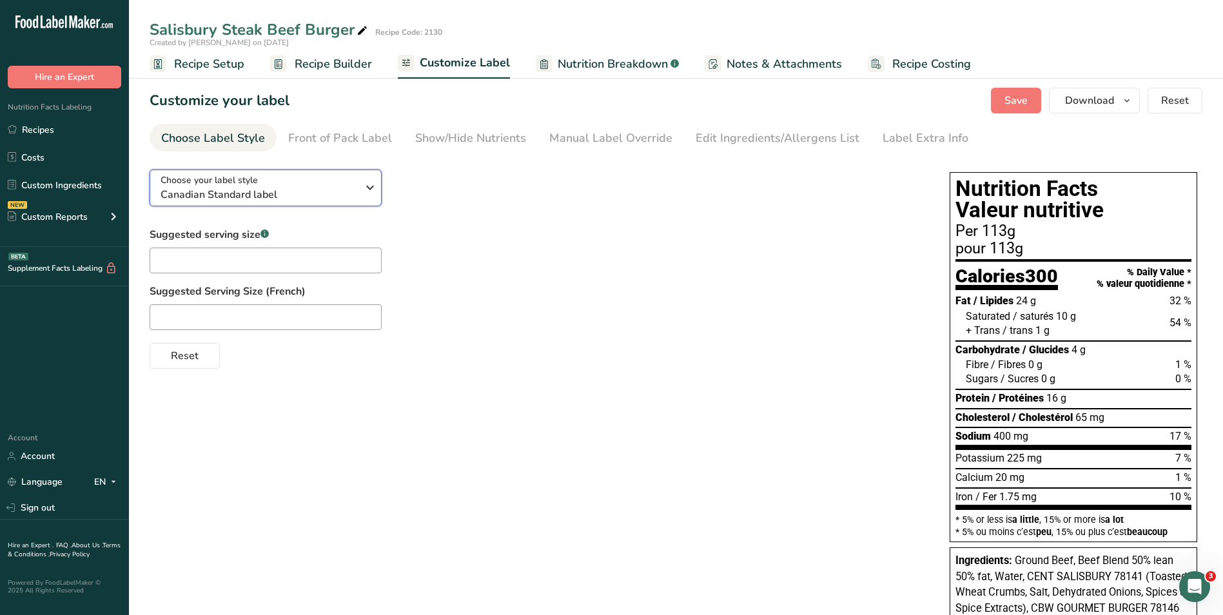
click at [272, 196] on span "Canadian Standard label" at bounding box center [259, 194] width 197 height 15
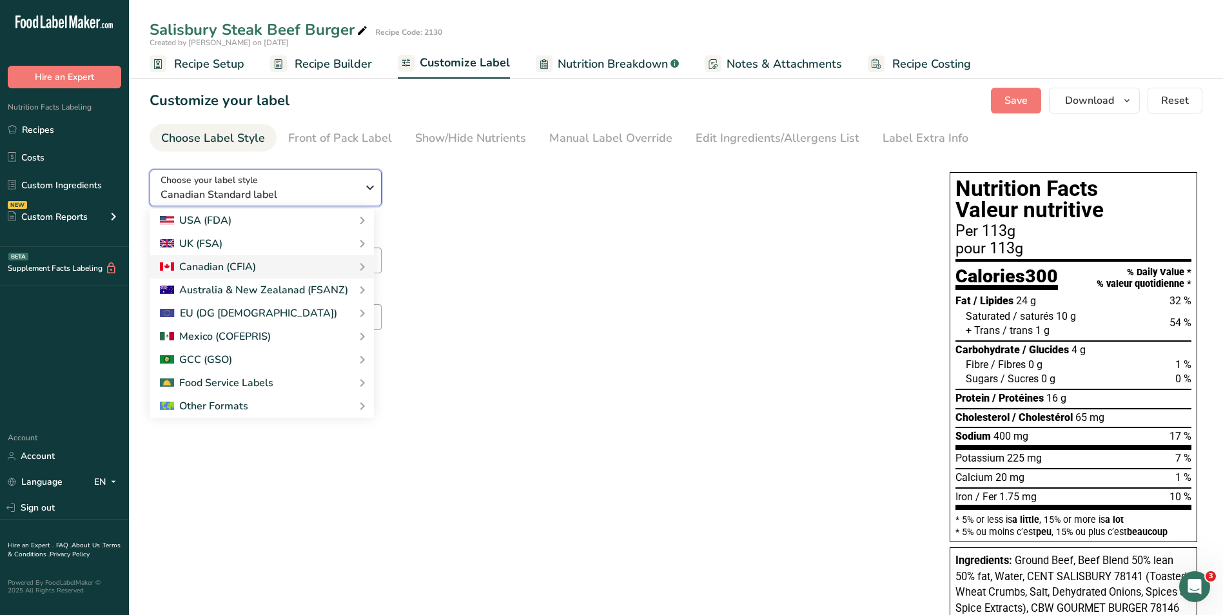
click at [273, 196] on span "Canadian Standard label" at bounding box center [259, 194] width 197 height 15
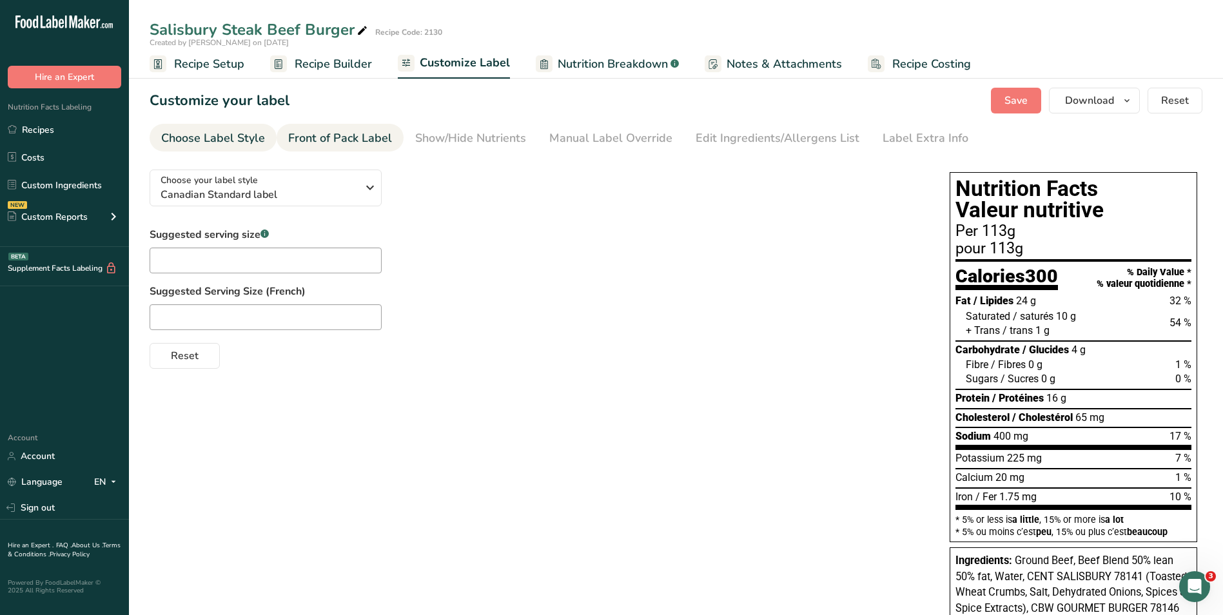
click at [352, 142] on div "Front of Pack Label" at bounding box center [340, 138] width 104 height 17
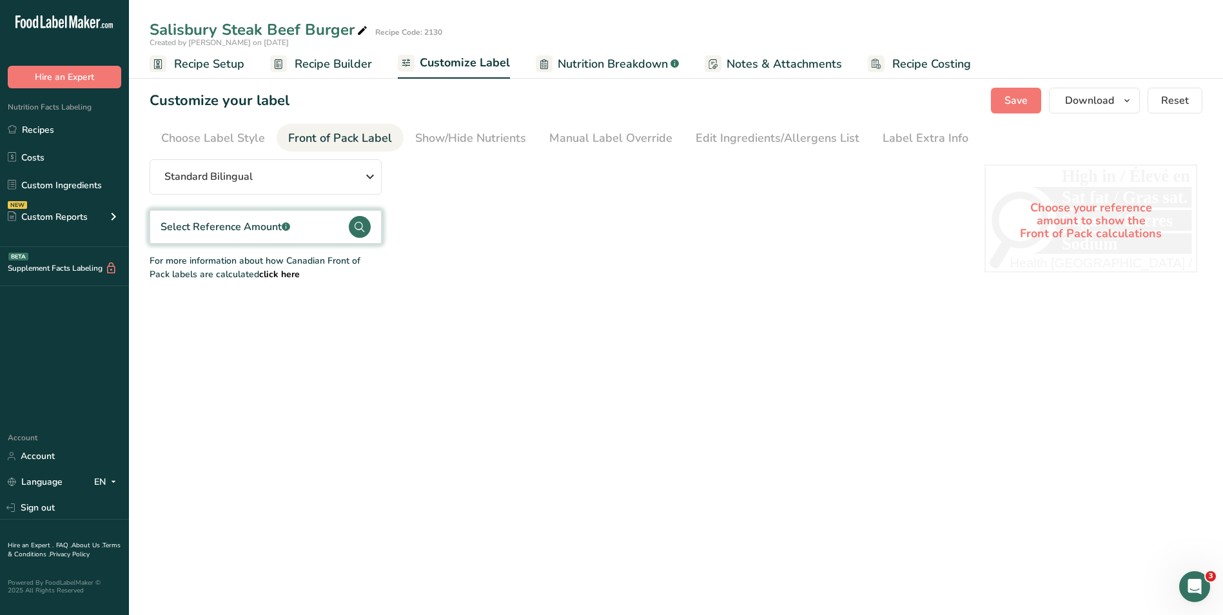
click at [304, 220] on div "Select Reference Amount .a-a{fill:#347362;}.b-a{fill:#fff;}" at bounding box center [266, 227] width 232 height 34
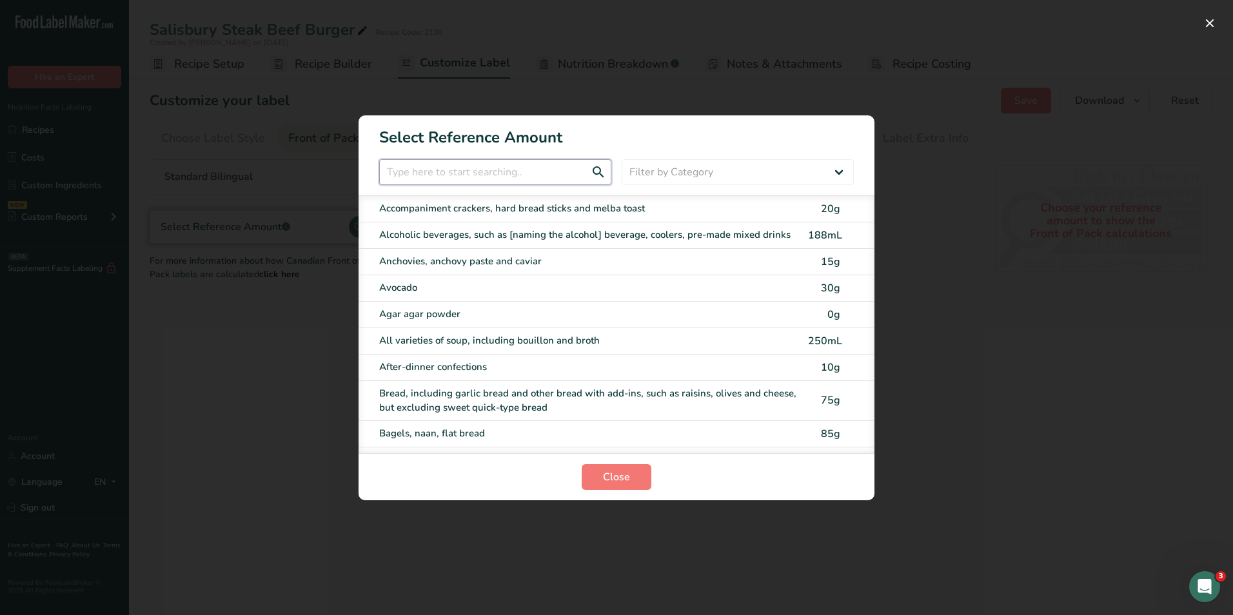
click at [469, 179] on input "FOP Category Selection Modal" at bounding box center [495, 172] width 232 height 26
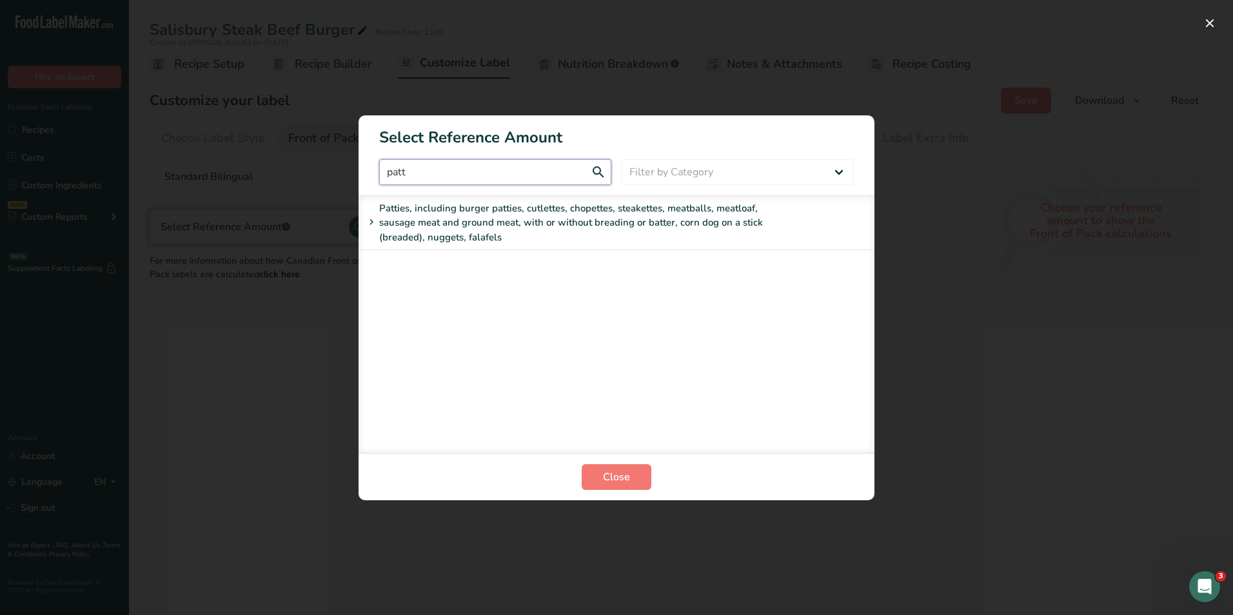
type input "patt"
click at [458, 193] on section "Select Reference Amount patt Filter by Category All Bakery products and substit…" at bounding box center [616, 307] width 516 height 385
click at [472, 214] on div "Patties, including burger patties, cutlettes, chopettes, steakettes, meatballs,…" at bounding box center [578, 223] width 429 height 44
drag, startPoint x: 633, startPoint y: 473, endPoint x: 637, endPoint y: 480, distance: 8.1
click at [631, 478] on button "Close" at bounding box center [617, 477] width 70 height 26
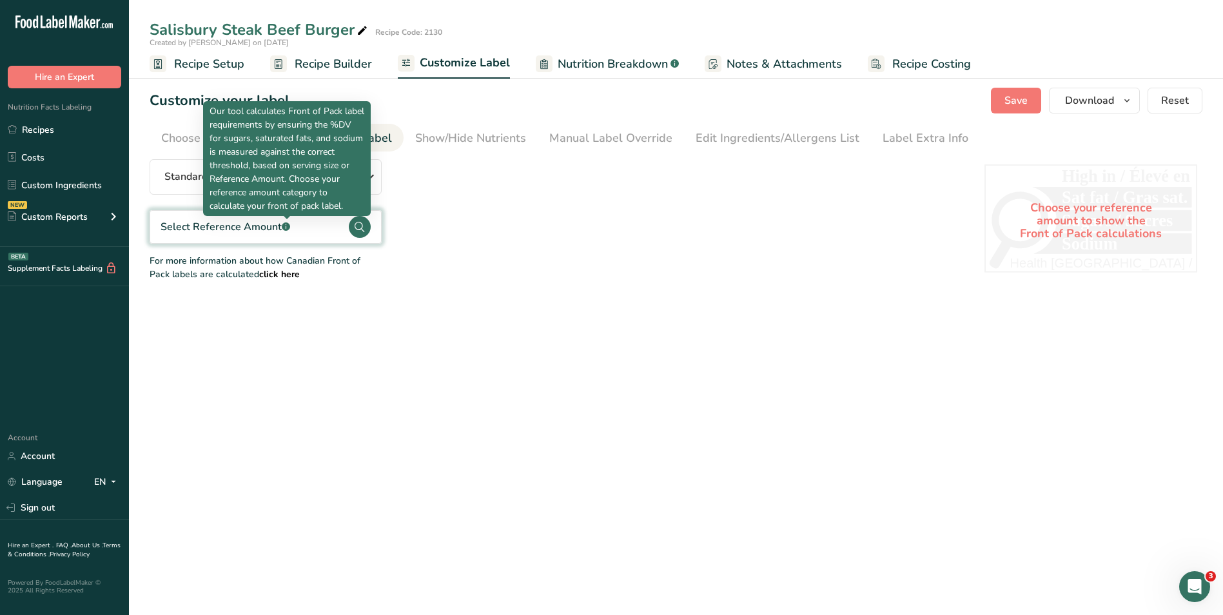
click at [282, 226] on icon ".a-a{fill:#347362;}.b-a{fill:#fff;}" at bounding box center [286, 226] width 8 height 8
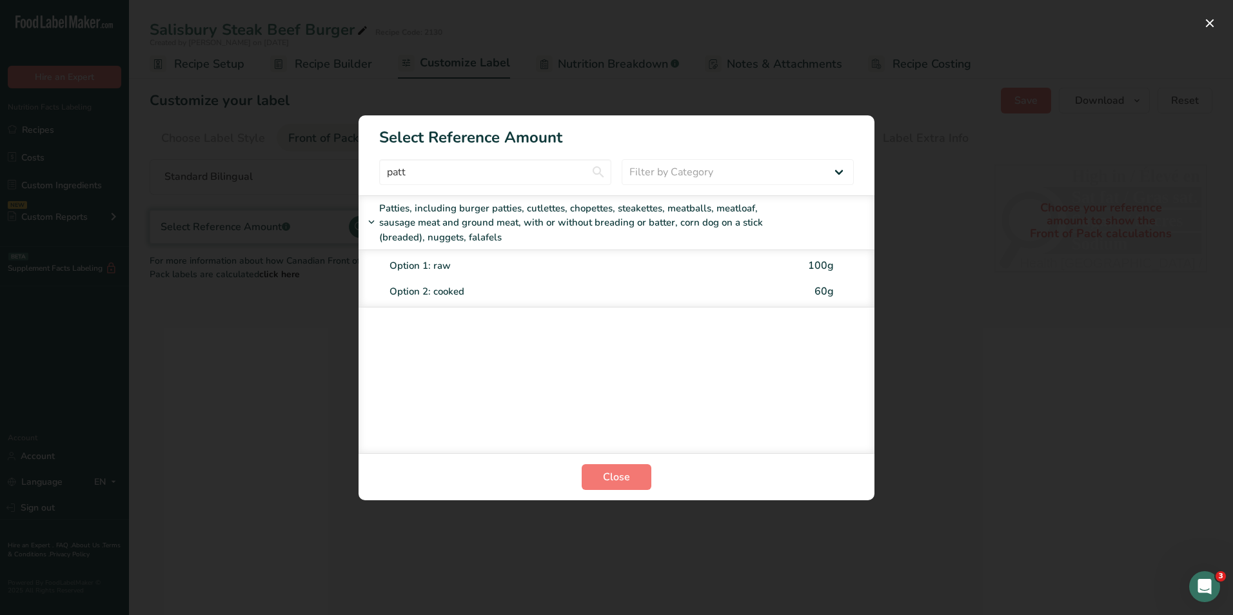
click at [441, 269] on div "Option 1: raw" at bounding box center [595, 266] width 412 height 15
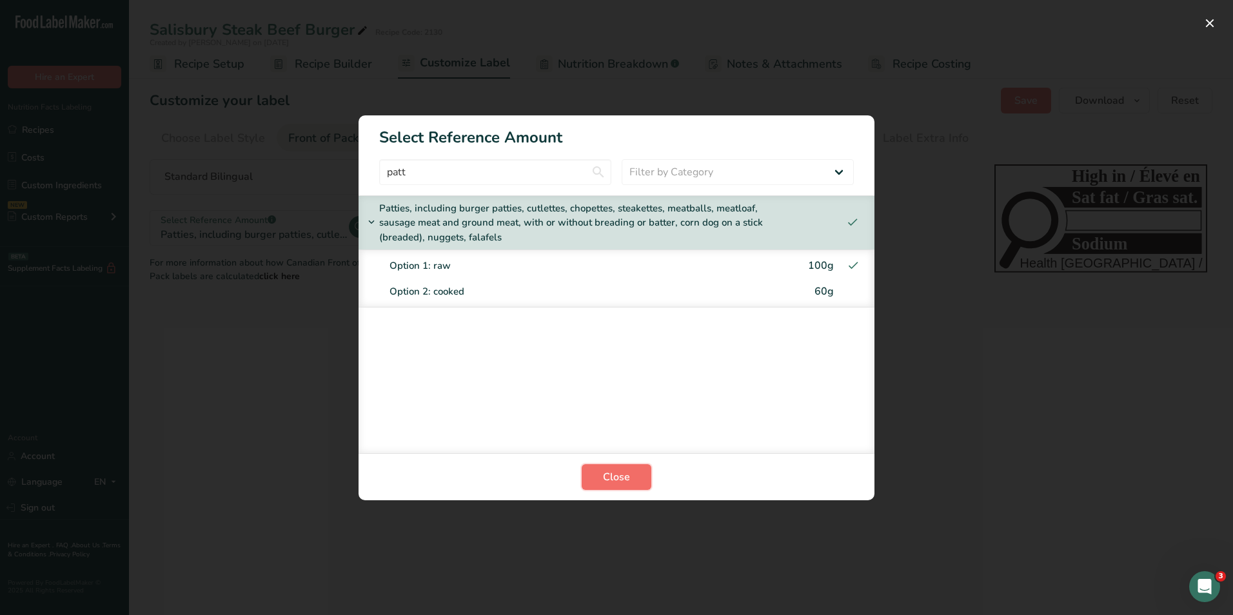
click at [614, 480] on span "Close" at bounding box center [616, 476] width 27 height 15
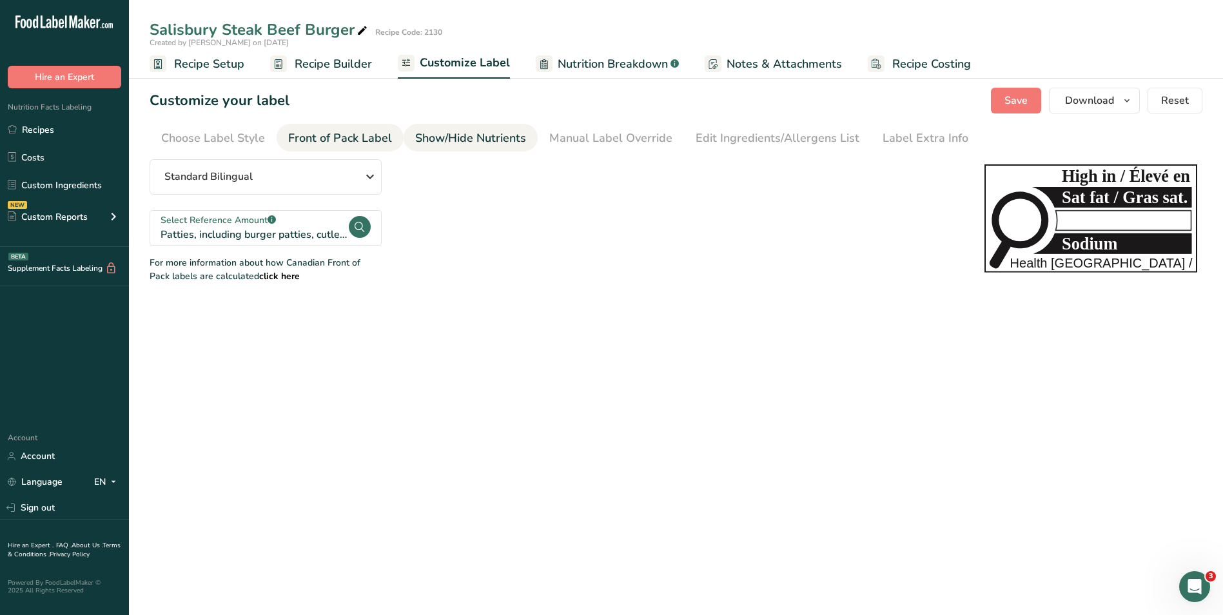
click at [493, 135] on div "Show/Hide Nutrients" at bounding box center [470, 138] width 111 height 17
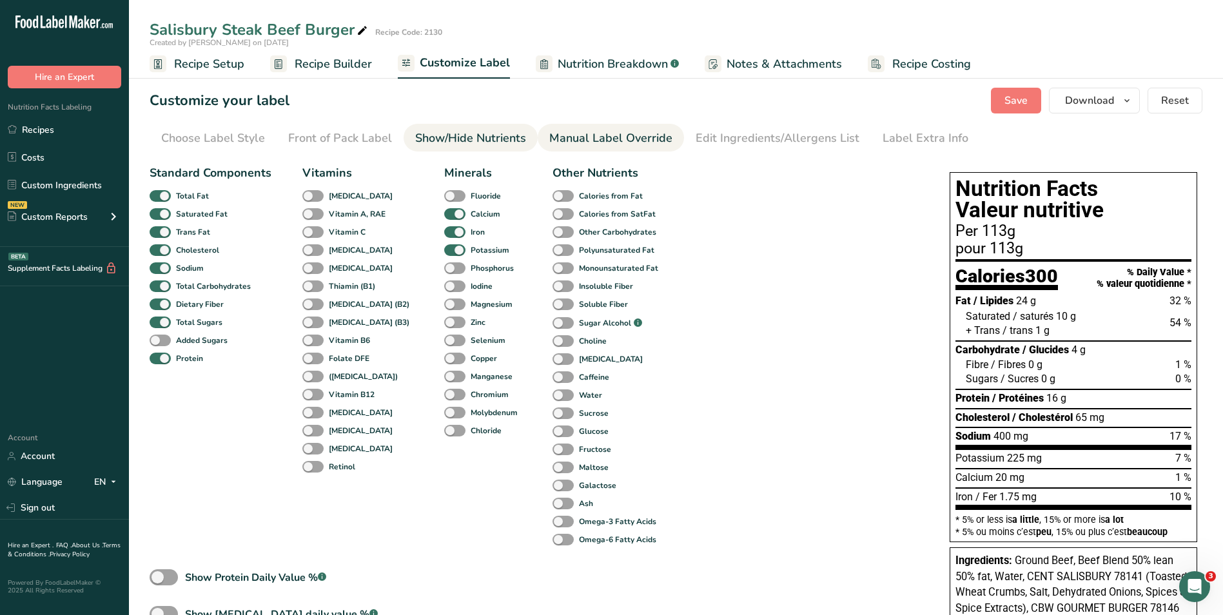
click at [611, 142] on div "Manual Label Override" at bounding box center [610, 138] width 123 height 17
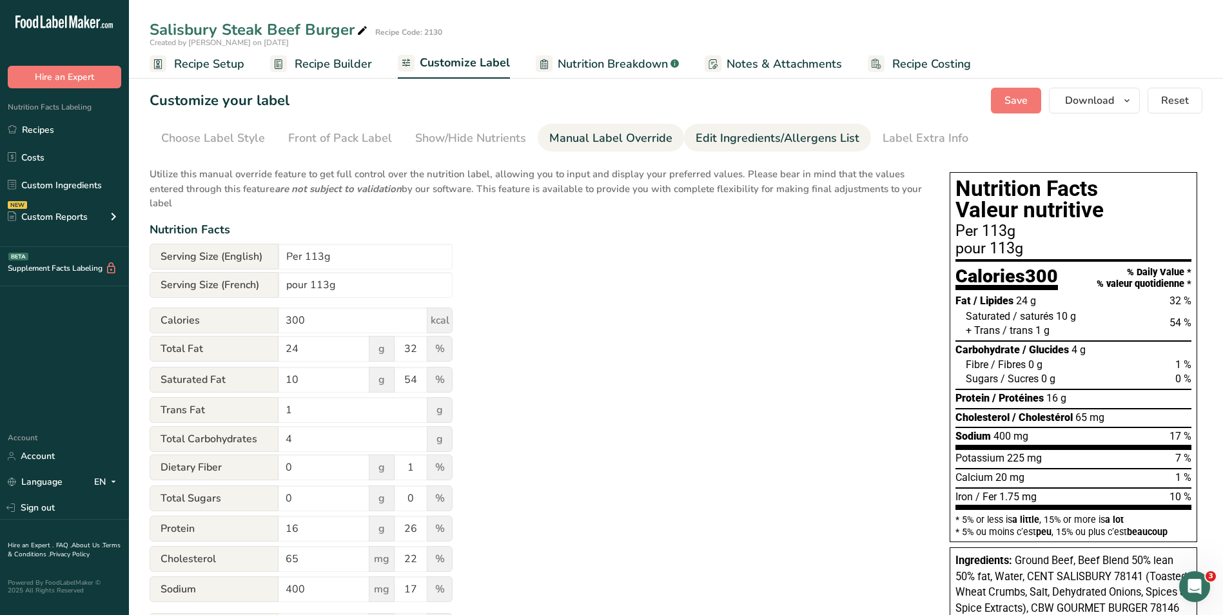
click at [736, 142] on div "Edit Ingredients/Allergens List" at bounding box center [778, 138] width 164 height 17
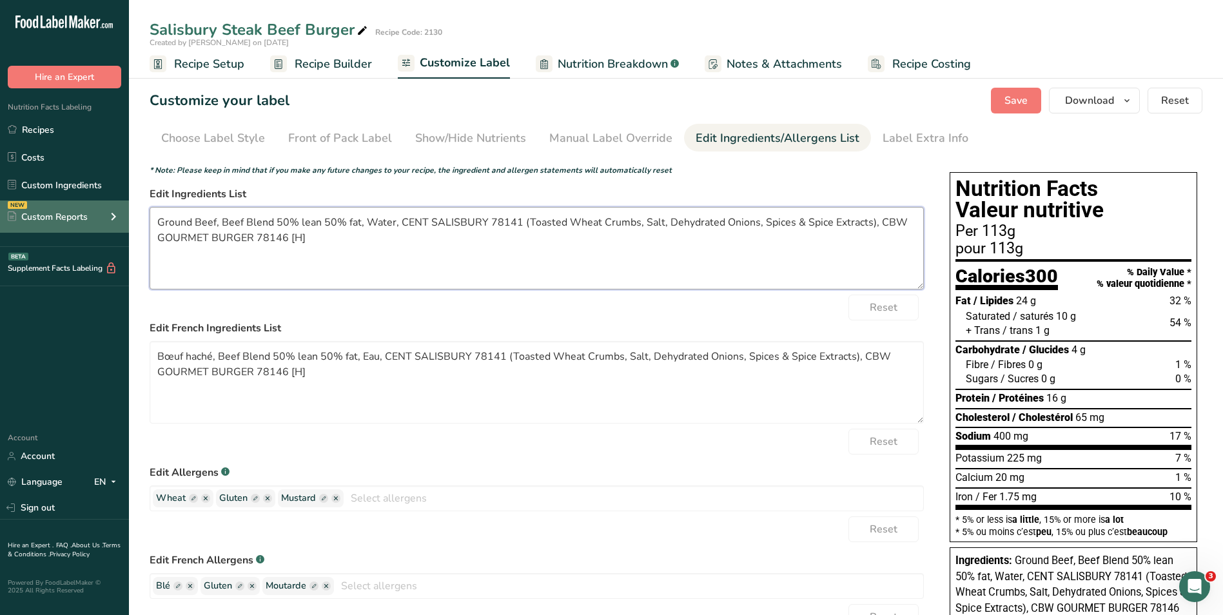
drag, startPoint x: 516, startPoint y: 220, endPoint x: 113, endPoint y: 219, distance: 402.9
click at [113, 219] on div ".a-20{fill:#fff;} Hire an Expert Nutrition Facts Labeling Recipes Costs Custom …" at bounding box center [611, 412] width 1223 height 824
drag, startPoint x: 770, startPoint y: 220, endPoint x: 560, endPoint y: 220, distance: 210.2
click at [560, 220] on textarea "Beef, Water, Toasted Wheat Crumbs, Salt, Dehydrated Onions, Spices & Spice Extr…" at bounding box center [537, 248] width 774 height 83
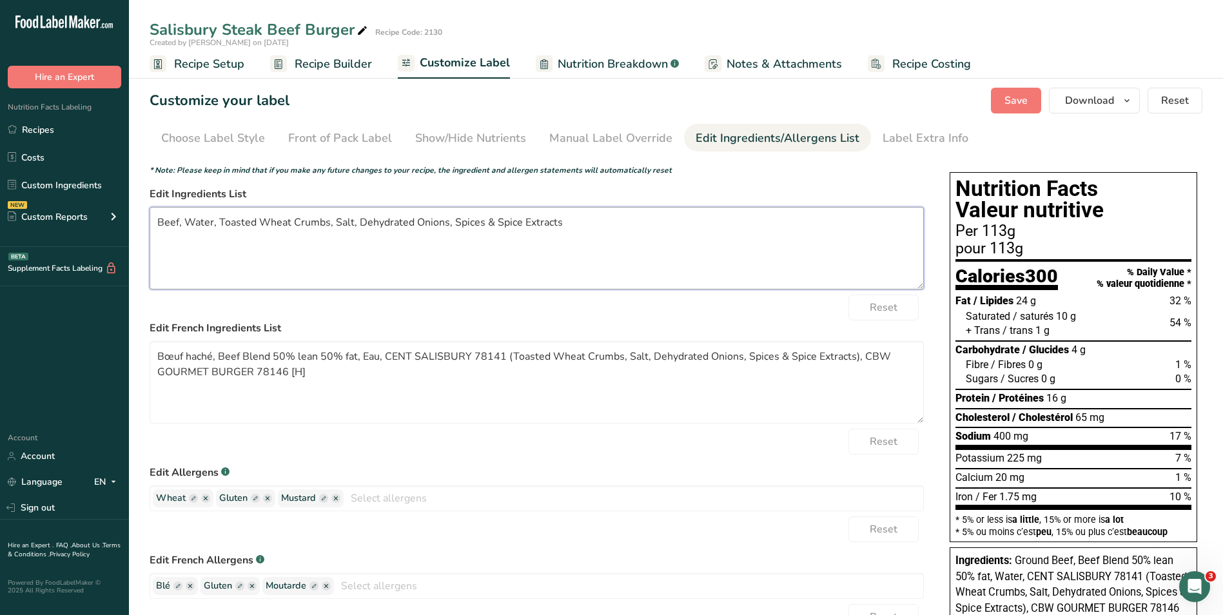
click at [333, 221] on textarea "Beef, Water, Toasted Wheat Crumbs, Salt, Dehydrated Onions, Spices & Spice Extr…" at bounding box center [537, 248] width 774 height 83
drag, startPoint x: 397, startPoint y: 220, endPoint x: 377, endPoint y: 220, distance: 20.0
click at [377, 220] on textarea "Beef, Water, Toasted Wheat Crumbs, Mustard, Salt, Dehydrated Onions, Spices & S…" at bounding box center [537, 248] width 774 height 83
click at [470, 219] on textarea "Beef, Water, Toasted Wheat Crumbs, Mustard, Dehydrated Onions, Spices & Spice E…" at bounding box center [537, 248] width 774 height 83
paste textarea "alt,S"
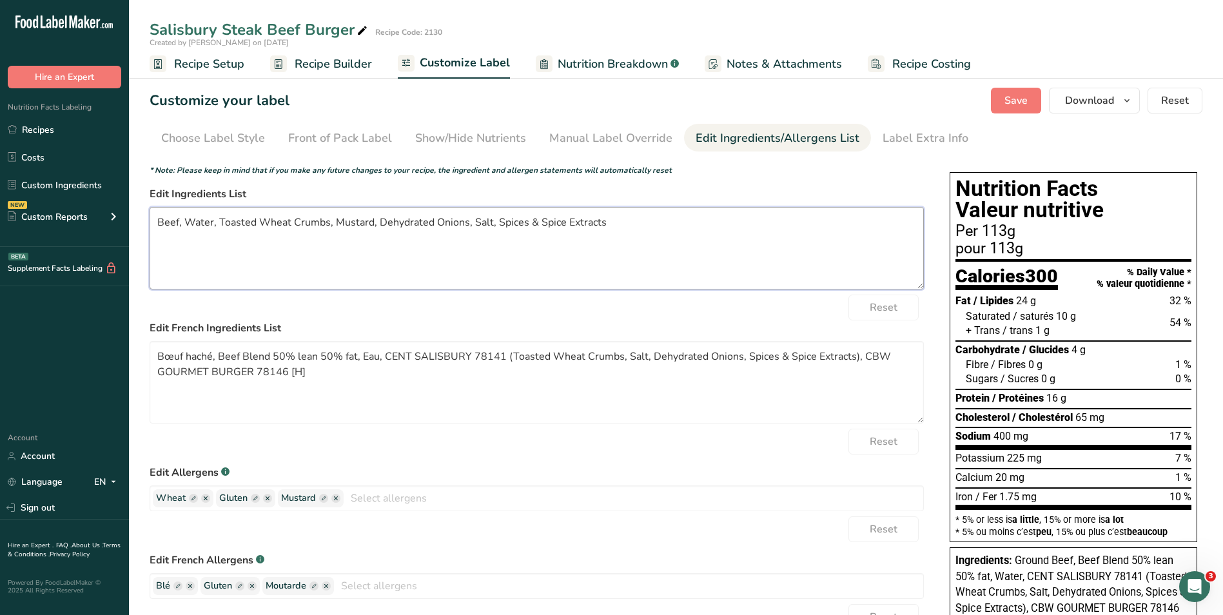
drag, startPoint x: 634, startPoint y: 224, endPoint x: 523, endPoint y: 221, distance: 110.9
click at [523, 221] on textarea "Beef, Water, Toasted Wheat Crumbs, Mustard, Dehydrated Onions, Salt, Spices & S…" at bounding box center [537, 248] width 774 height 83
drag, startPoint x: 631, startPoint y: 220, endPoint x: 523, endPoint y: 216, distance: 108.4
click at [523, 216] on textarea "Beef, Water, Toasted Wheat Crumbs, Mustard, Dehydrated Onions, Salt, Spices & S…" at bounding box center [537, 248] width 774 height 83
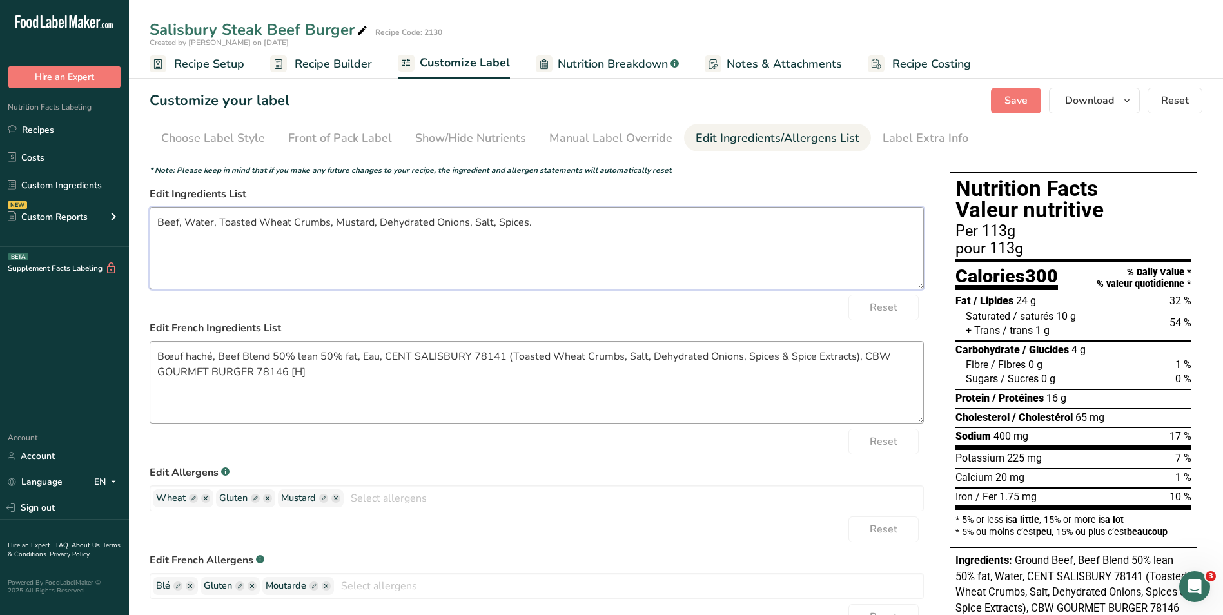
type textarea "Beef, Water, Toasted Wheat Crumbs, Mustard, Dehydrated Onions, Salt, Spices."
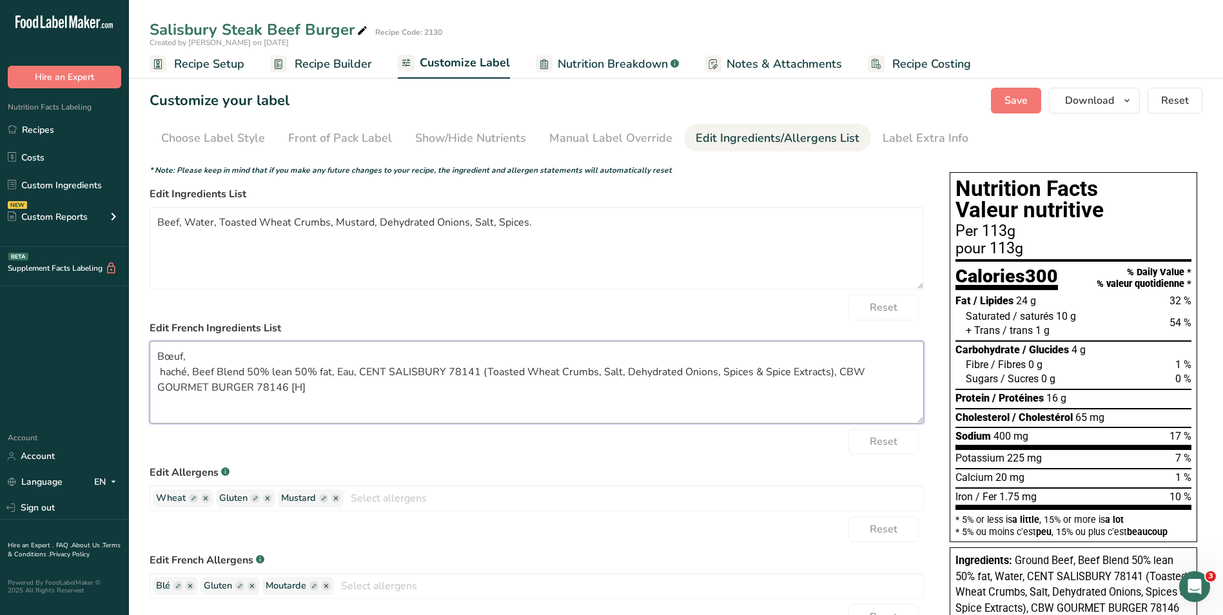
drag, startPoint x: 352, startPoint y: 373, endPoint x: 337, endPoint y: 371, distance: 14.9
click at [337, 371] on textarea "Bœuf, haché, Beef Blend 50% lean 50% fat, Eau, CENT SALISBURY 78141 (Toasted Wh…" at bounding box center [537, 382] width 774 height 83
click at [200, 352] on textarea "Bœuf, haché, Beef Blend 50% lean 50% fat, , CENT SALISBURY 78141 (Toasted Wheat…" at bounding box center [537, 382] width 774 height 83
paste textarea "Eau"
click at [252, 399] on textarea "Bœuf, Eau, haché, Beef Blend 50% lean 50% fat, , CENT SALISBURY 78141 (Toasted …" at bounding box center [537, 382] width 774 height 83
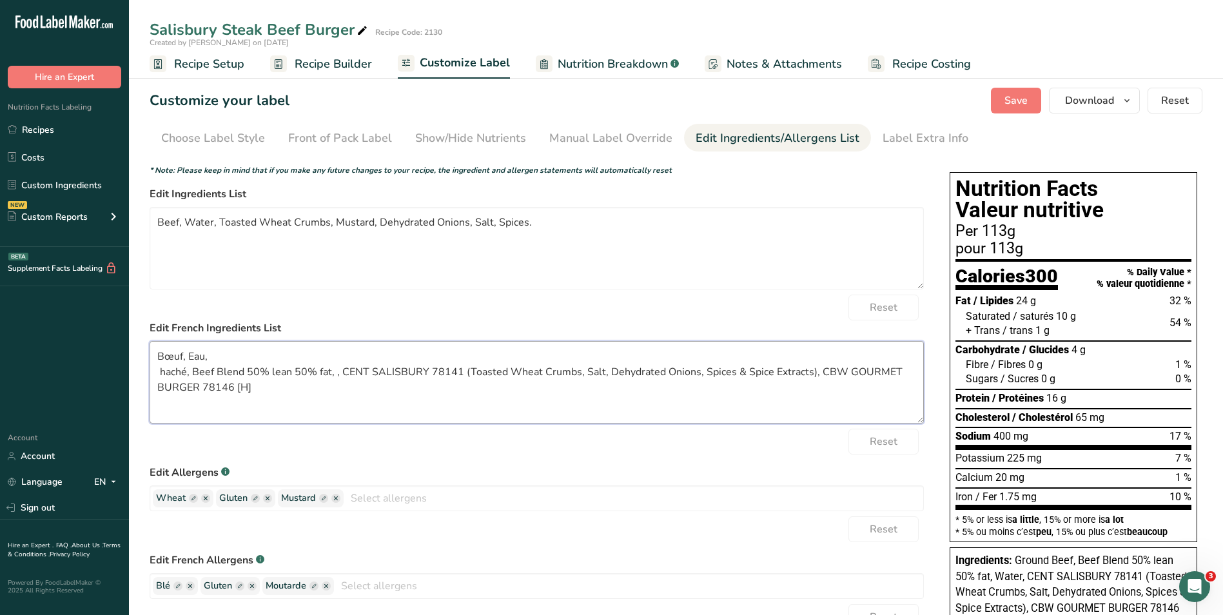
drag, startPoint x: 247, startPoint y: 392, endPoint x: 134, endPoint y: 374, distance: 114.3
click at [134, 374] on section "Customize your label Save Download Choose what to show on your downloaded label…" at bounding box center [676, 445] width 1094 height 757
paste textarea "BŒUF, EAU, CHAPELURE DE BLÉ GRILLÉE, MOUTARDE, OIGNONS DÉSHYDRATÉS, SEL, ÉPICES."
click at [210, 356] on textarea "Bœuf, Eau, BŒUF, EAU, CHAPELURE DE BLÉ GRILLÉE, MOUTARDE, OIGNONS DÉSHYDRATÉS, …" at bounding box center [537, 382] width 774 height 83
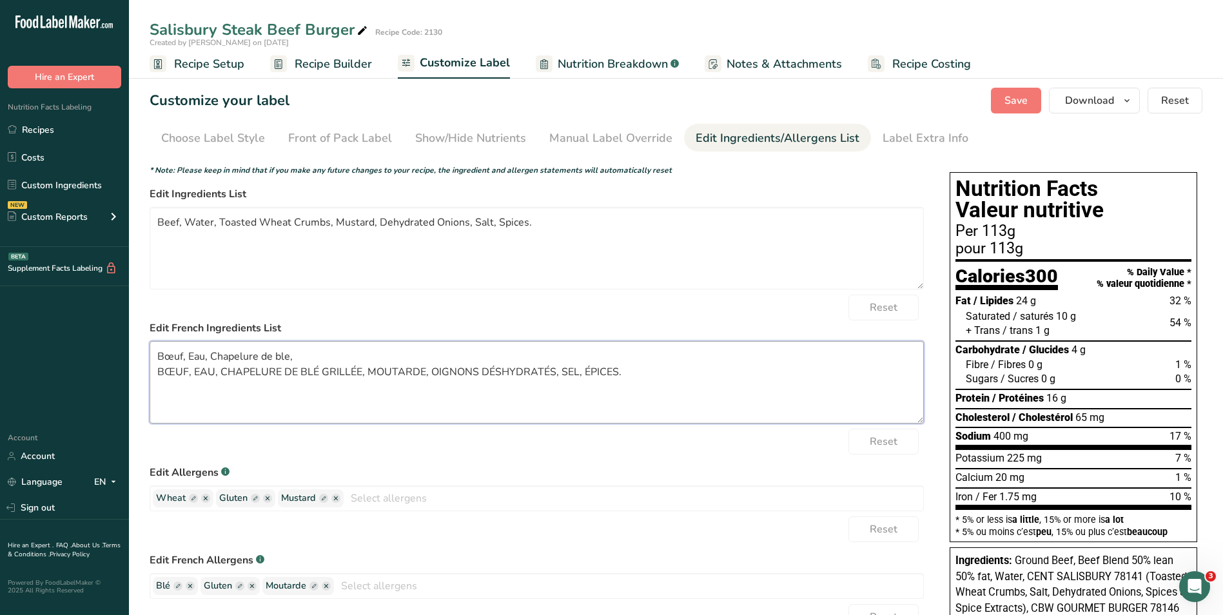
click at [284, 355] on textarea "Bœuf, Eau, Chapelure de ble, BŒUF, EAU, CHAPELURE DE BLÉ GRILLÉE, MOUTARDE, OIG…" at bounding box center [537, 382] width 774 height 83
click at [351, 353] on textarea "Bœuf, Eau, Chapelure de ble, Moutarde, BŒUF, EAU, CHAPELURE DE BLÉ GRILLÉE, MOU…" at bounding box center [537, 382] width 774 height 83
click at [395, 353] on textarea "Bœuf, Eau, Chapelure de ble grillee, Moutarde, BŒUF, EAU, CHAPELURE DE BLÉ GRIL…" at bounding box center [537, 382] width 774 height 83
drag, startPoint x: 663, startPoint y: 376, endPoint x: 149, endPoint y: 374, distance: 514.5
click at [149, 374] on section "Customize your label Save Download Choose what to show on your downloaded label…" at bounding box center [676, 445] width 1094 height 757
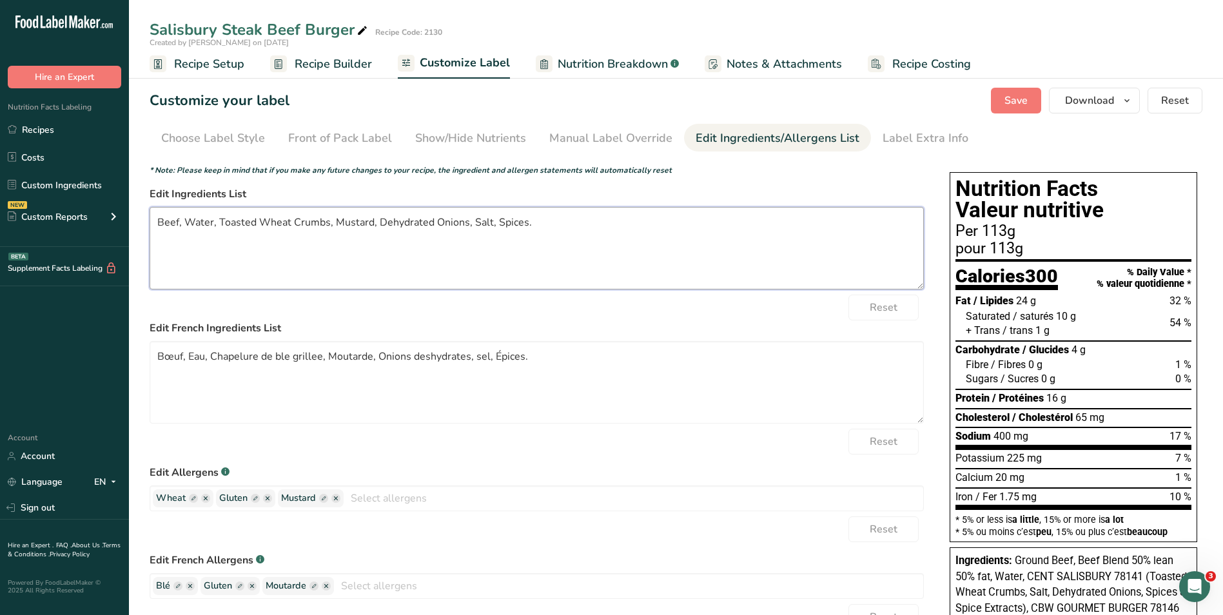
drag, startPoint x: 535, startPoint y: 214, endPoint x: 139, endPoint y: 199, distance: 396.8
click at [139, 199] on section "Customize your label Save Download Choose what to show on your downloaded label…" at bounding box center [676, 445] width 1094 height 757
click at [337, 378] on textarea "Bœuf, Eau, Chapelure de ble grillee, Moutarde, Onions deshydrates, sel, Épices." at bounding box center [537, 382] width 774 height 83
drag, startPoint x: 531, startPoint y: 357, endPoint x: 136, endPoint y: 359, distance: 394.6
click at [136, 359] on section "Customize your label Save Download Choose what to show on your downloaded label…" at bounding box center [676, 445] width 1094 height 757
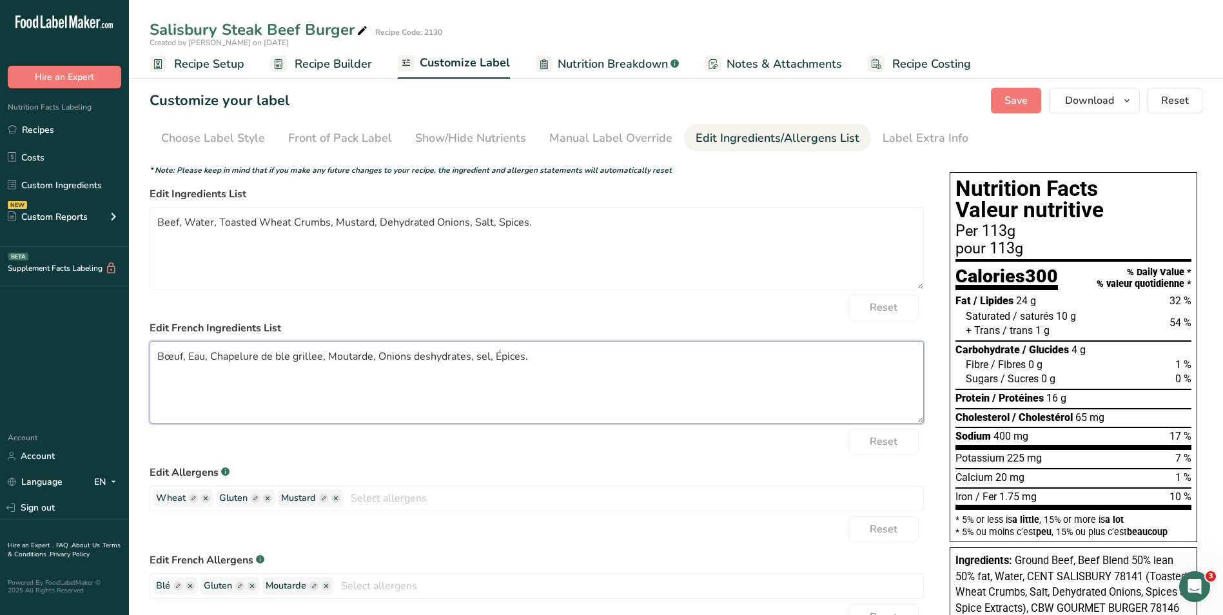
paste textarea "oeuf, Eau, Chapelure de blé grillé, Moutarde, Oignons déshydratés, S"
click at [381, 396] on textarea "Boeuf, Eau, Chapelure de blé grillé, Moutarde, Oignons déshydratés, Sel, Épices." at bounding box center [537, 382] width 774 height 83
click at [1010, 100] on span "Save" at bounding box center [1015, 100] width 23 height 15
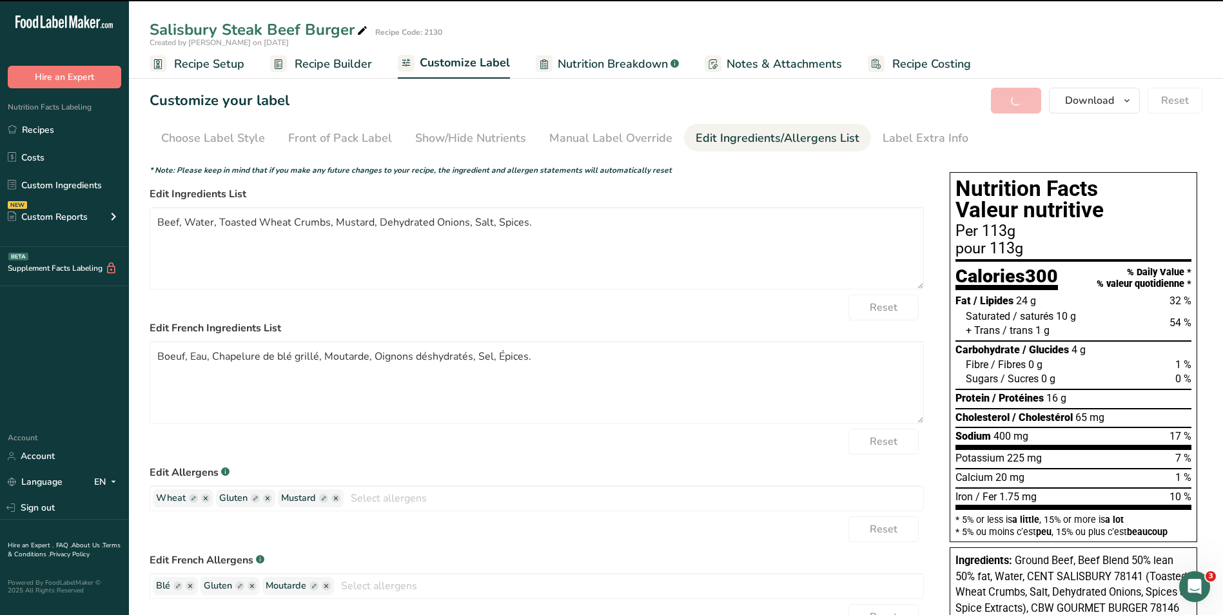
type textarea "Boeuf, Eau, Chapelure de blé grillé, Moutarde, Oignons déshydratés, Sel, Épices."
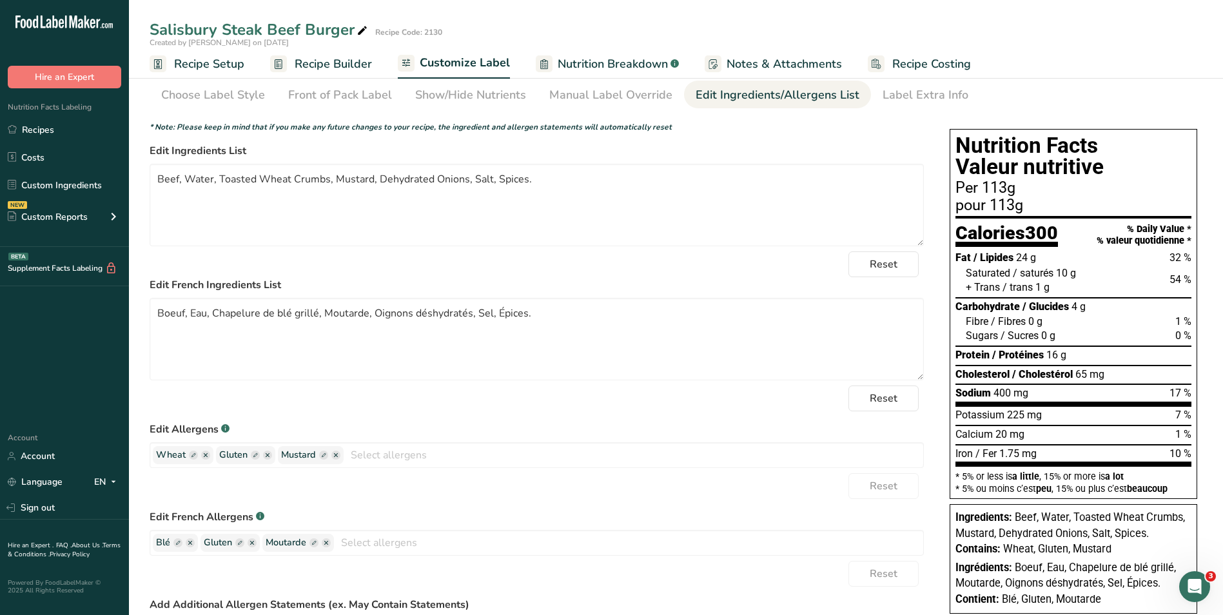
scroll to position [64, 0]
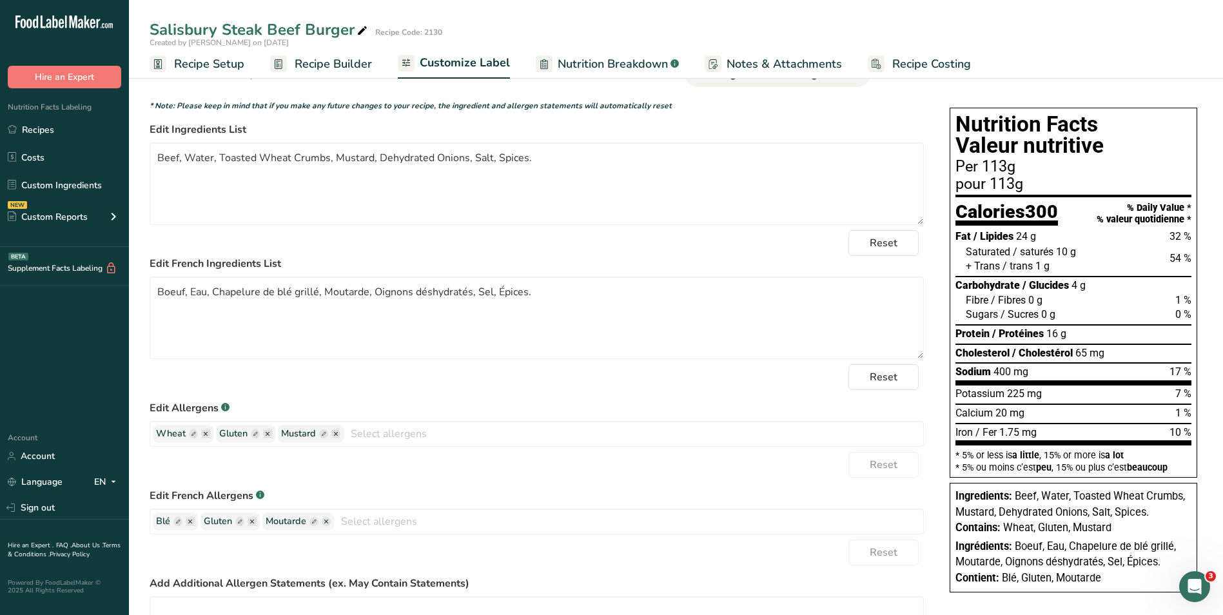
click at [191, 64] on span "Recipe Setup" at bounding box center [209, 63] width 70 height 17
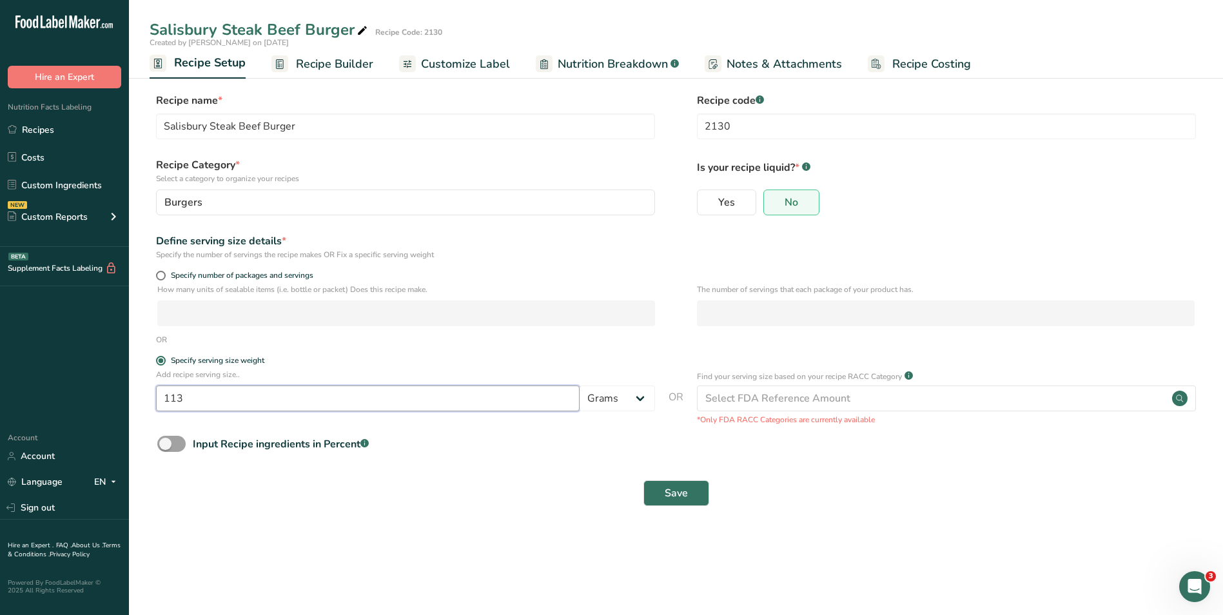
drag, startPoint x: 203, startPoint y: 396, endPoint x: 138, endPoint y: 396, distance: 65.1
click at [138, 396] on section "Recipe name * Salisbury Steak Beef Burger Recipe code .a-a{fill:#347362;}.b-a{f…" at bounding box center [676, 300] width 1094 height 467
type input "100"
click at [674, 493] on span "Save" at bounding box center [676, 492] width 23 height 15
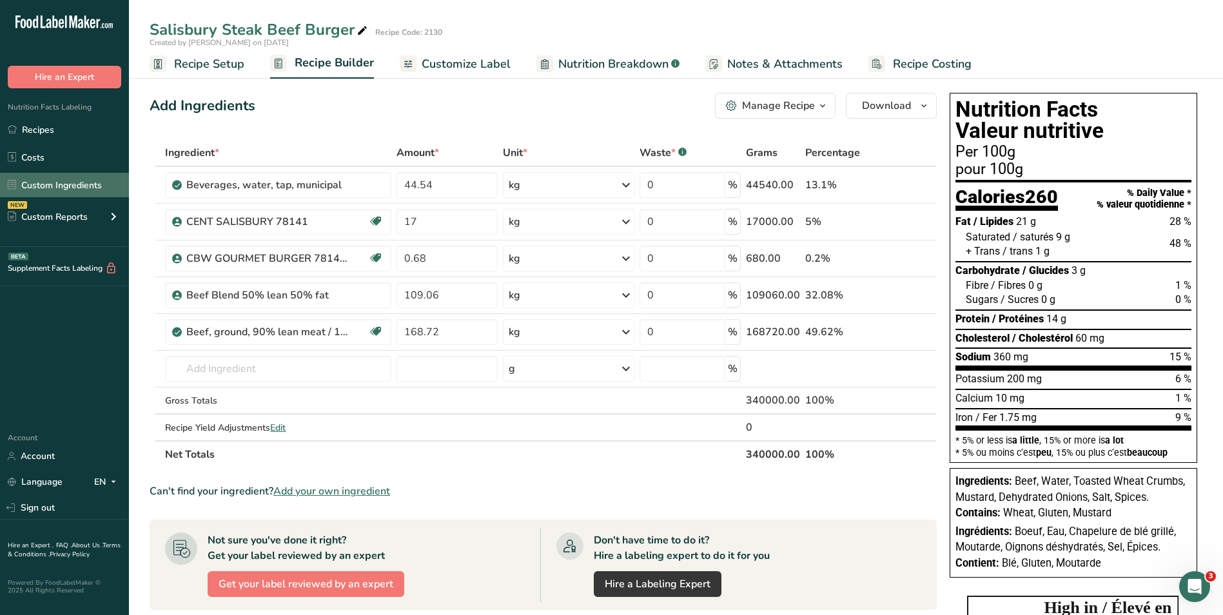
click at [53, 186] on link "Custom Ingredients" at bounding box center [64, 185] width 129 height 24
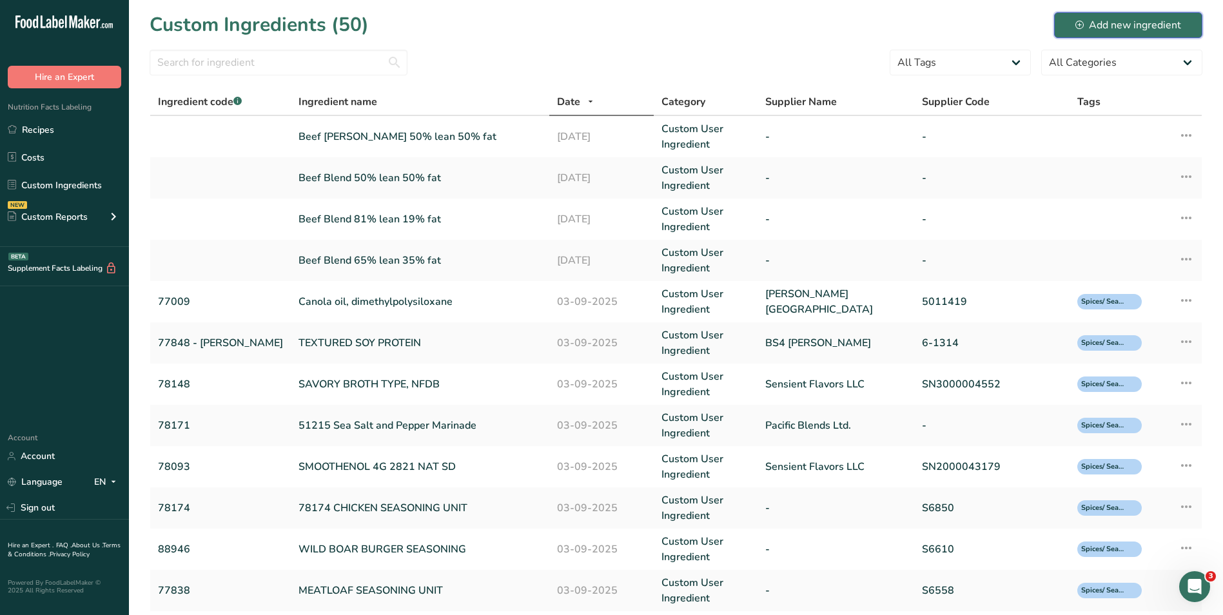
click at [1117, 23] on div "Add new ingredient" at bounding box center [1128, 24] width 106 height 15
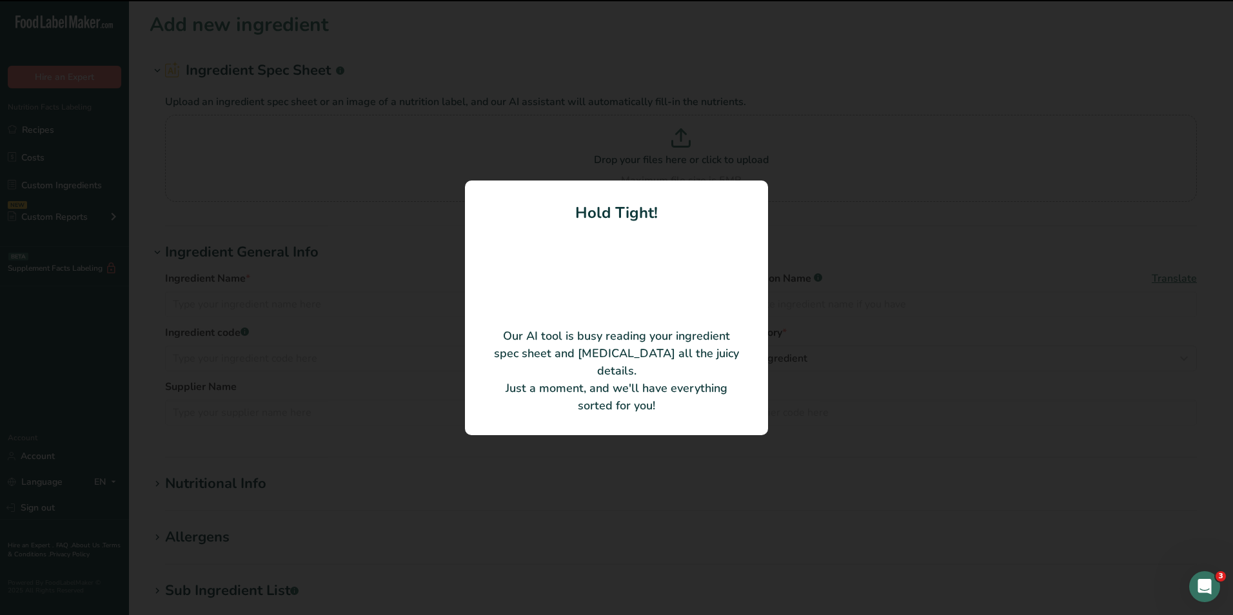
type input "Beef Blend 74.30% lean 25.70% fat"
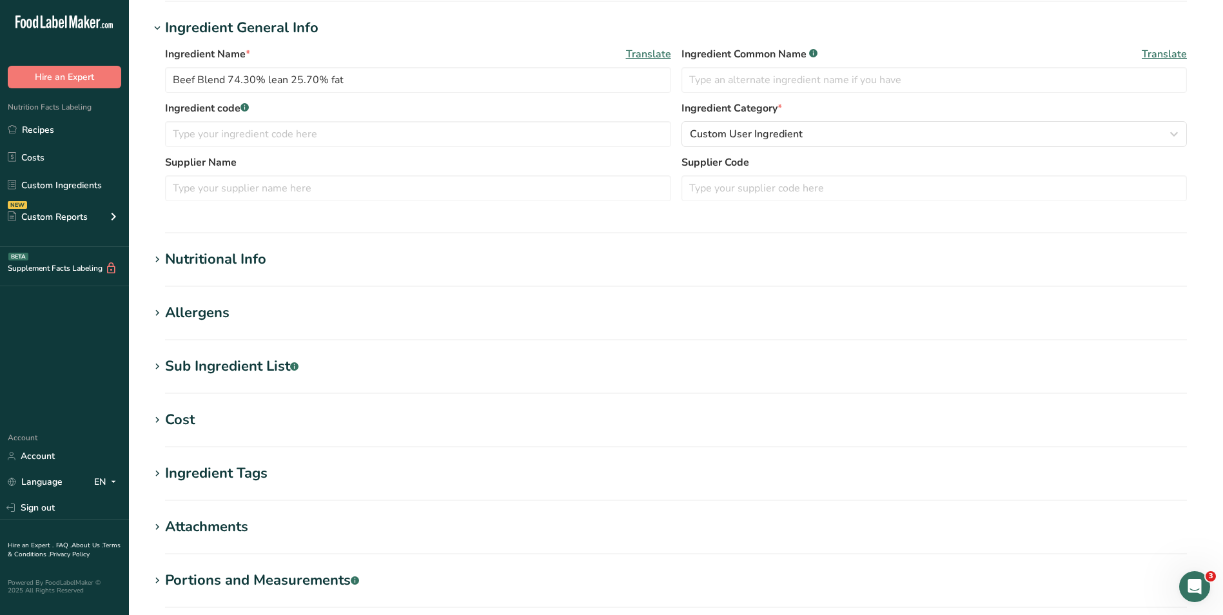
scroll to position [311, 0]
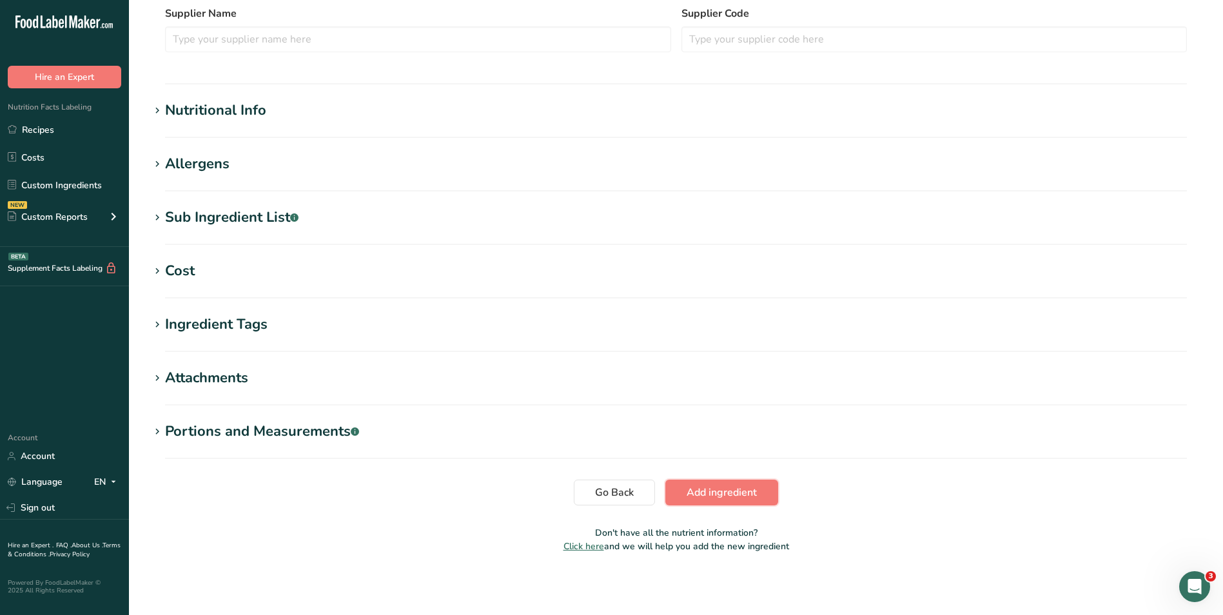
drag, startPoint x: 750, startPoint y: 487, endPoint x: 645, endPoint y: 408, distance: 131.3
click at [749, 487] on span "Add ingredient" at bounding box center [722, 492] width 70 height 15
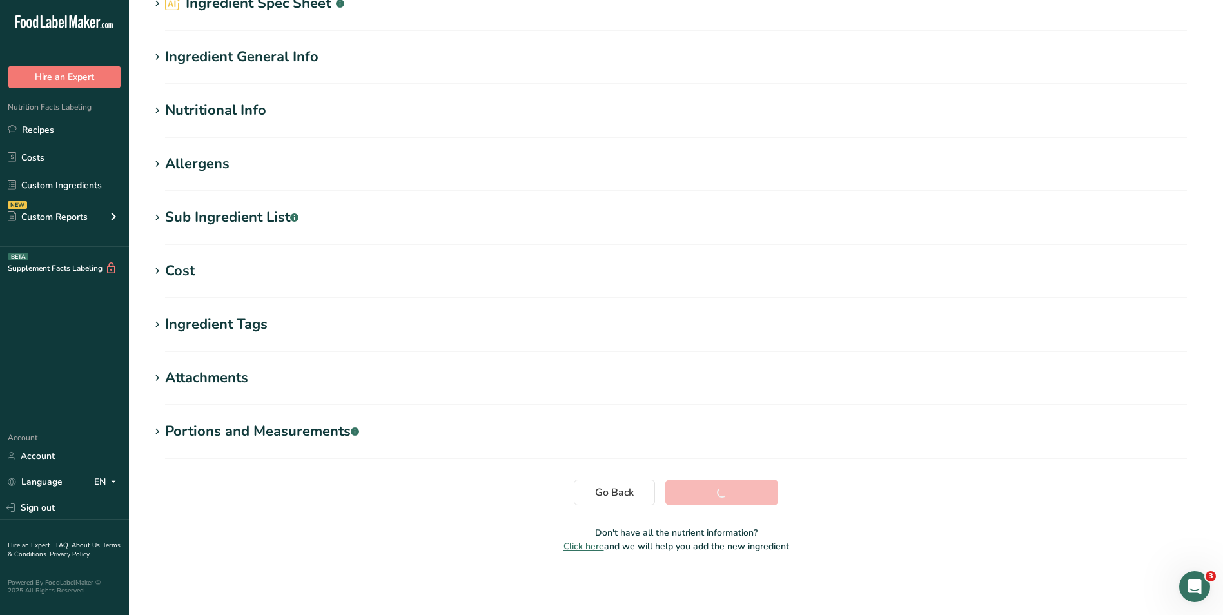
scroll to position [67, 0]
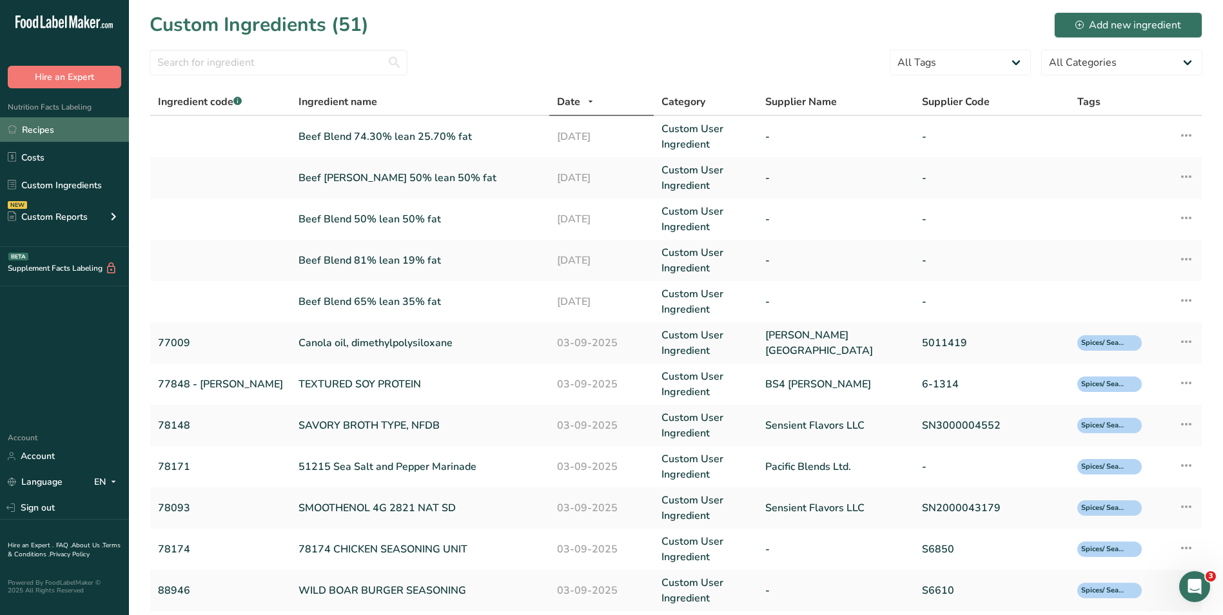
click at [54, 130] on link "Recipes" at bounding box center [64, 129] width 129 height 24
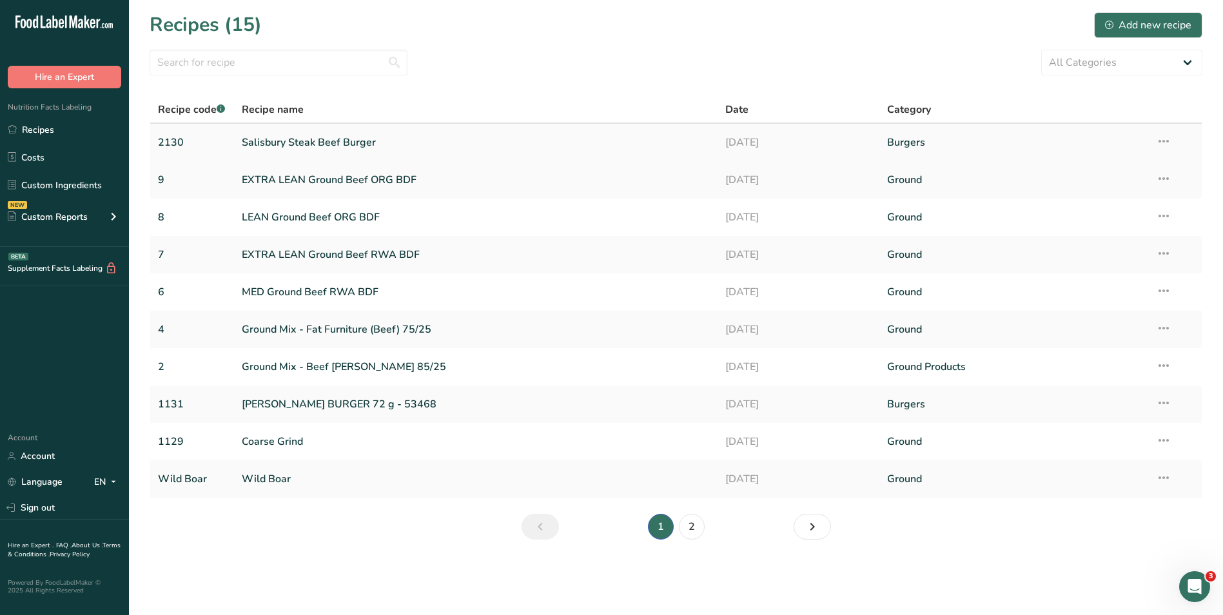
click at [184, 138] on link "2130" at bounding box center [192, 142] width 68 height 27
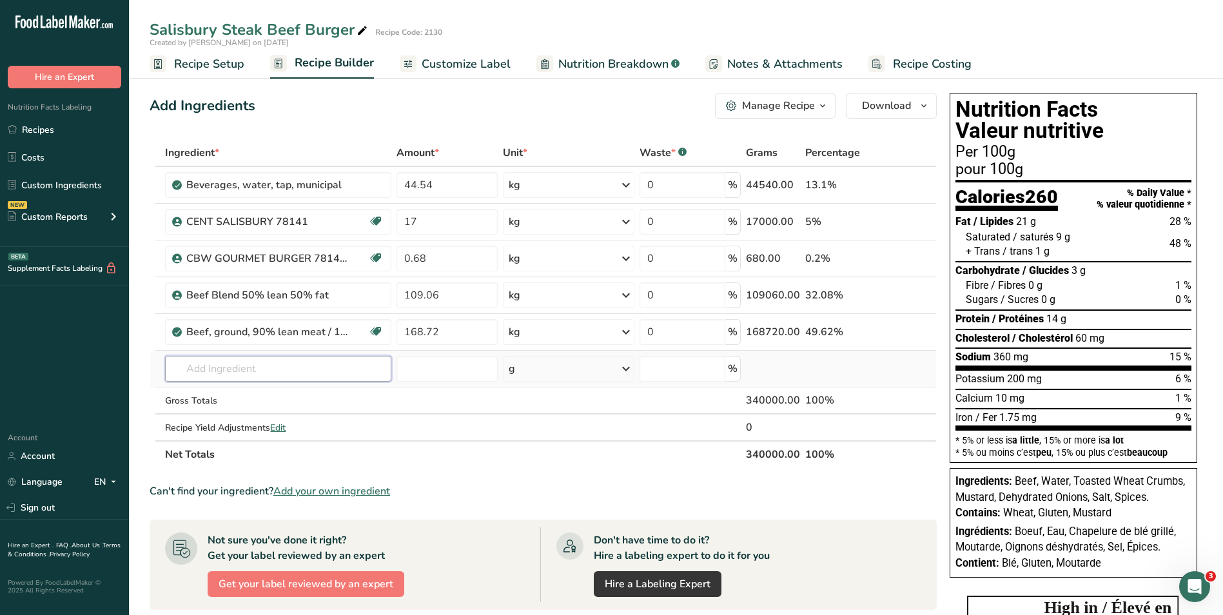
click at [332, 372] on input "text" at bounding box center [278, 369] width 226 height 26
click at [274, 363] on input "text" at bounding box center [278, 369] width 226 height 26
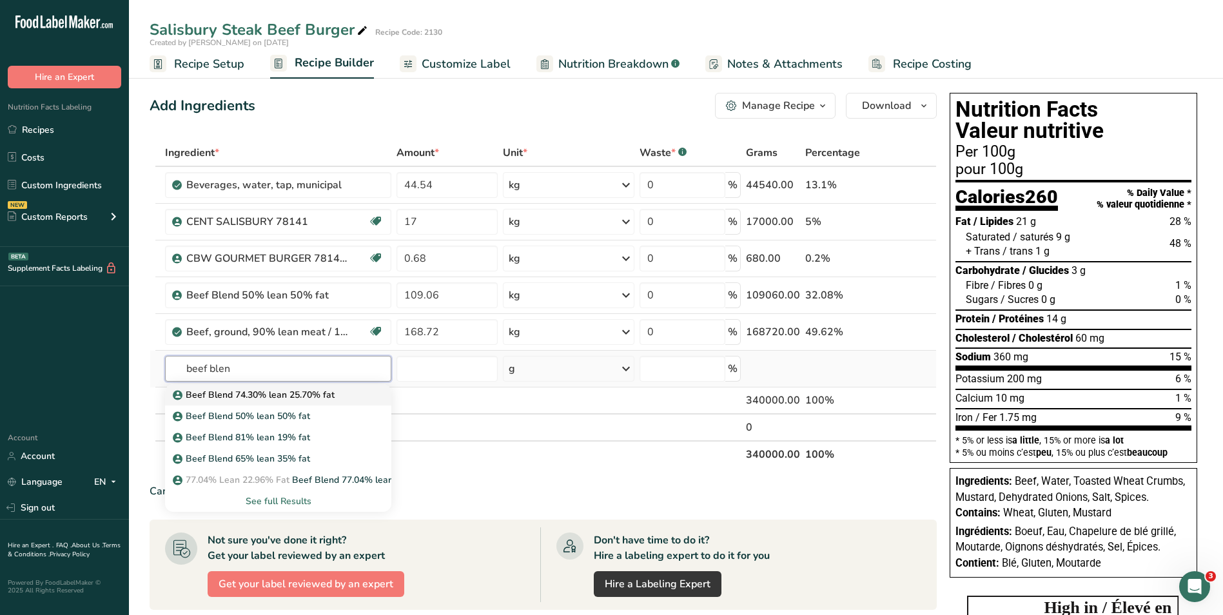
type input "beef blen"
click at [298, 396] on p "Beef Blend 74.30% lean 25.70% fat" at bounding box center [254, 395] width 159 height 14
type input "Beef Blend 74.30% lean 25.70% fat"
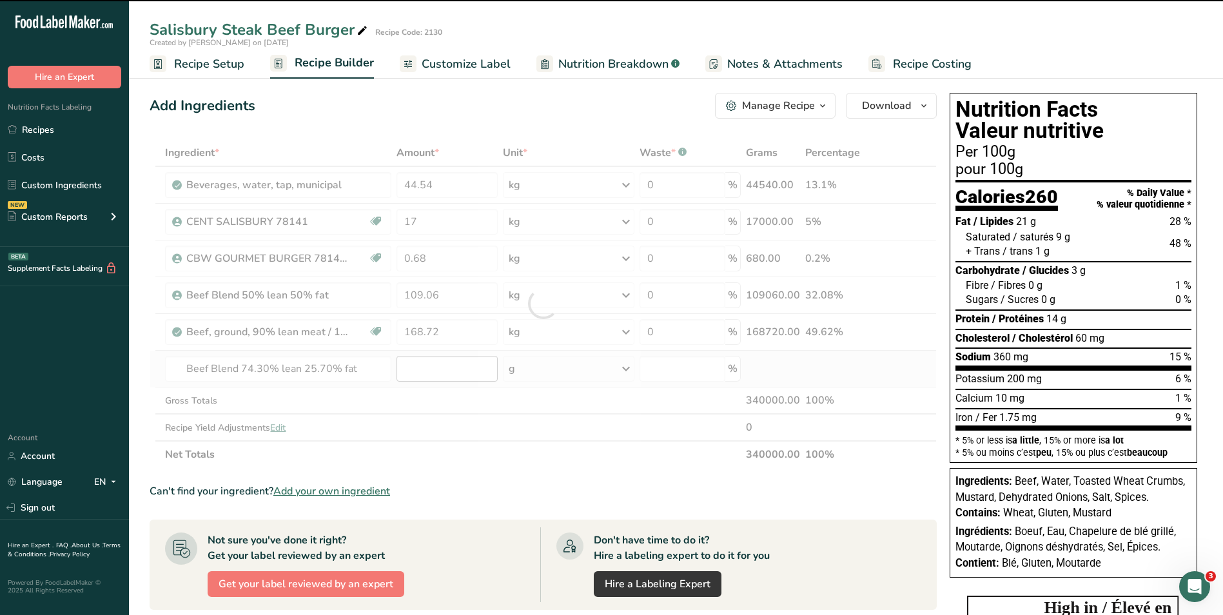
type input "0"
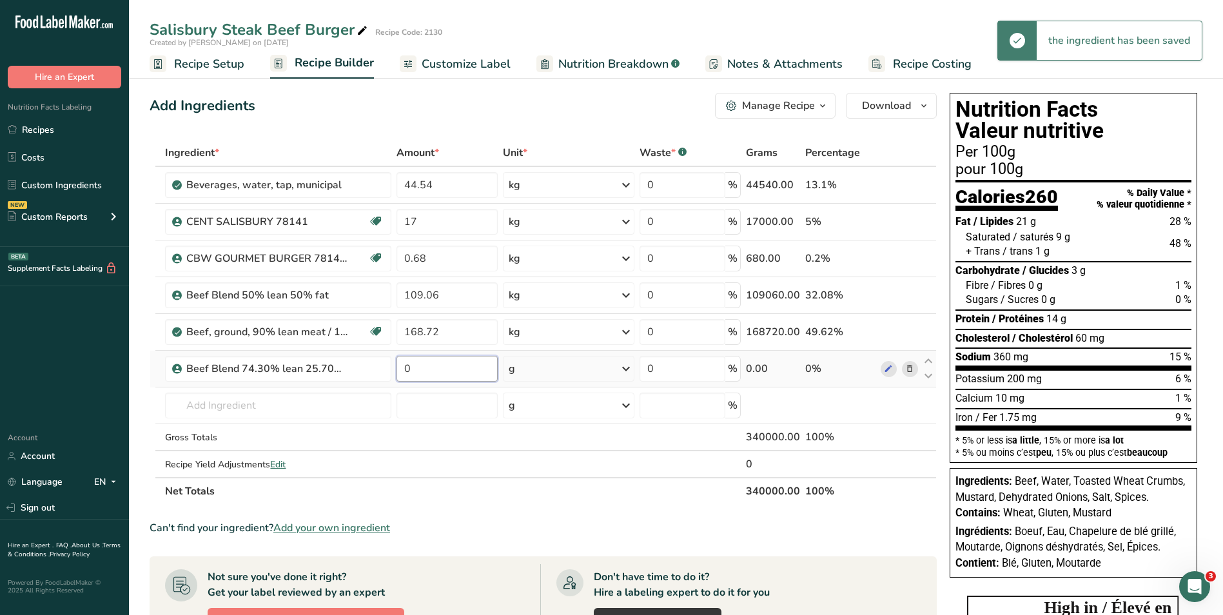
click at [458, 369] on input "0" at bounding box center [446, 369] width 101 height 26
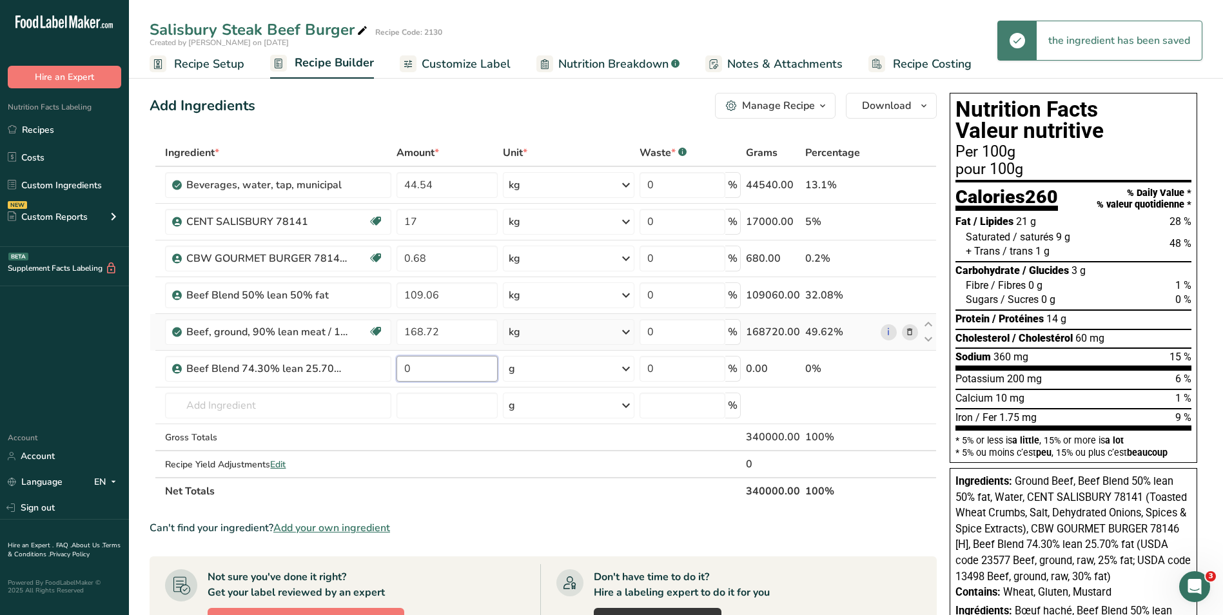
drag, startPoint x: 458, startPoint y: 369, endPoint x: 355, endPoint y: 349, distance: 104.3
click at [355, 349] on tbody "Beverages, water, tap, municipal 44.54 kg Portions 1 fl oz 1 bottle 8 fl oz 1 l…" at bounding box center [543, 322] width 786 height 310
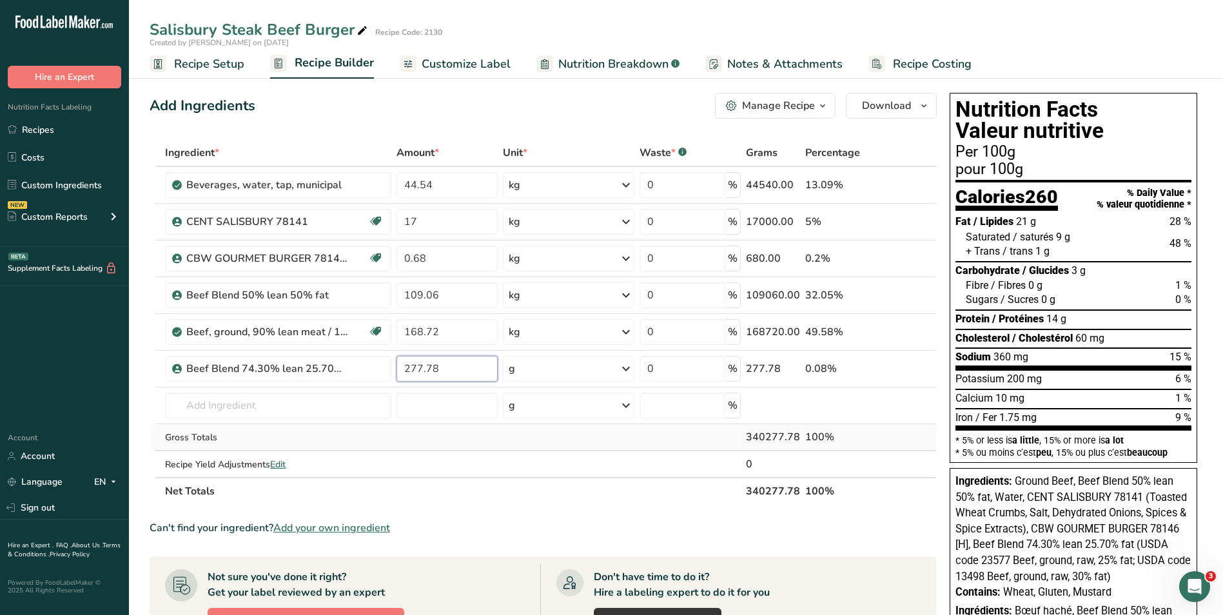
type input "277.78"
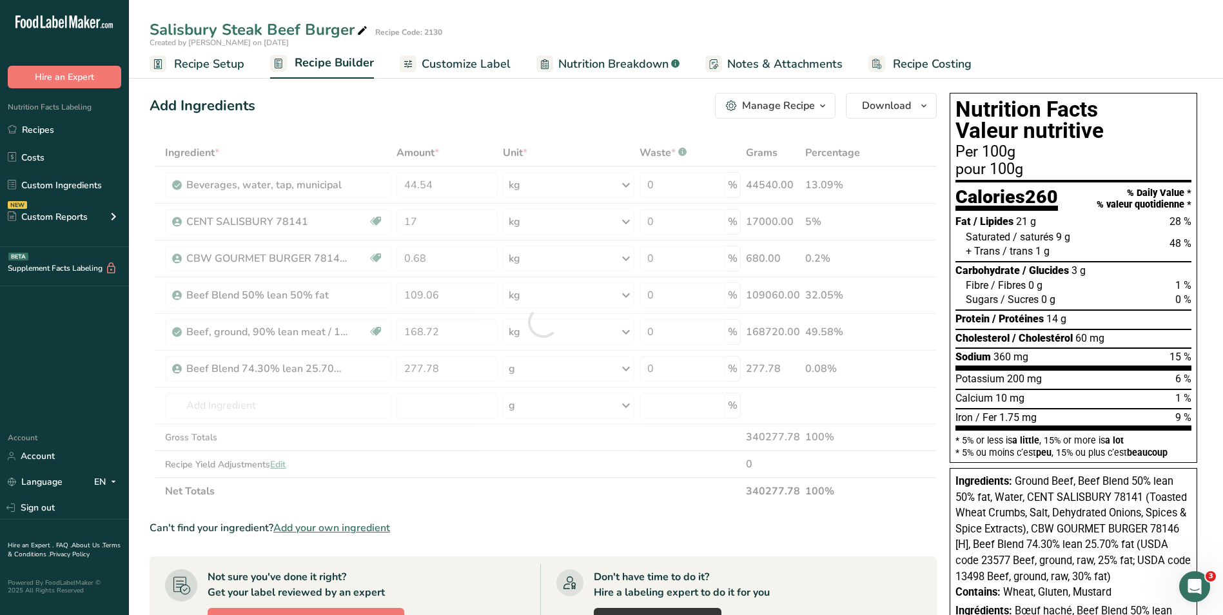
click at [662, 430] on div "Ingredient * Amount * Unit * Waste * .a-a{fill:#347362;}.b-a{fill:#fff;} Grams …" at bounding box center [543, 322] width 787 height 366
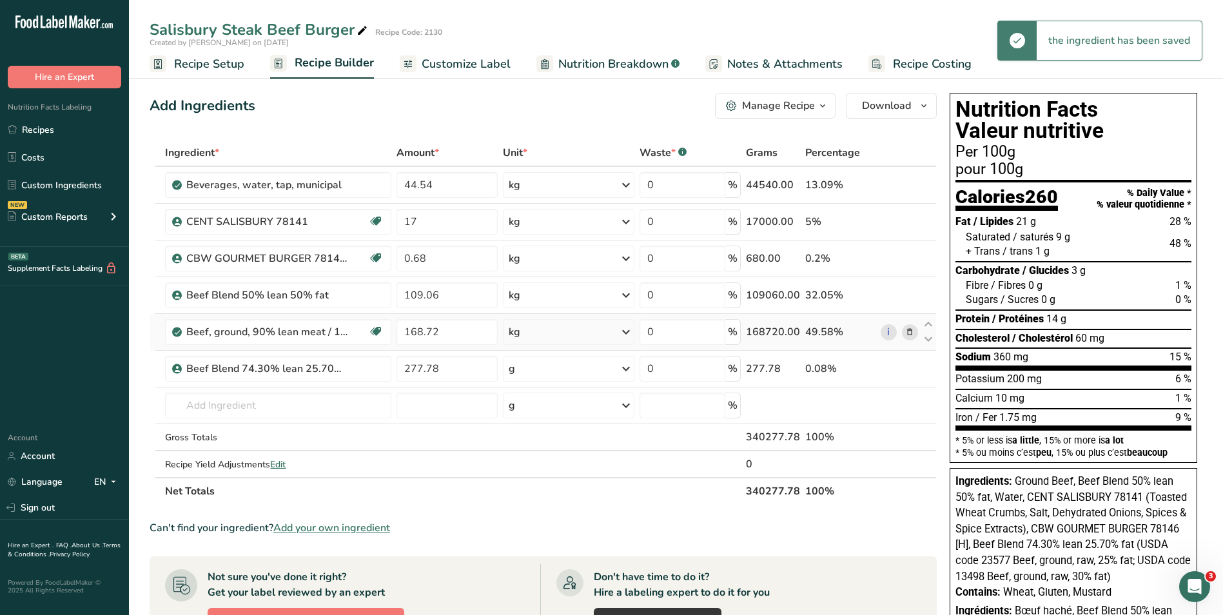
click at [910, 330] on icon at bounding box center [909, 333] width 9 height 14
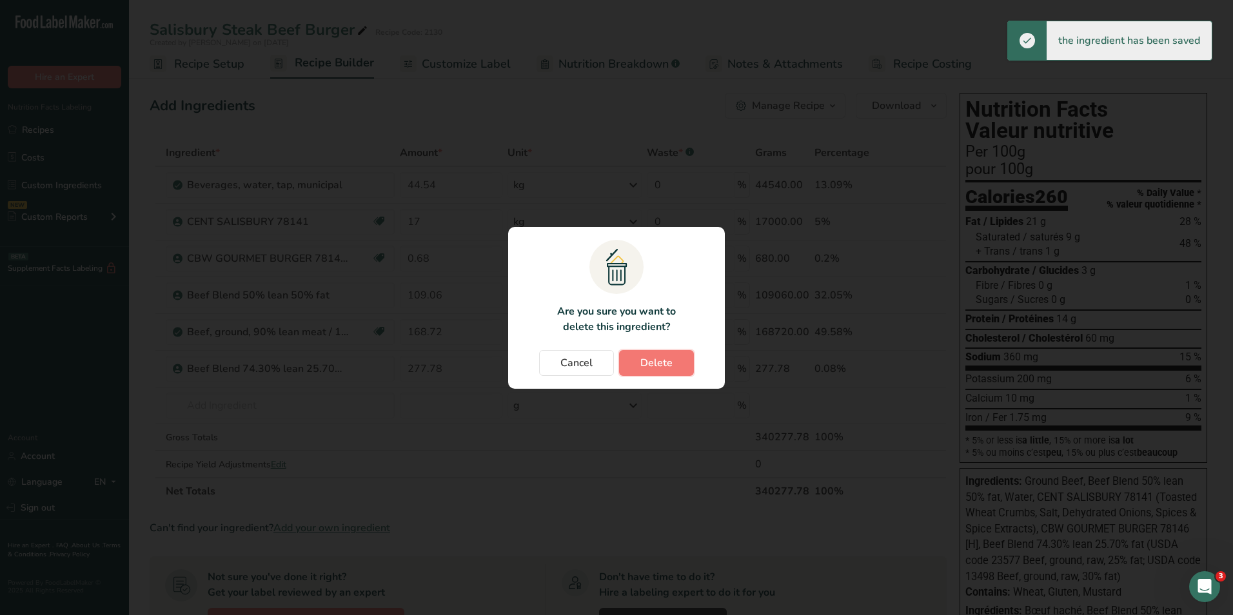
click at [654, 361] on span "Delete" at bounding box center [656, 362] width 32 height 15
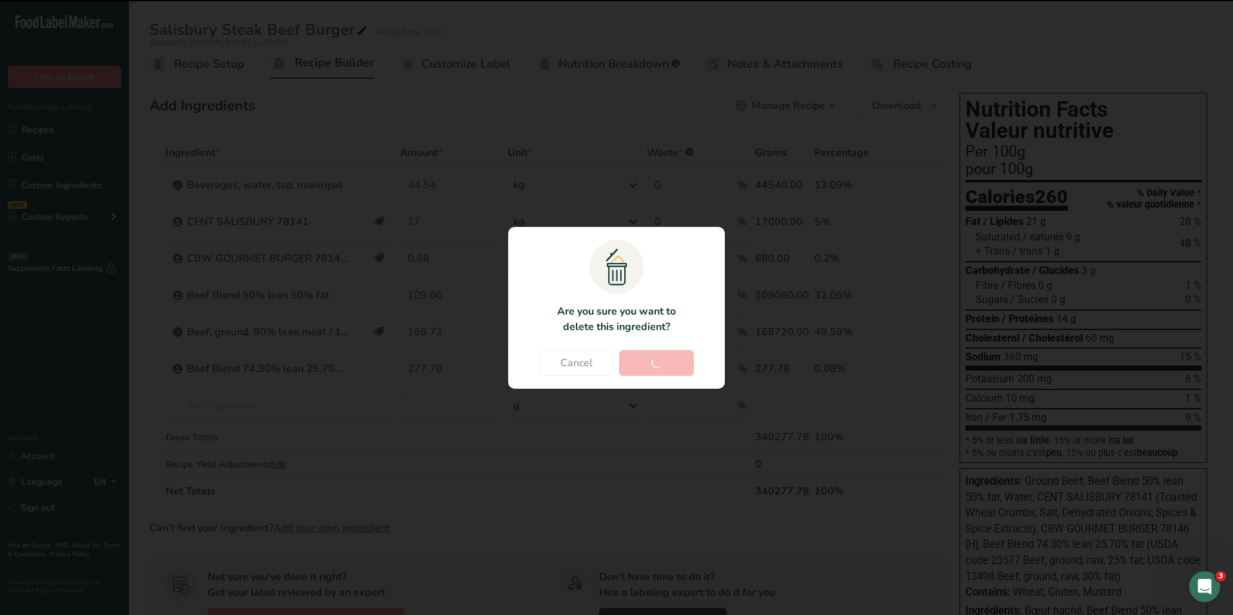
type input "277.78"
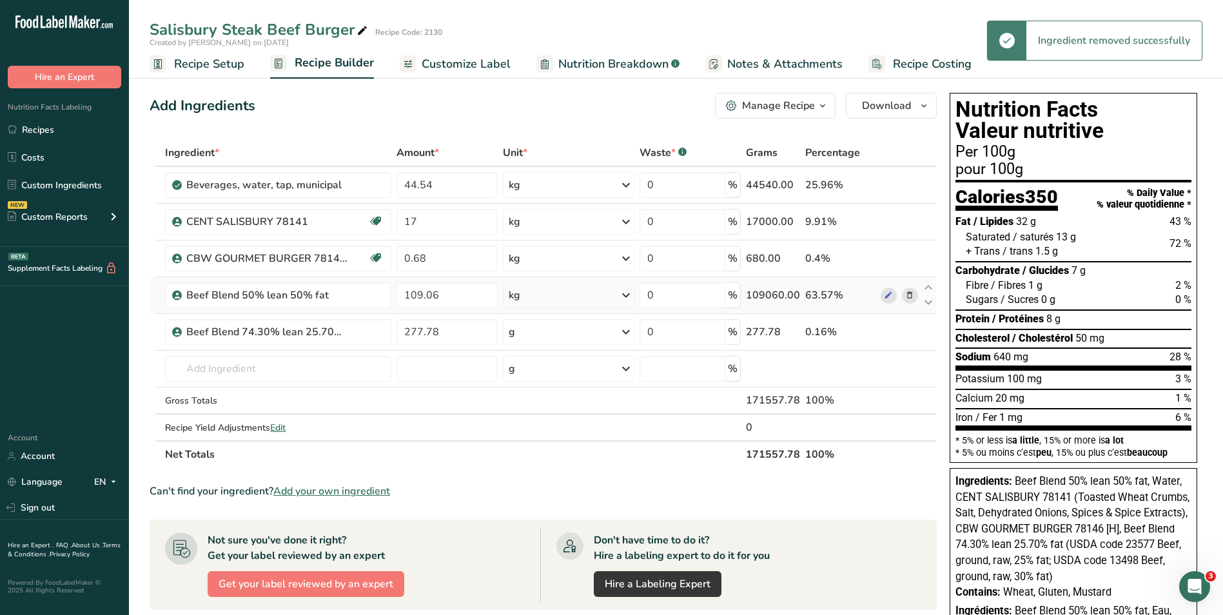
click at [910, 291] on icon at bounding box center [909, 296] width 9 height 14
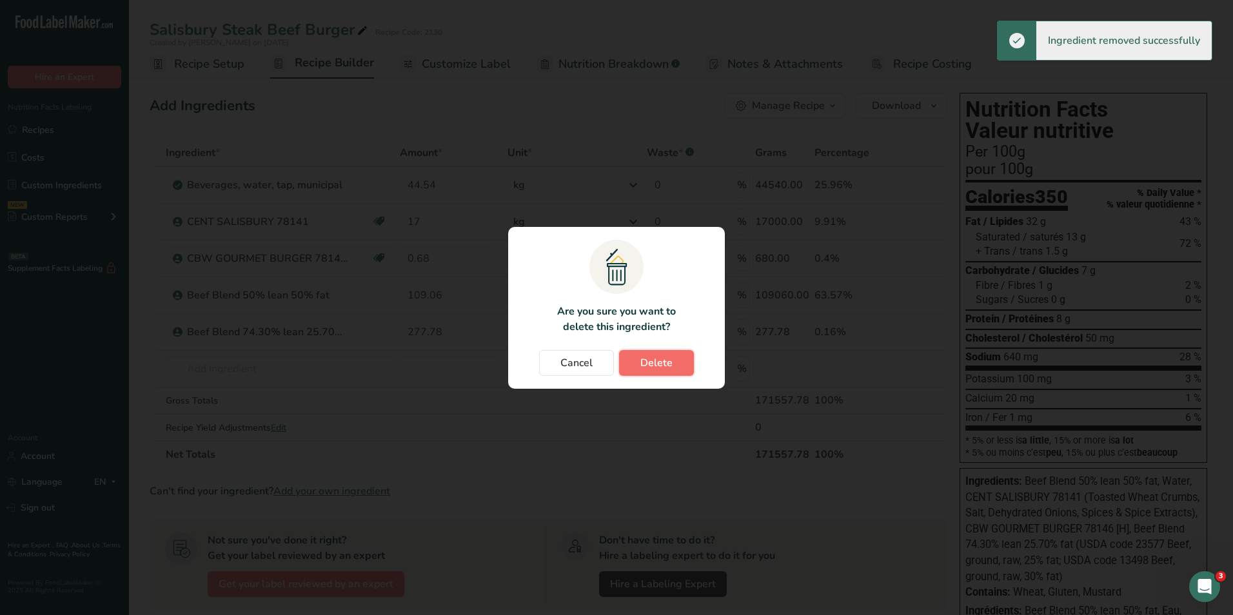
click at [649, 360] on span "Delete" at bounding box center [656, 362] width 32 height 15
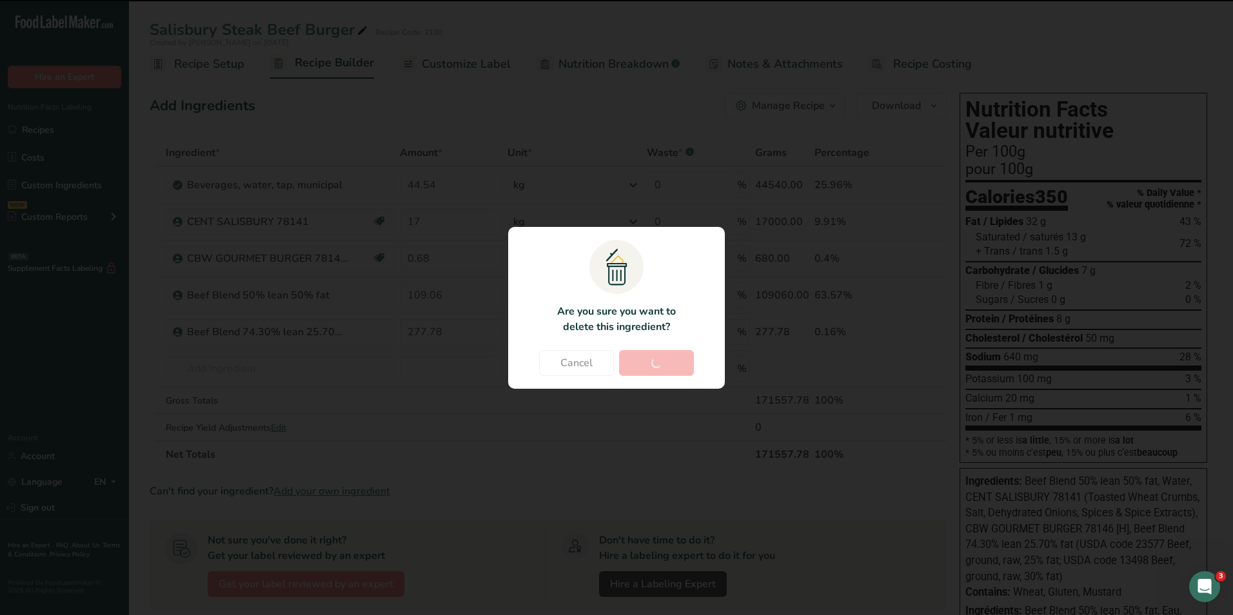
type input "277.78"
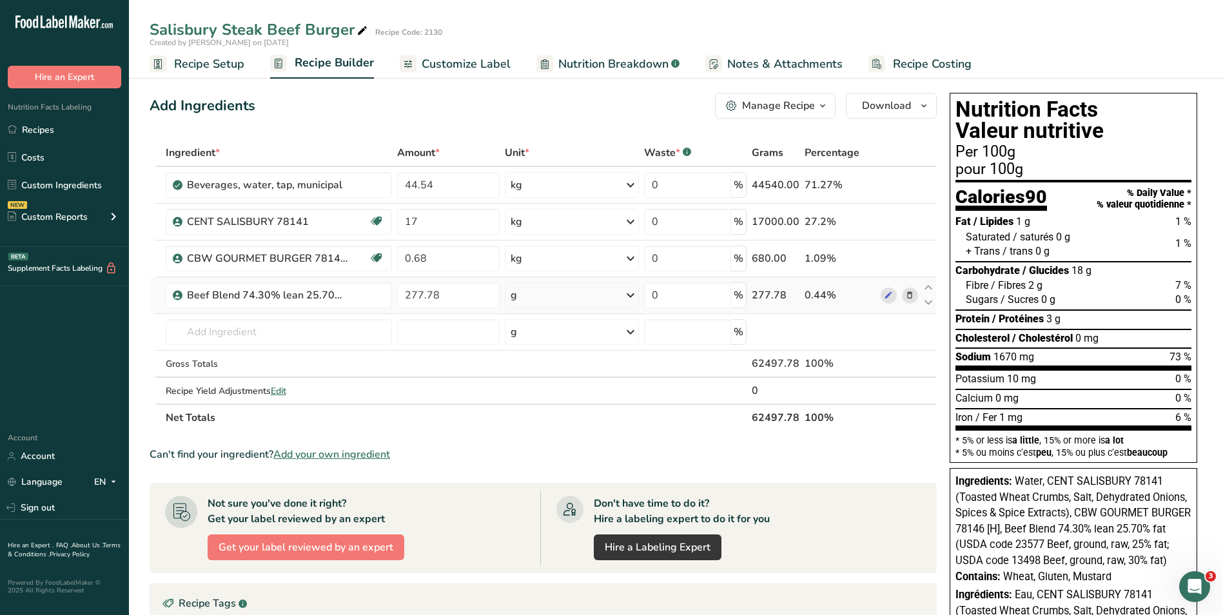
click at [629, 295] on icon at bounding box center [630, 295] width 15 height 23
click at [531, 362] on div "kg" at bounding box center [567, 362] width 108 height 19
click at [485, 62] on span "Customize Label" at bounding box center [466, 63] width 89 height 17
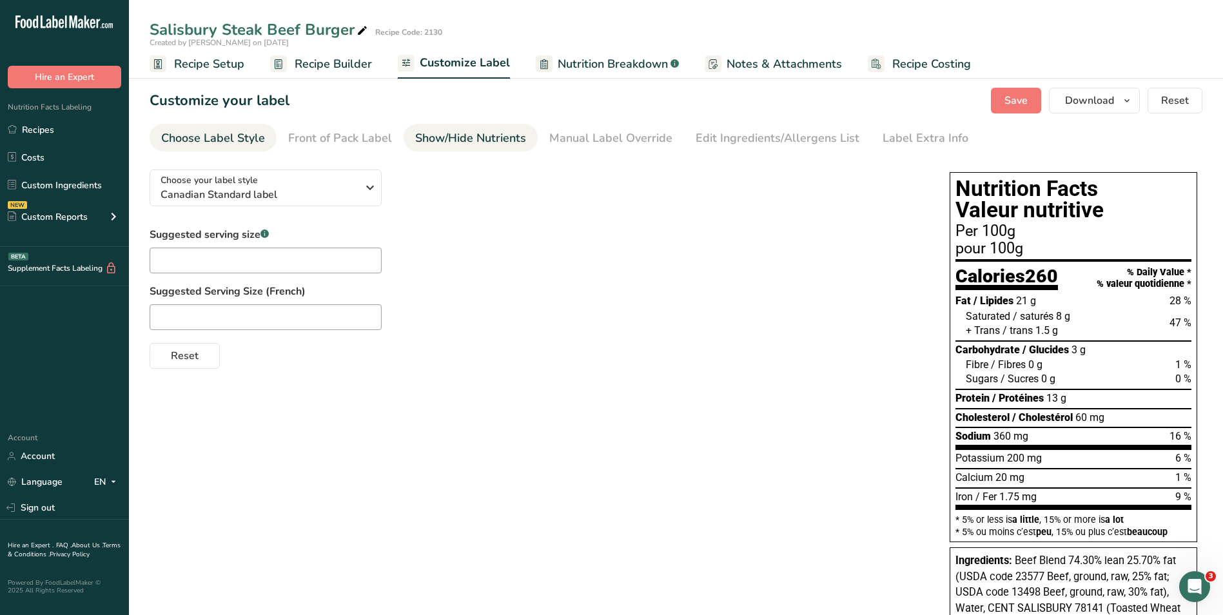
click at [478, 135] on div "Show/Hide Nutrients" at bounding box center [470, 138] width 111 height 17
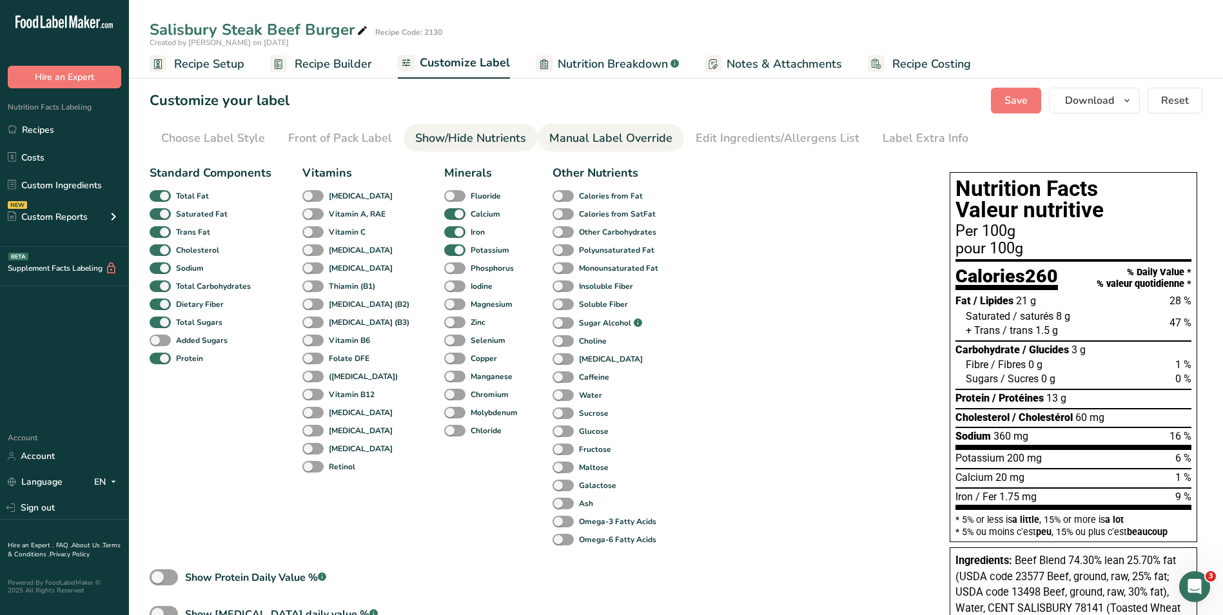
click at [591, 132] on div "Manual Label Override" at bounding box center [610, 138] width 123 height 17
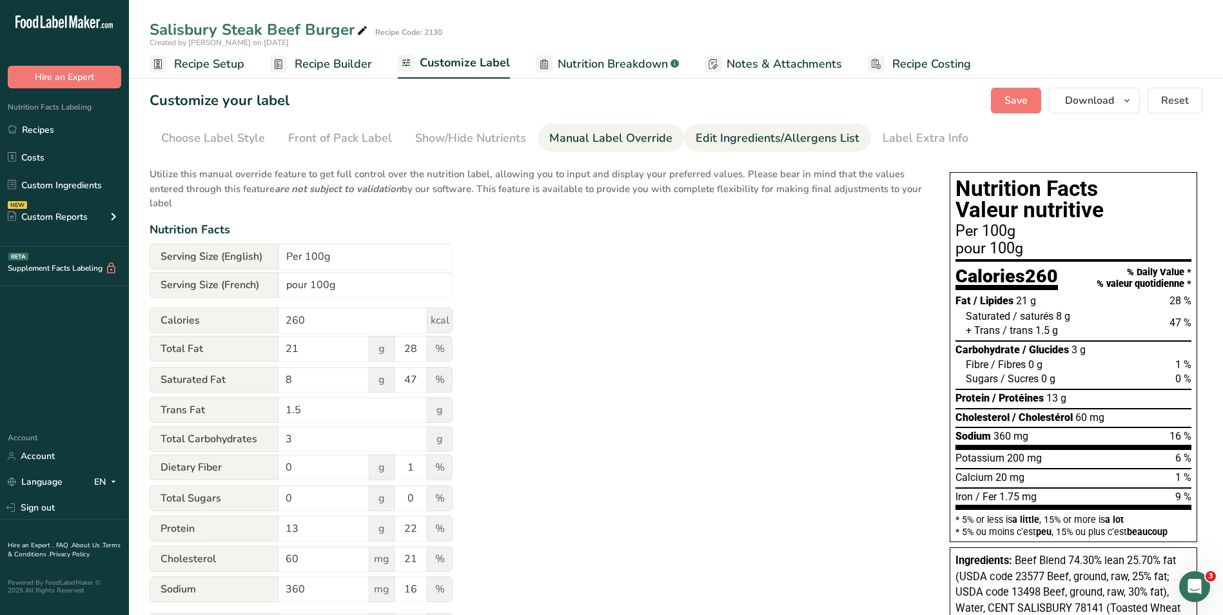
click at [723, 137] on div "Edit Ingredients/Allergens List" at bounding box center [778, 138] width 164 height 17
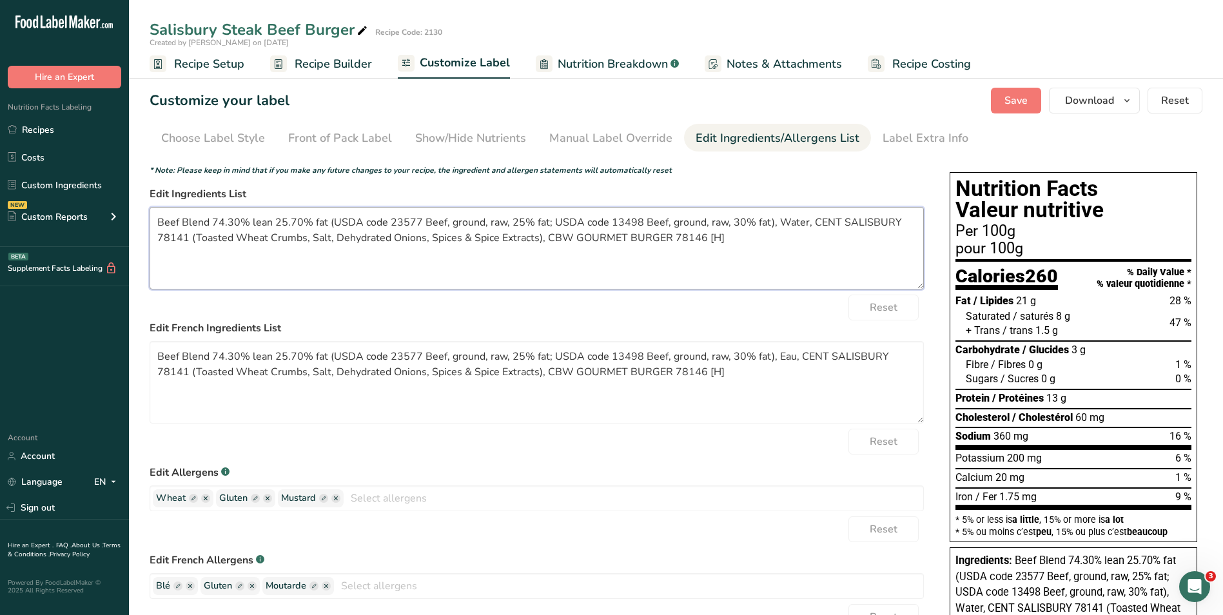
click at [451, 239] on textarea "Beef Blend 74.30% lean 25.70% fat (USDA code 23577 Beef, ground, raw, 25% fat; …" at bounding box center [537, 248] width 774 height 83
drag, startPoint x: 464, startPoint y: 230, endPoint x: 102, endPoint y: 213, distance: 362.1
click at [102, 213] on div ".a-20{fill:#fff;} Hire an Expert Nutrition Facts Labeling Recipes Costs Custom …" at bounding box center [611, 412] width 1223 height 824
paste textarea ", Water, Toasted Wheat Crumbs, Mustard, Dehydrated Onions, Salt, Spices."
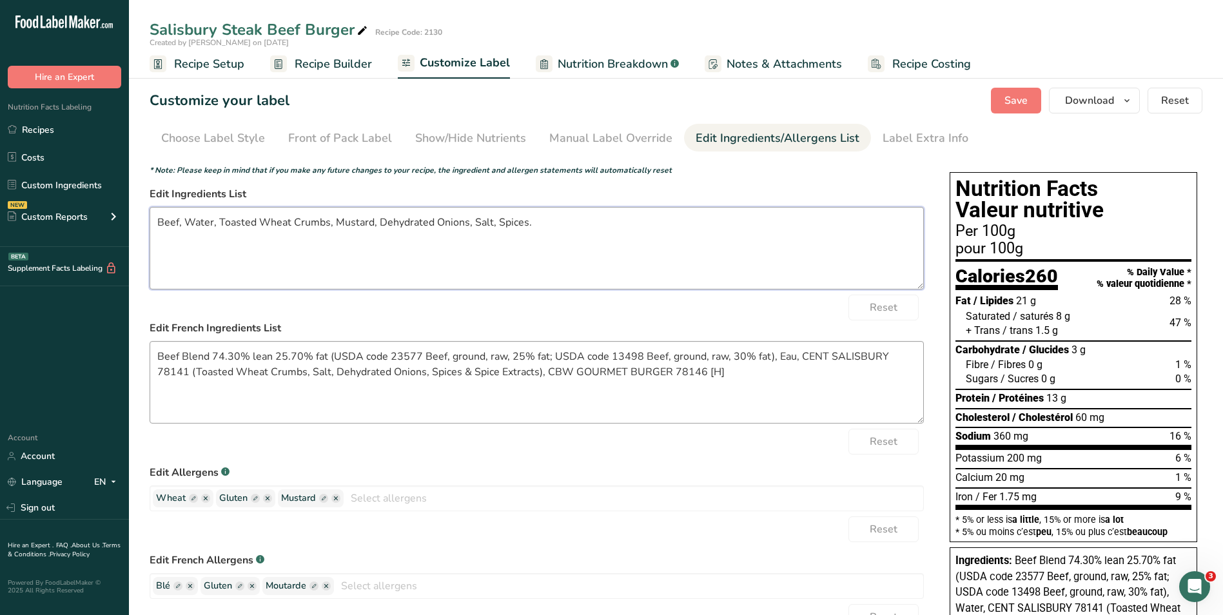
type textarea "Beef, Water, Toasted Wheat Crumbs, Mustard, Dehydrated Onions, Salt, Spices."
click at [415, 378] on textarea "Beef Blend 74.30% lean 25.70% fat (USDA code 23577 Beef, ground, raw, 25% fat; …" at bounding box center [537, 382] width 774 height 83
drag, startPoint x: 376, startPoint y: 358, endPoint x: 383, endPoint y: 358, distance: 7.1
click at [376, 358] on textarea "Beef Blend 74.30% lean 25.70% fat (USDA code 23577 Beef, ground, raw, 25% fat; …" at bounding box center [537, 382] width 774 height 83
drag, startPoint x: 694, startPoint y: 375, endPoint x: 63, endPoint y: 334, distance: 632.5
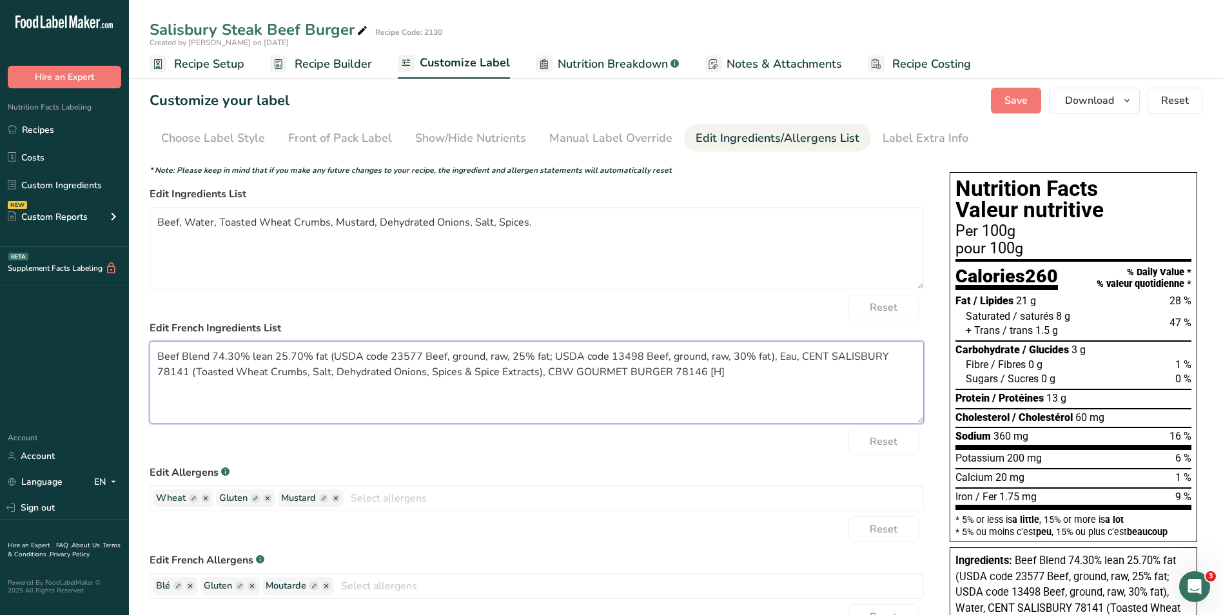
click at [63, 334] on div ".a-20{fill:#fff;} Hire an Expert Nutrition Facts Labeling Recipes Costs Custom …" at bounding box center [611, 412] width 1223 height 824
paste textarea "oeuf, Eau, Chapelure de blé grillé, Moutarde, Oignons déshydratés, Sel, Épices."
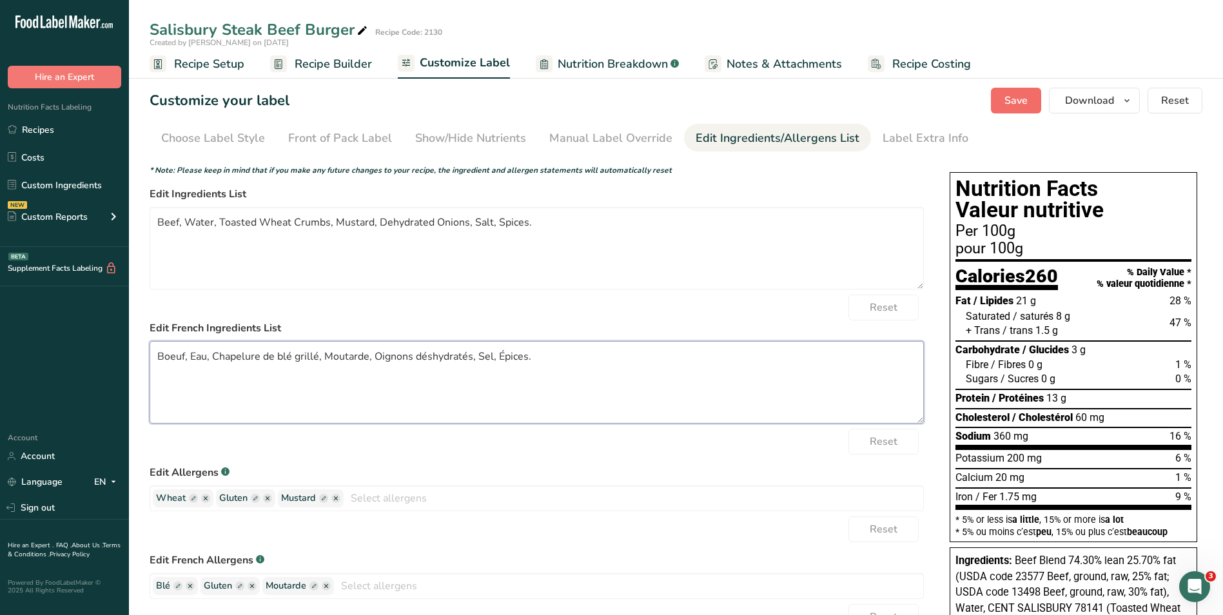
type textarea "Boeuf, Eau, Chapelure de blé grillé, Moutarde, Oignons déshydratés, Sel, Épices."
click at [1007, 97] on span "Save" at bounding box center [1015, 100] width 23 height 15
click at [1092, 103] on span "Download" at bounding box center [1089, 100] width 49 height 15
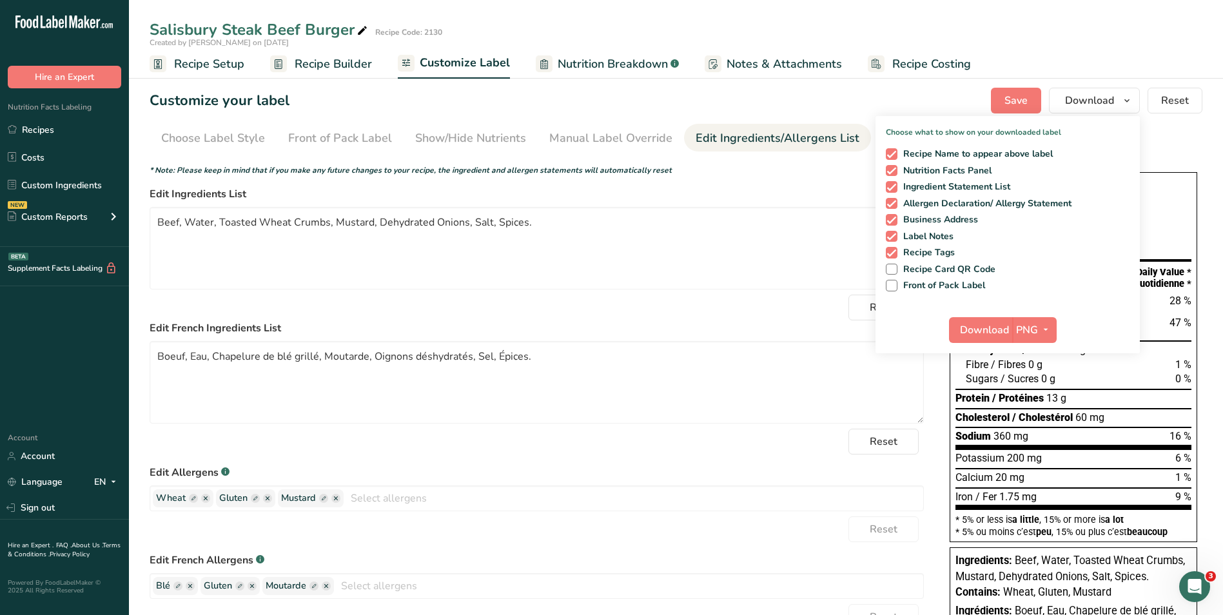
click at [818, 460] on form "* Note: Please keep in mind that if you make any future changes to your recipe,…" at bounding box center [537, 483] width 774 height 639
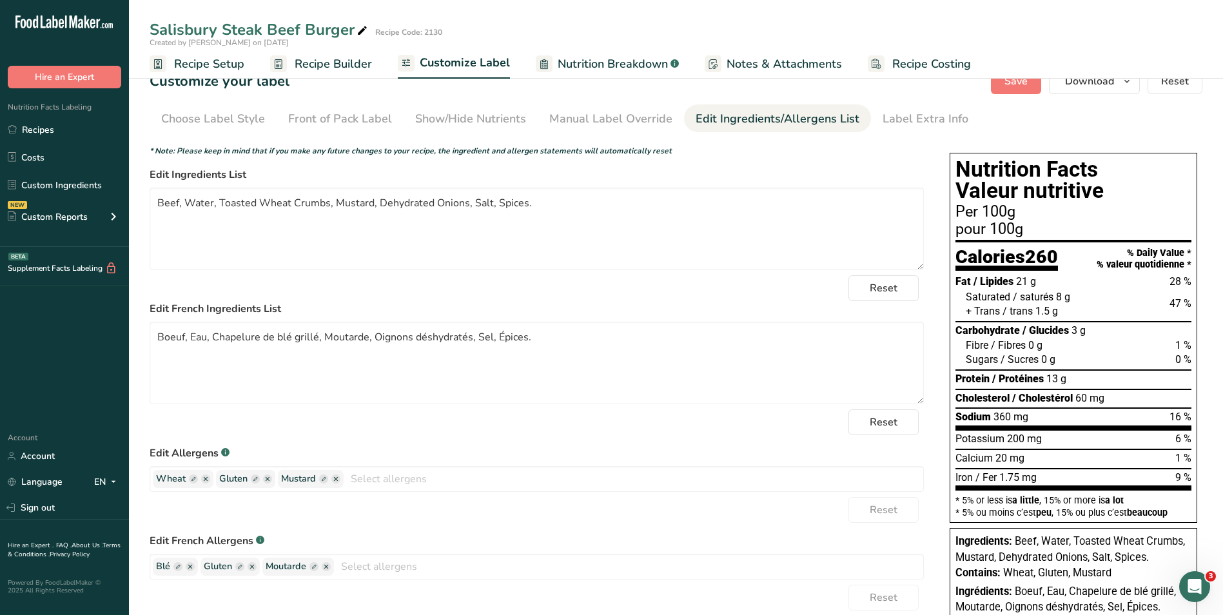
scroll to position [15, 0]
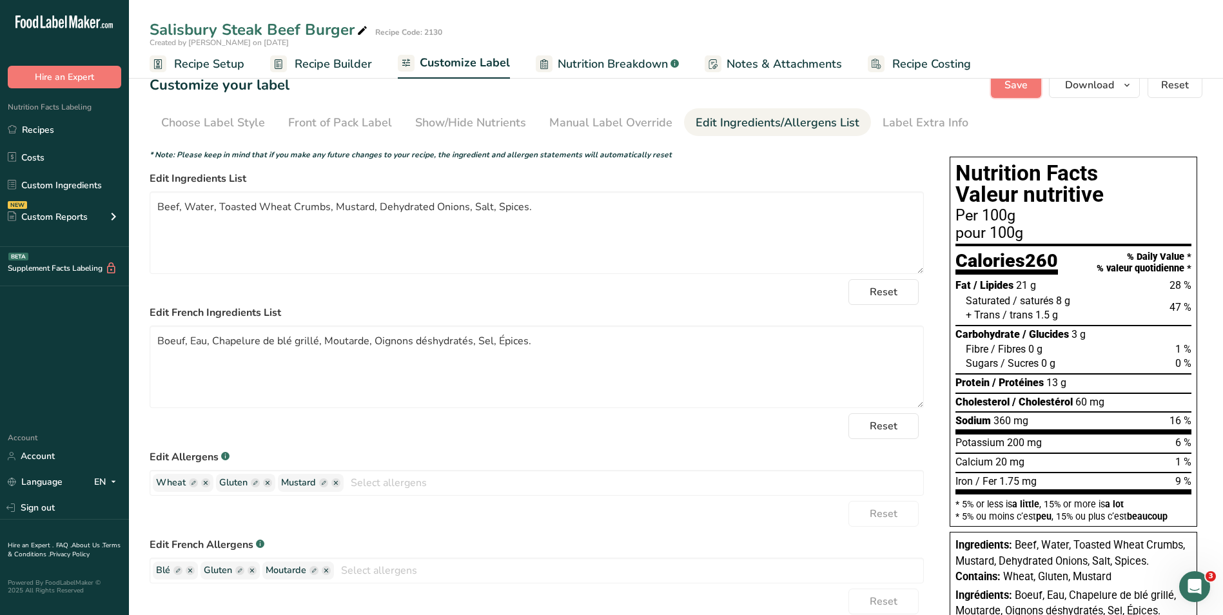
click at [1017, 84] on span "Save" at bounding box center [1015, 84] width 23 height 15
click at [33, 126] on link "Recipes" at bounding box center [64, 129] width 129 height 24
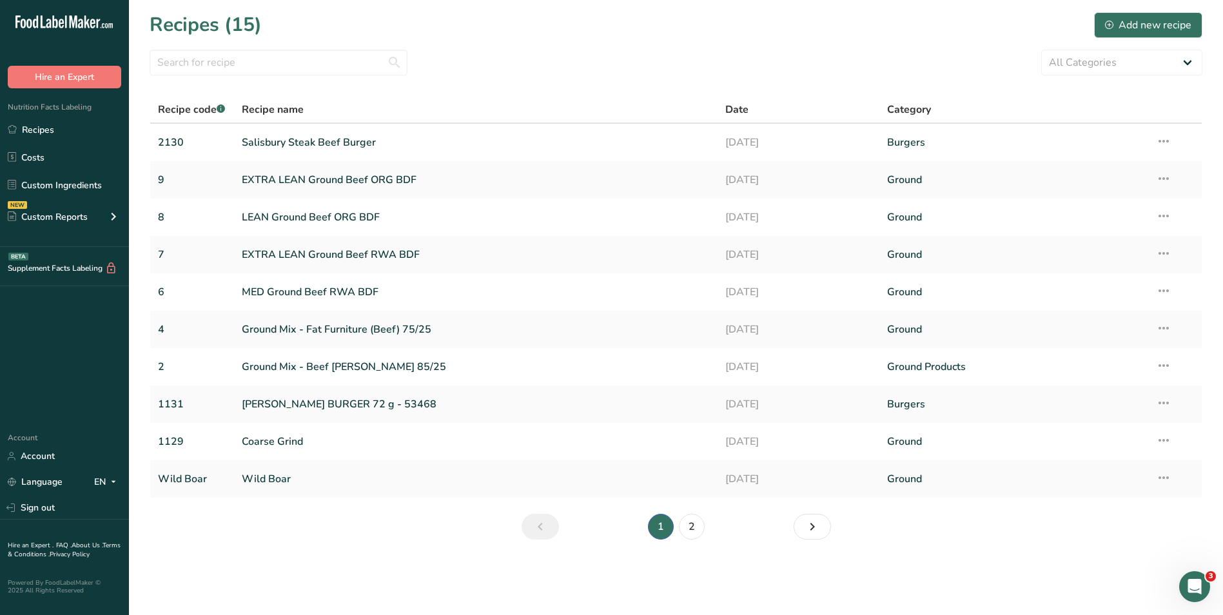
click at [449, 47] on section "Recipes (15) Add new recipe All Categories Baked Goods [GEOGRAPHIC_DATA] Burger…" at bounding box center [676, 280] width 1094 height 560
